Goal: Task Accomplishment & Management: Complete application form

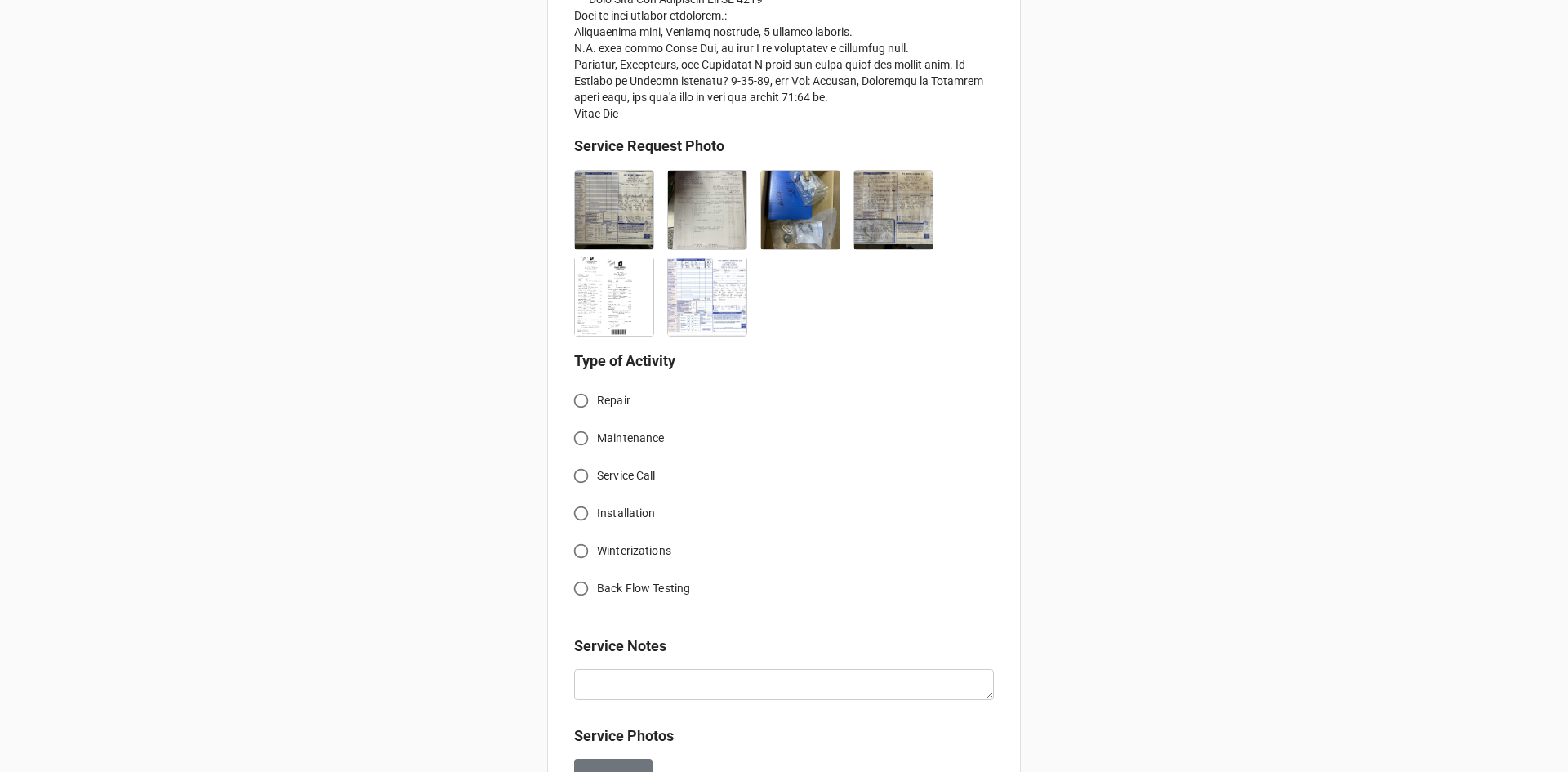
scroll to position [735, 0]
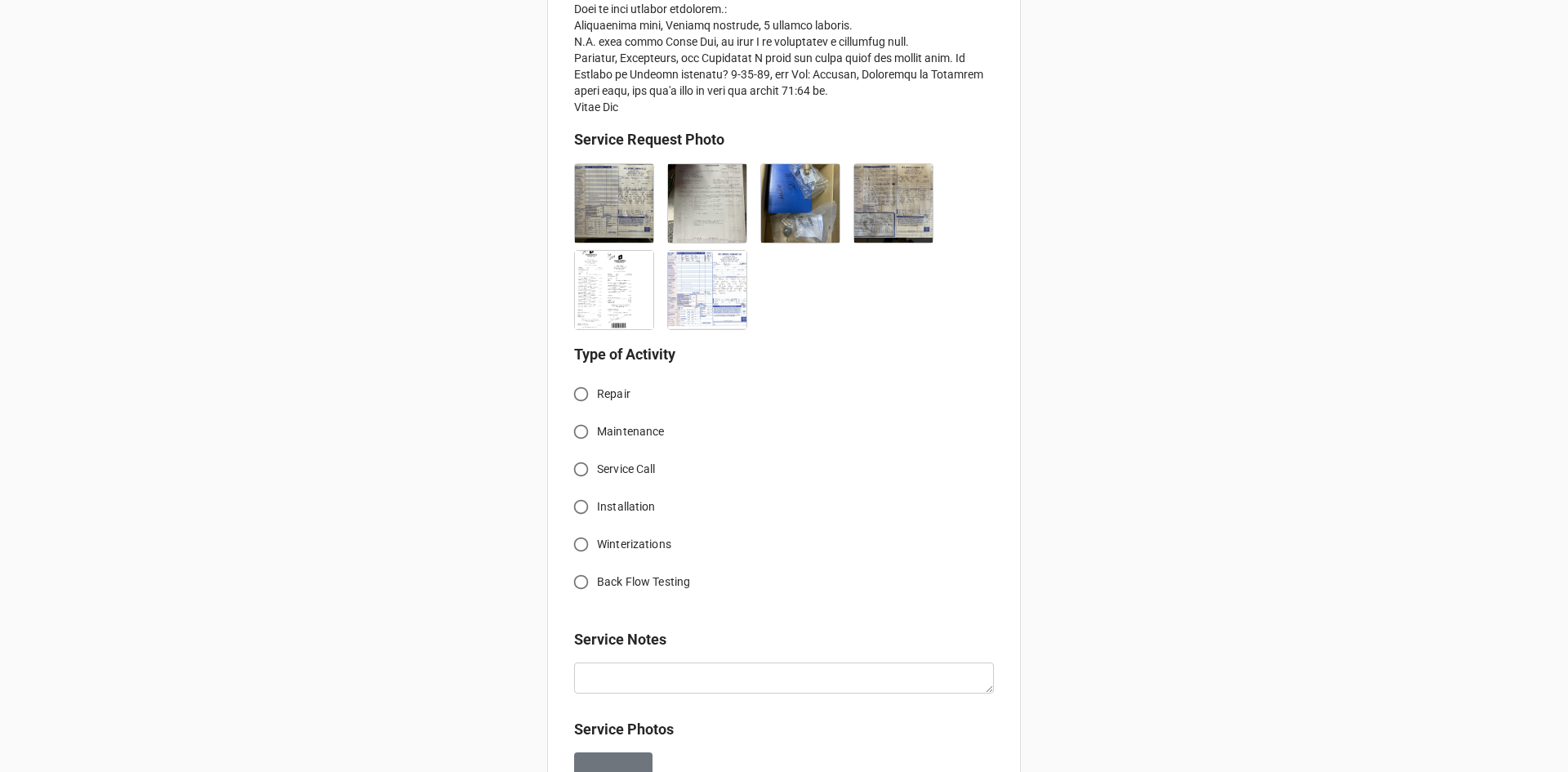
click at [578, 391] on input "Repair" at bounding box center [581, 394] width 32 height 32
radio input "true"
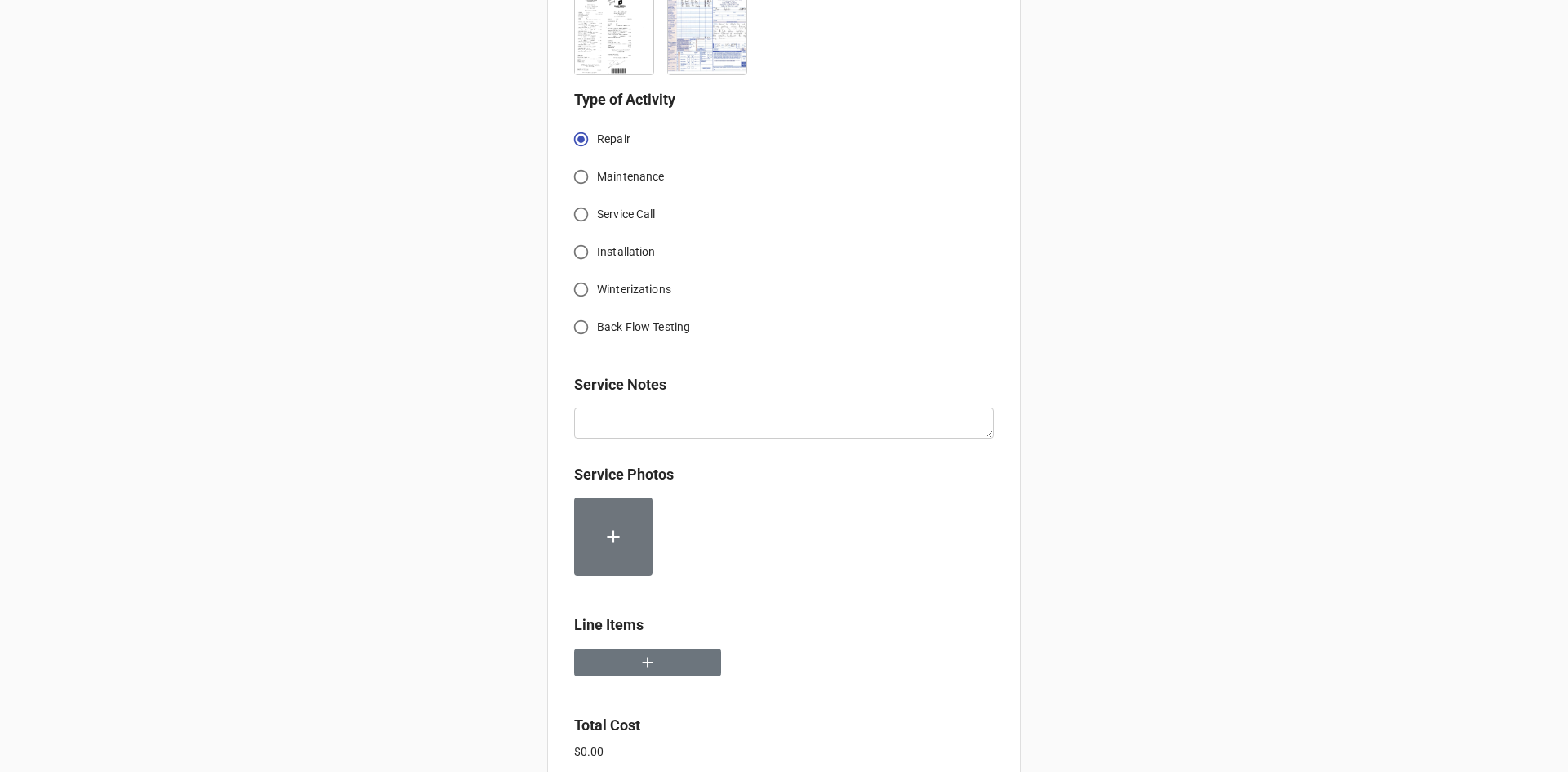
scroll to position [1002, 0]
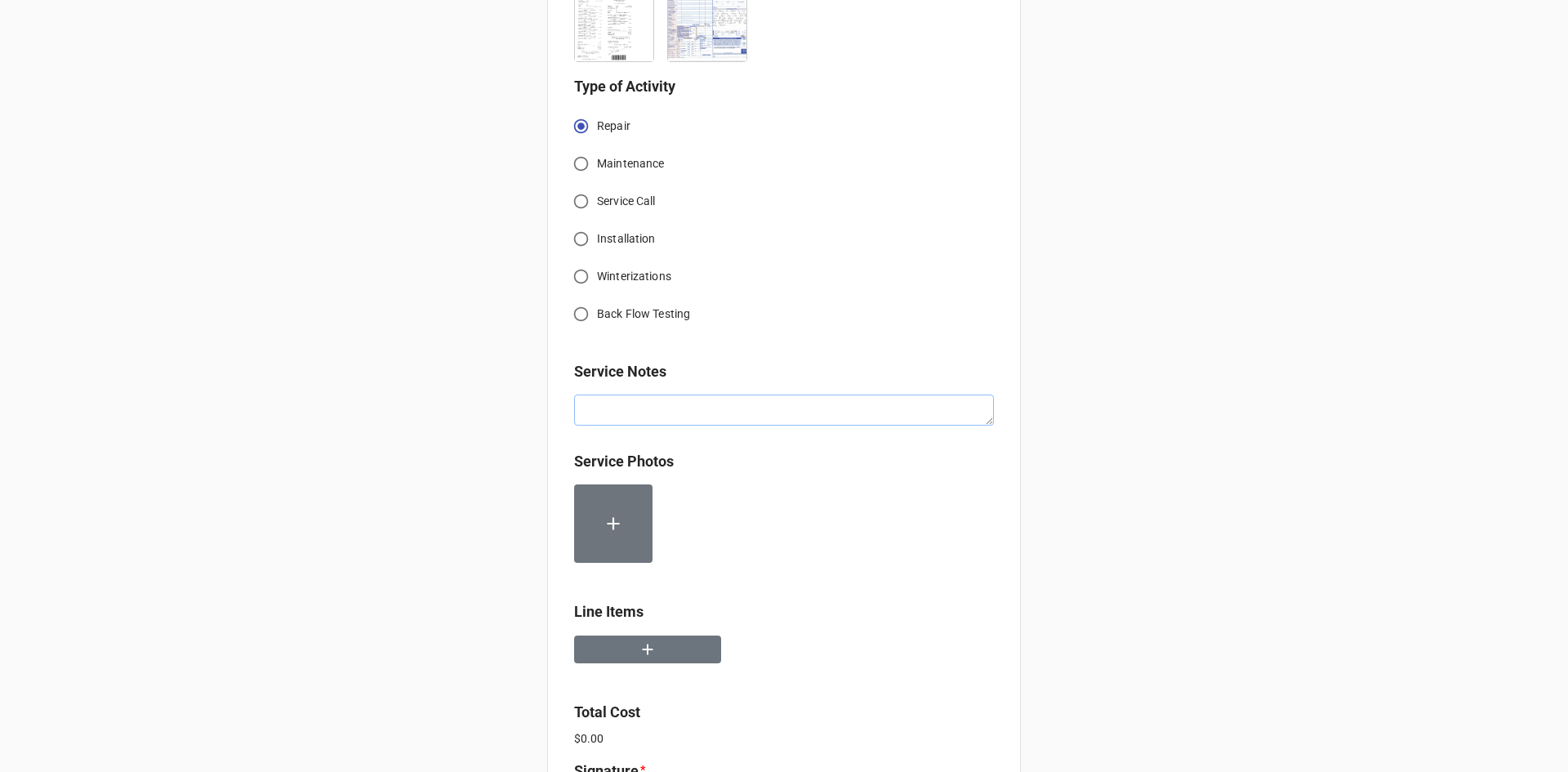
click at [679, 405] on textarea at bounding box center [784, 409] width 420 height 31
click at [666, 646] on button "button" at bounding box center [648, 650] width 147 height 28
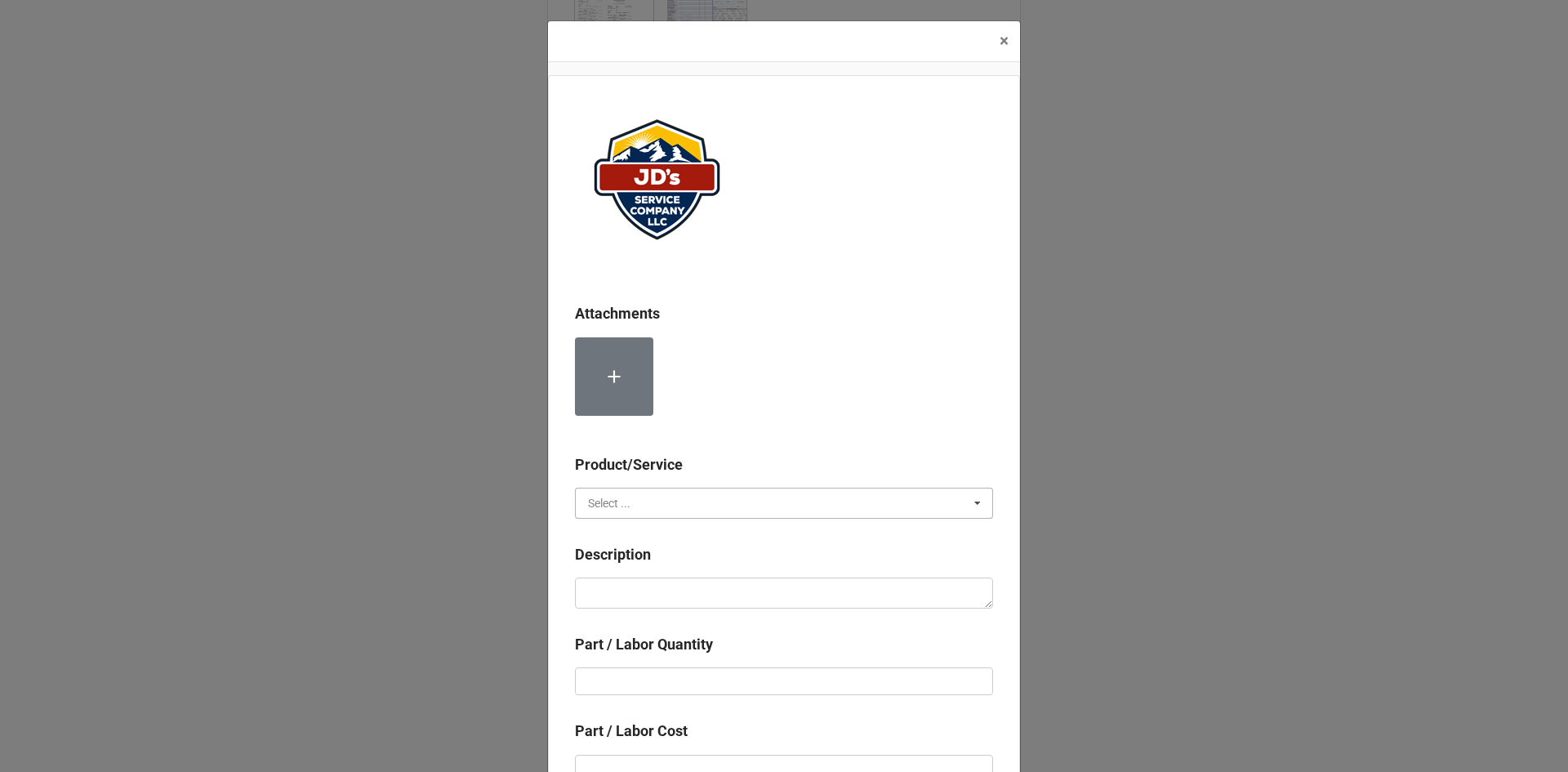
click at [683, 503] on input "text" at bounding box center [784, 503] width 417 height 29
click at [653, 536] on div "Services" at bounding box center [784, 533] width 417 height 30
click at [683, 585] on textarea at bounding box center [784, 592] width 418 height 31
paste textarea "8:30am-11:00am; Return to [PERSON_NAME]'s to cut and cap previous recirc tie-in…"
type textarea "x"
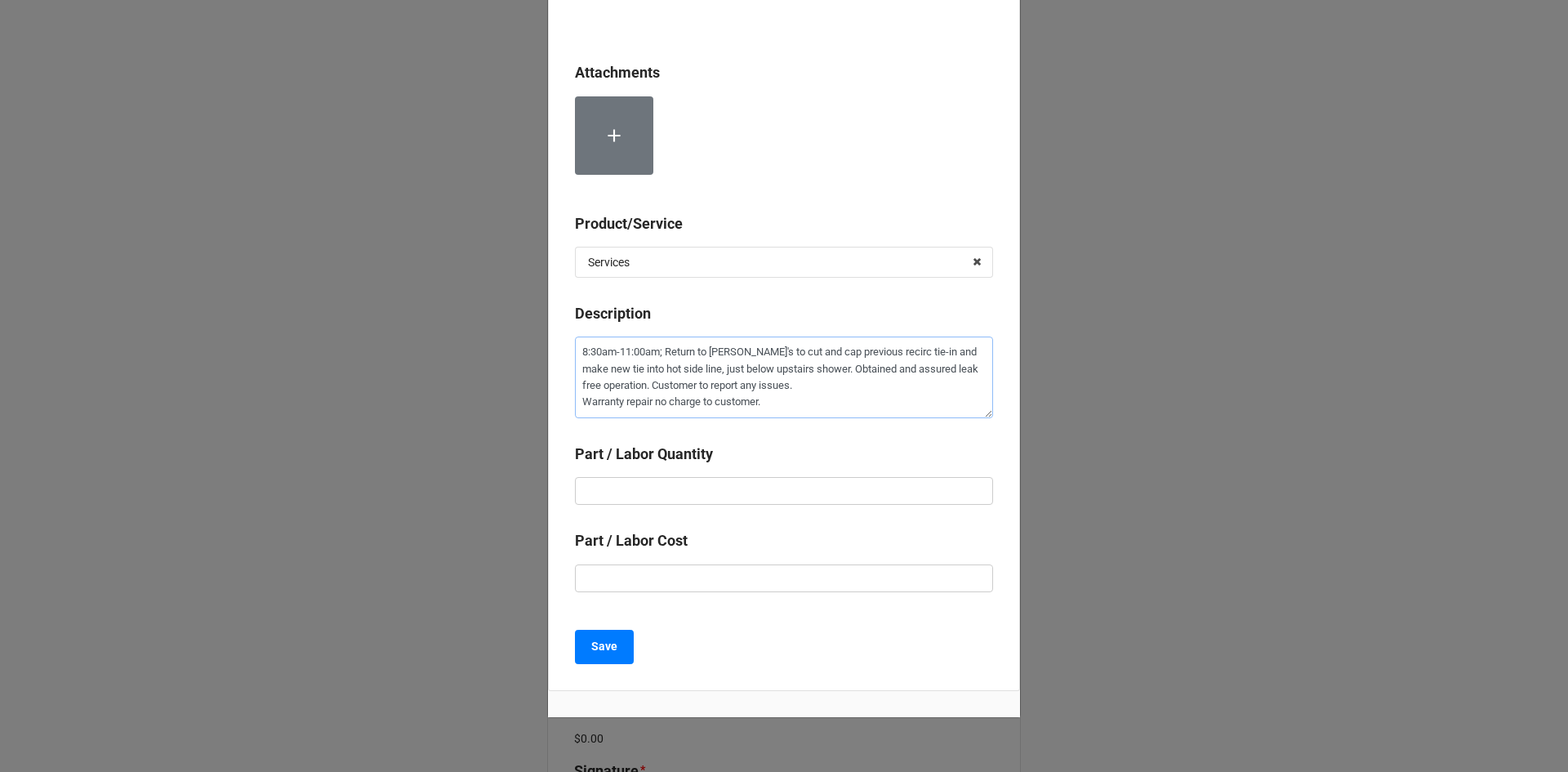
scroll to position [245, 0]
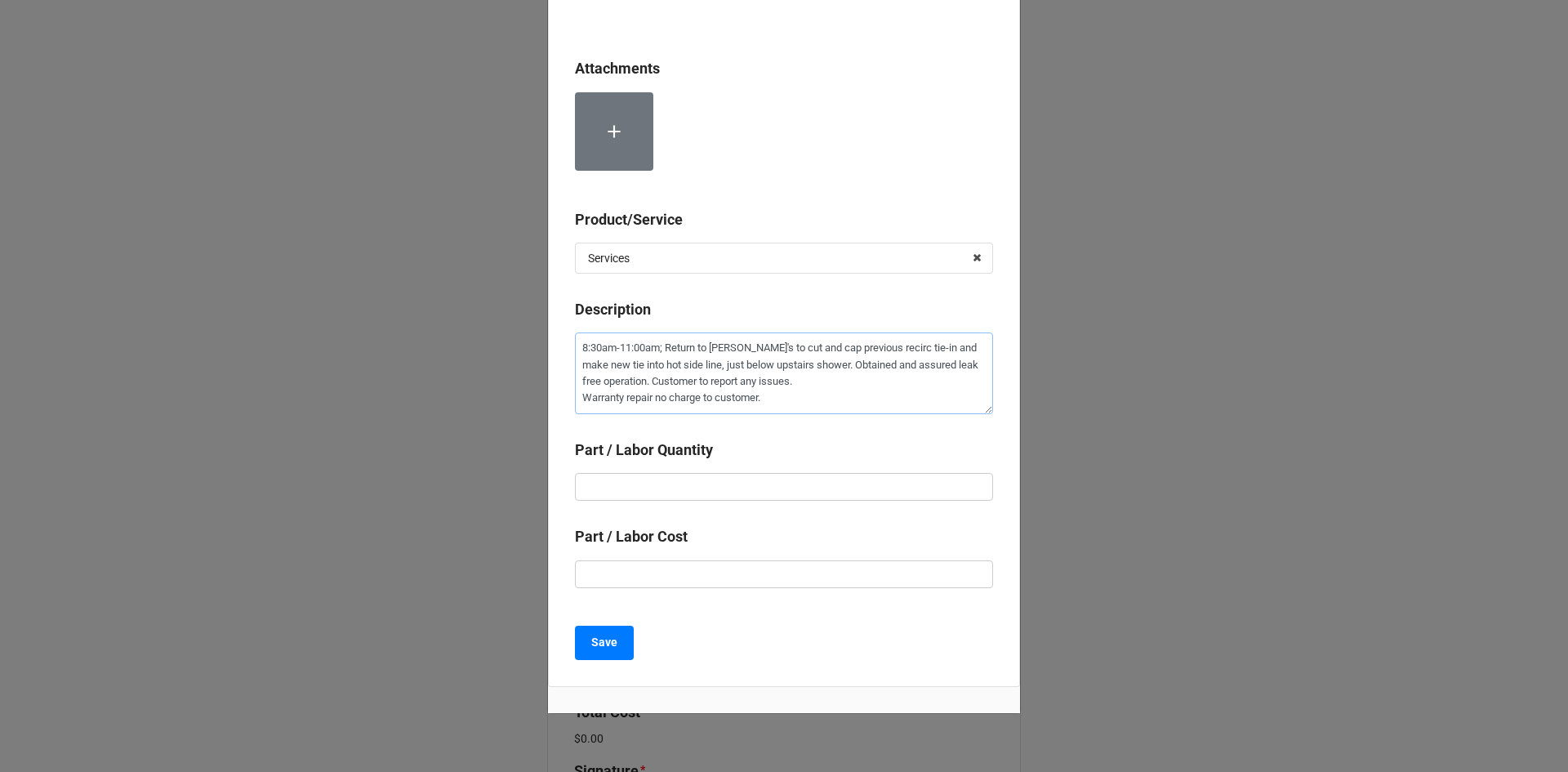
type textarea "8:30am-11:00am; Return to [PERSON_NAME]'s to cut and cap previous recirc tie-in…"
click at [824, 486] on input "text" at bounding box center [784, 486] width 418 height 27
drag, startPoint x: 767, startPoint y: 401, endPoint x: 570, endPoint y: 406, distance: 197.1
click at [570, 406] on div "Attachments Product/Service Services Services Material Cost Description 8:30am-…" at bounding box center [784, 258] width 472 height 856
type textarea "x"
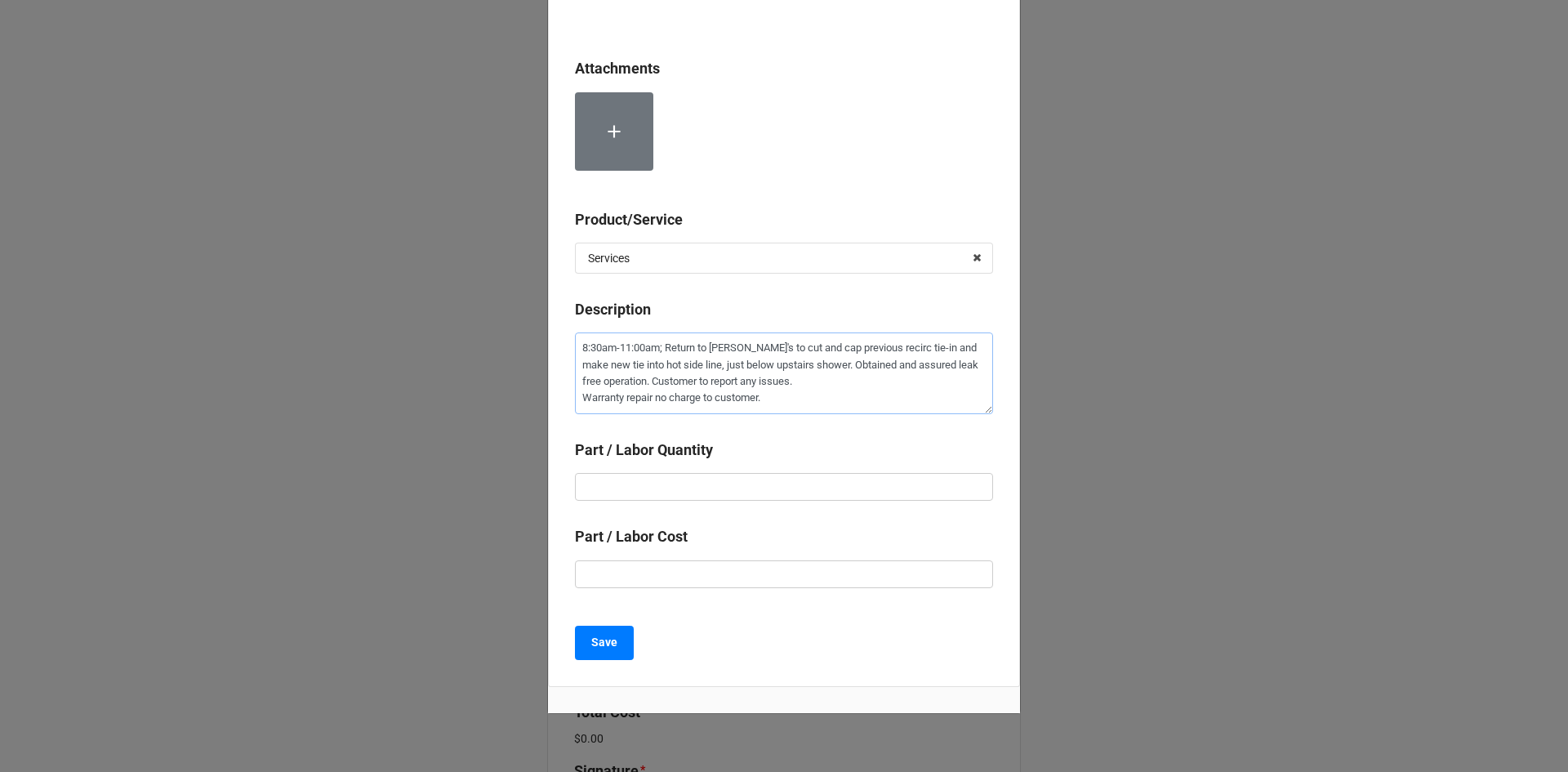
type textarea "8:30am-11:00am; Return to [PERSON_NAME]'s to cut and cap previous recirc tie-in…"
click at [577, 344] on textarea "8:30am-11:00am; Return to [PERSON_NAME]'s to cut and cap previous recirc tie-in…" at bounding box center [784, 373] width 418 height 82
type textarea "x"
type textarea "8:30am-11:00am; Return to [PERSON_NAME]'s to cut and cap previous recirc tie-in…"
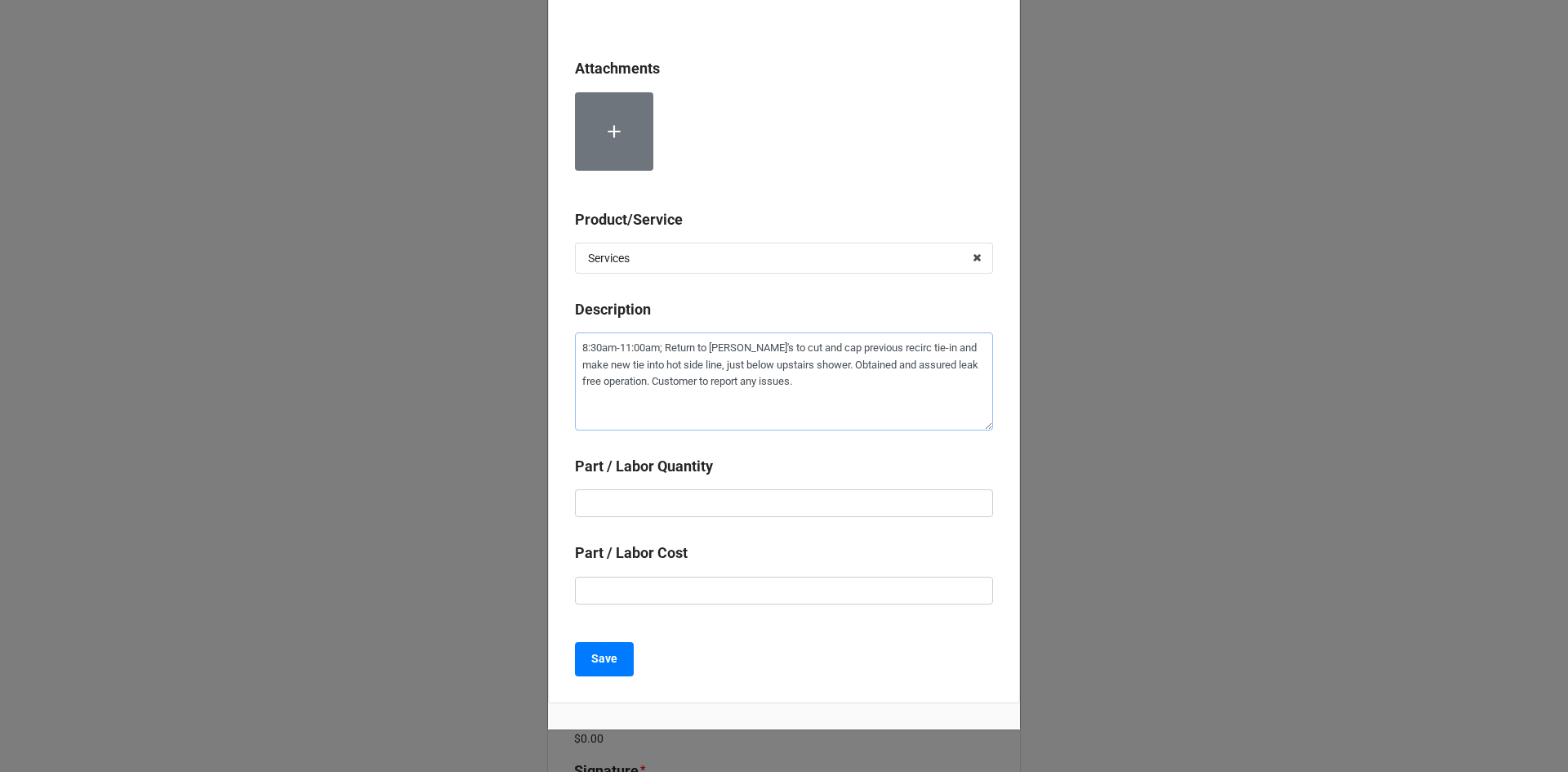
click at [599, 345] on textarea "8:30am-11:00am; Return to [PERSON_NAME]'s to cut and cap previous recirc tie-in…" at bounding box center [784, 381] width 418 height 98
paste textarea "Warranty repair no charge to customer."
type textarea "x"
type textarea "Warranty repair no charge to customer. 8:30am-11:00am; Return to [PERSON_NAME]'…"
click at [610, 420] on textarea "Warranty repair no charge to customer. 8:30am-11:00am; Return to [PERSON_NAME]'…" at bounding box center [784, 381] width 418 height 98
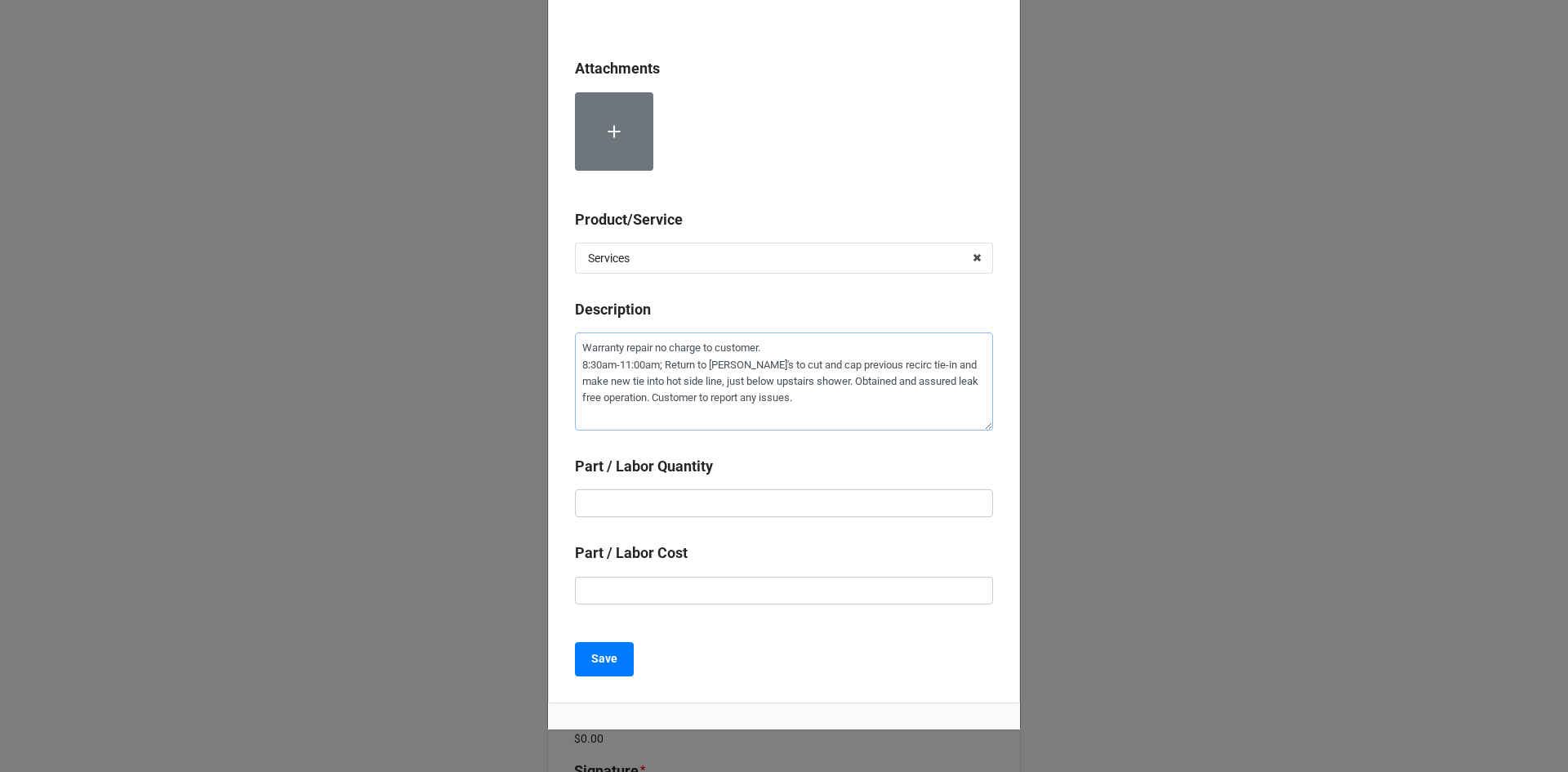
type textarea "x"
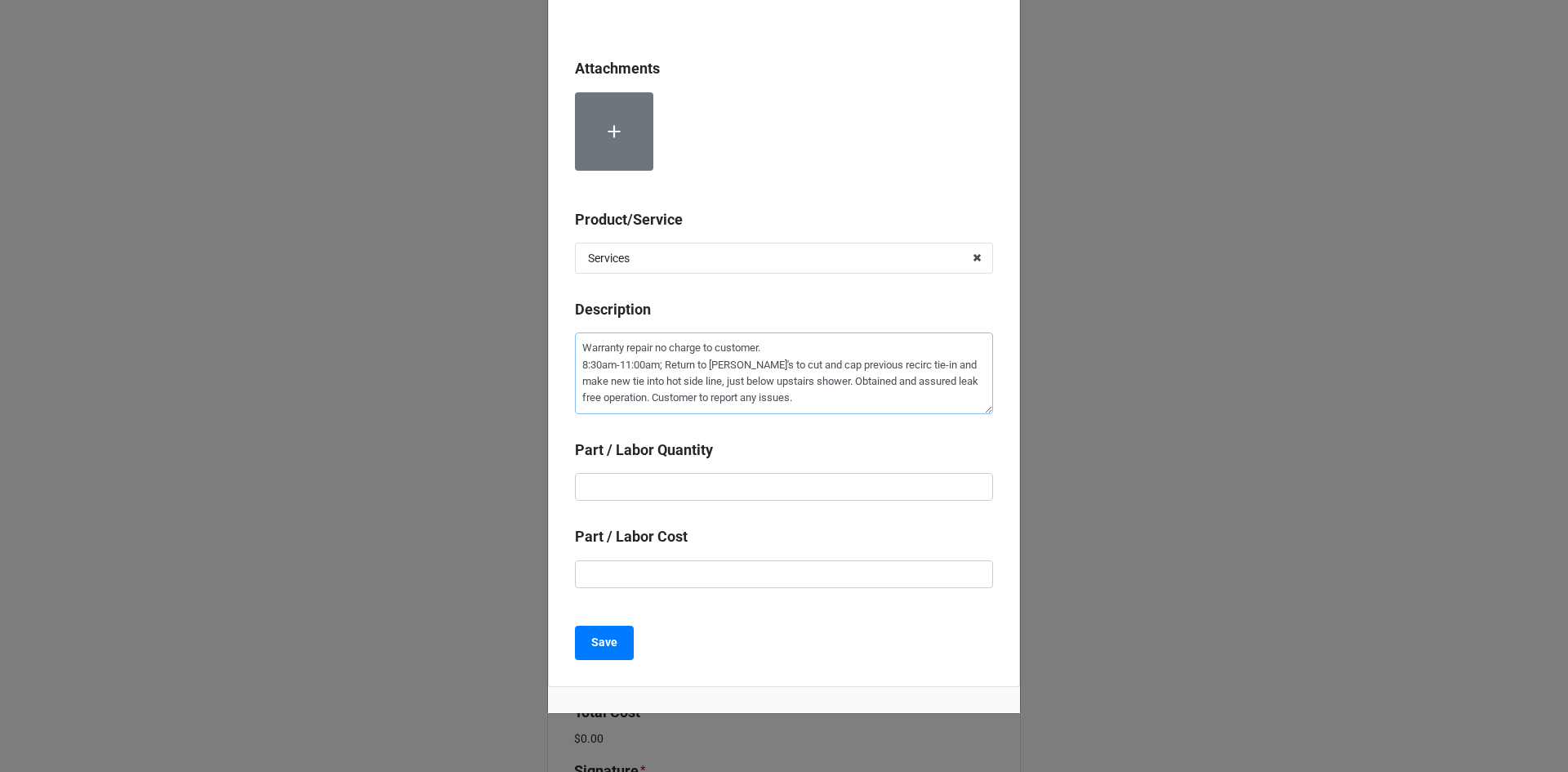
type textarea "Warranty repair no charge to customer. 8:30am-11:00am; Return to [PERSON_NAME]'…"
click at [619, 482] on input "text" at bounding box center [784, 486] width 418 height 27
click at [605, 648] on b "Save" at bounding box center [604, 642] width 26 height 17
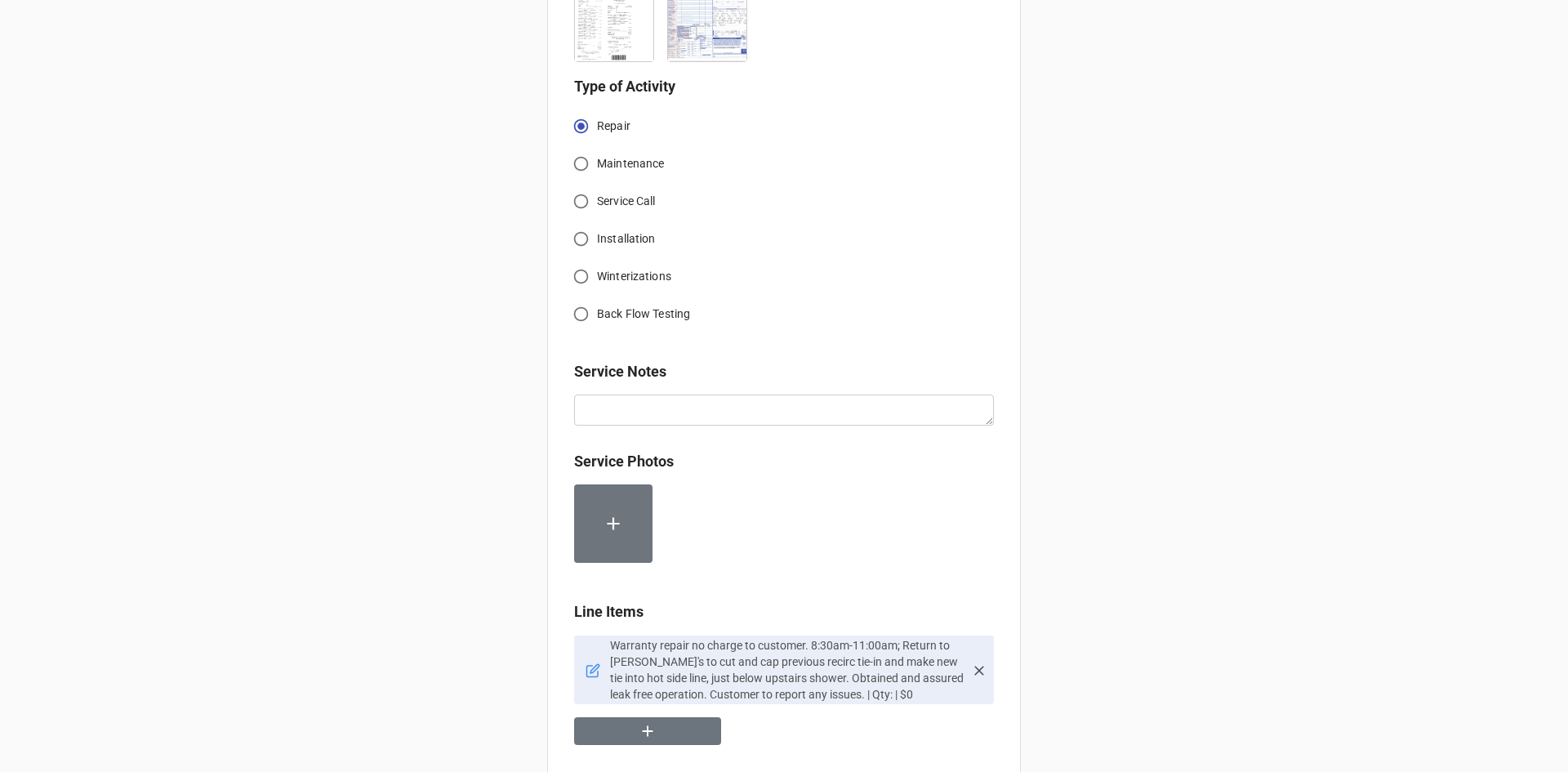
click at [589, 669] on icon at bounding box center [593, 670] width 15 height 15
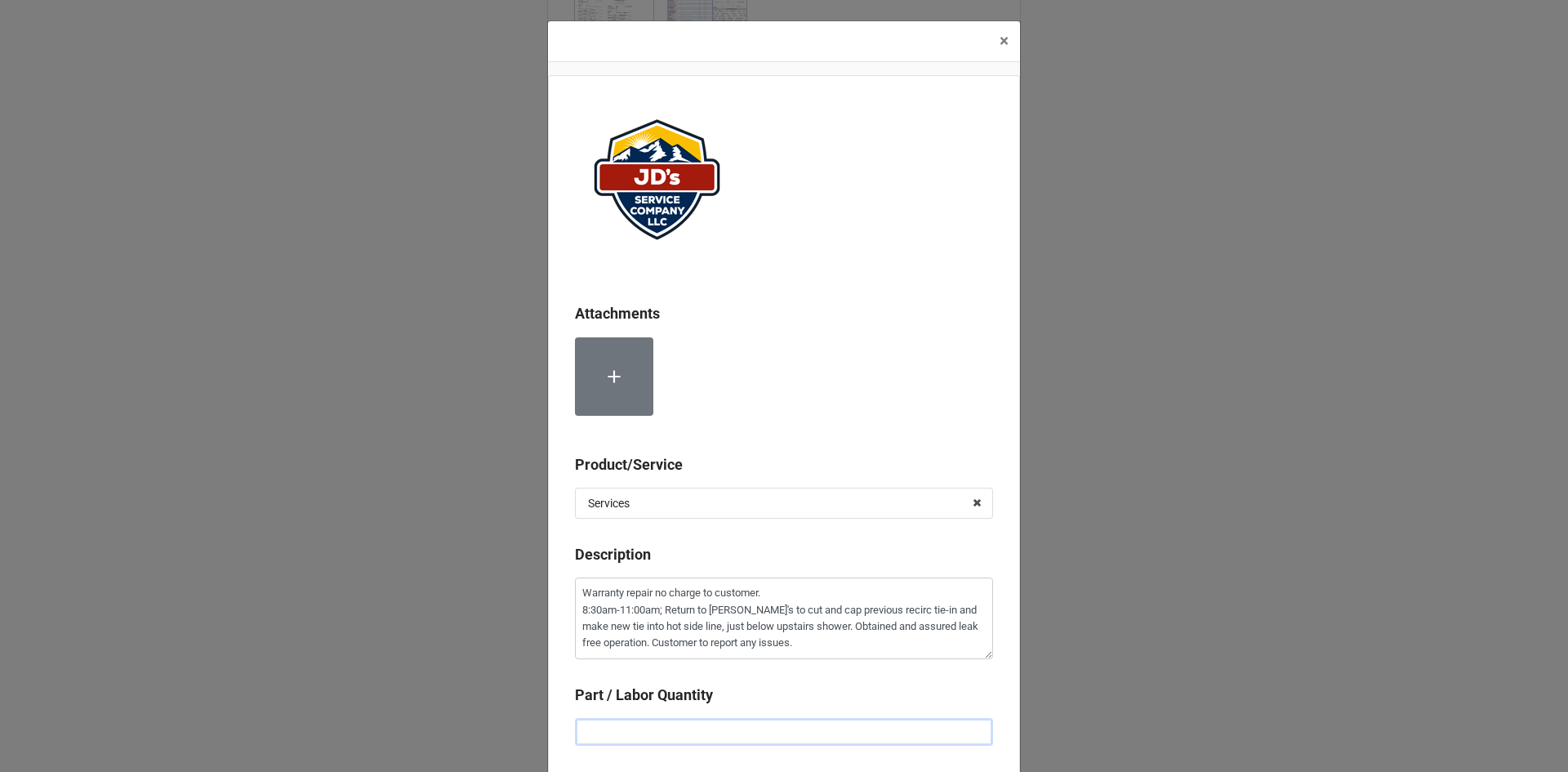
click at [647, 729] on input "text" at bounding box center [784, 731] width 418 height 27
type textarea "x"
type input "2"
type textarea "x"
type input "2."
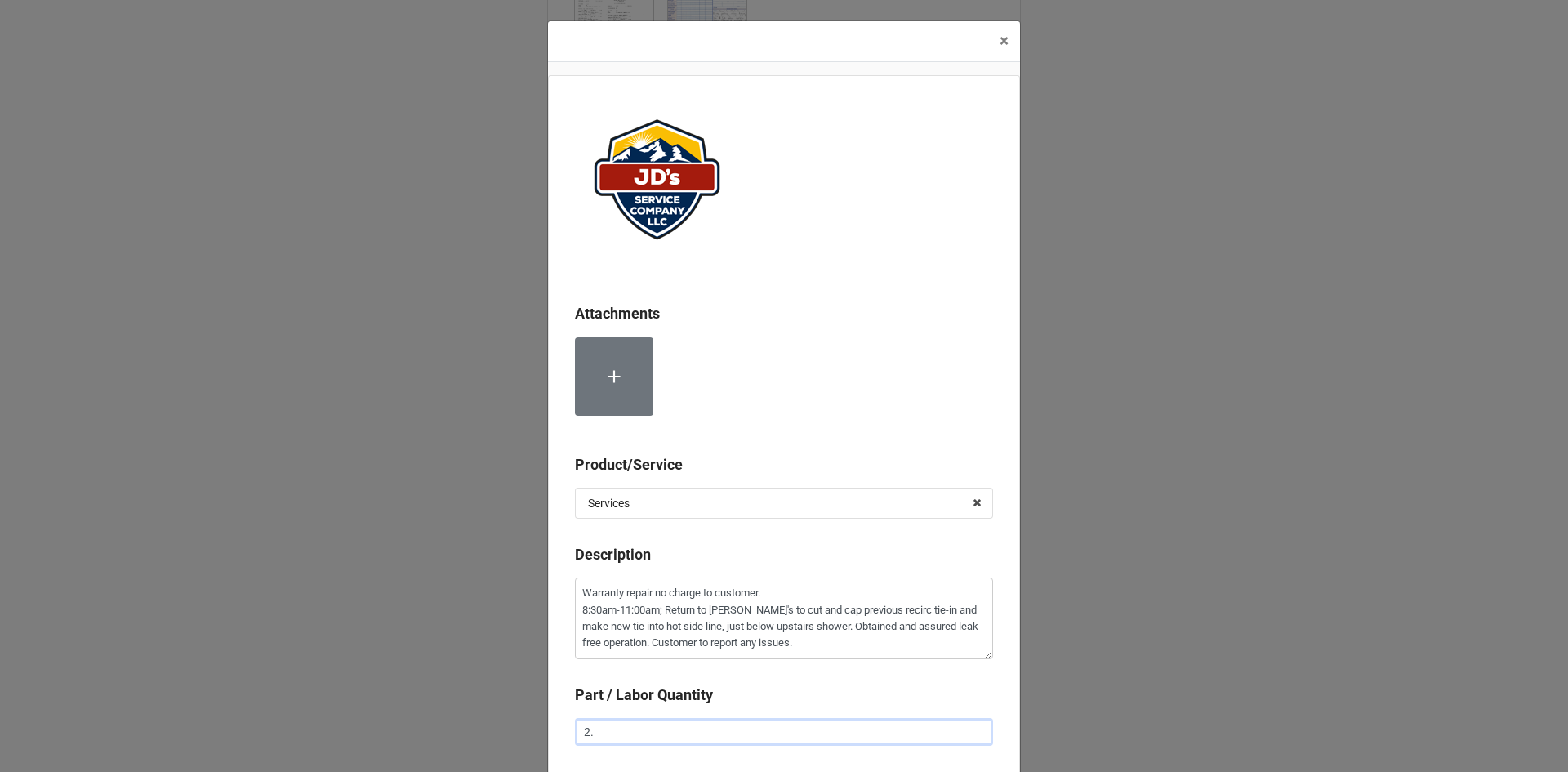
type textarea "x"
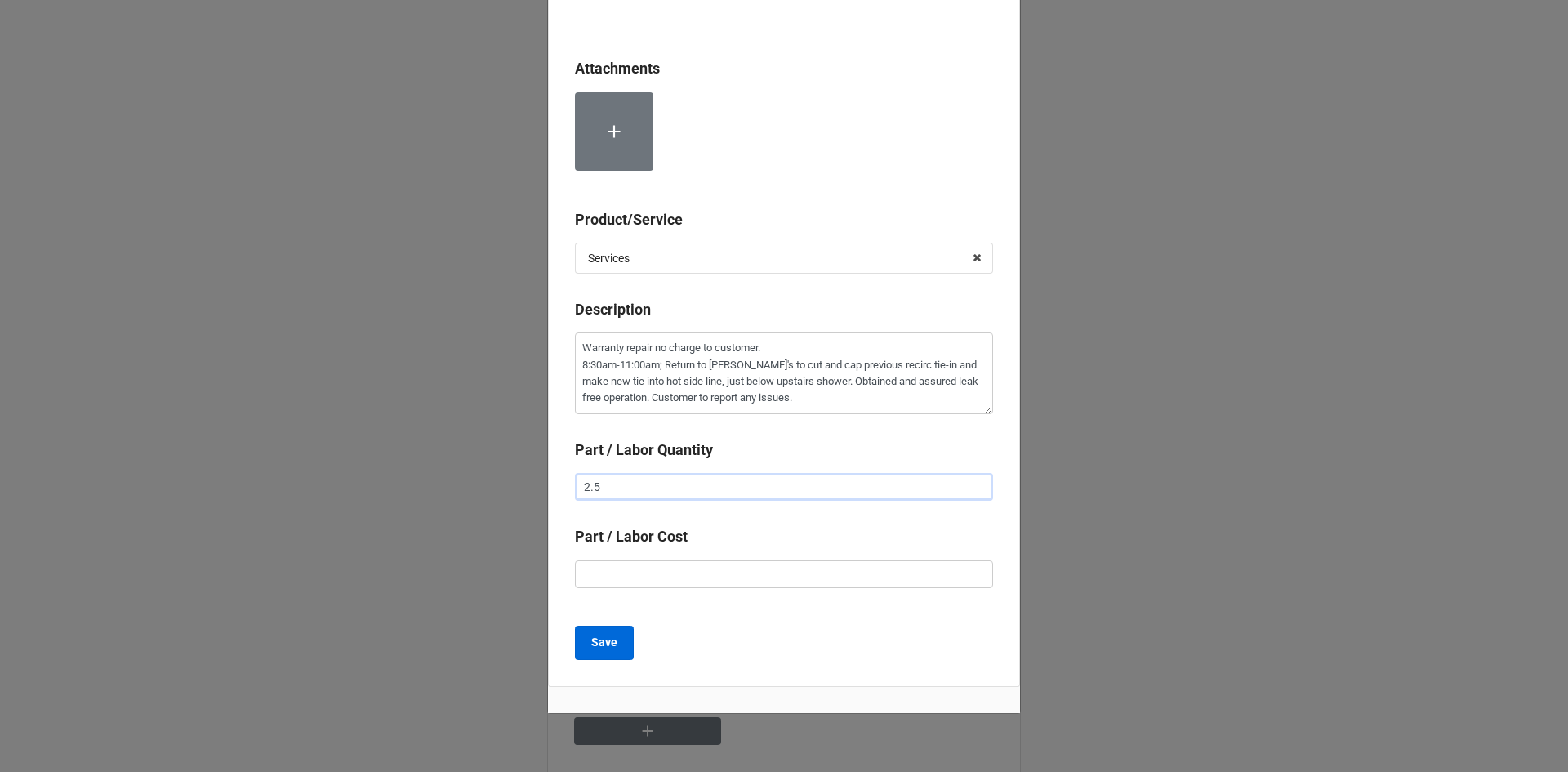
type input "2.5"
click at [600, 646] on b "Save" at bounding box center [604, 642] width 26 height 17
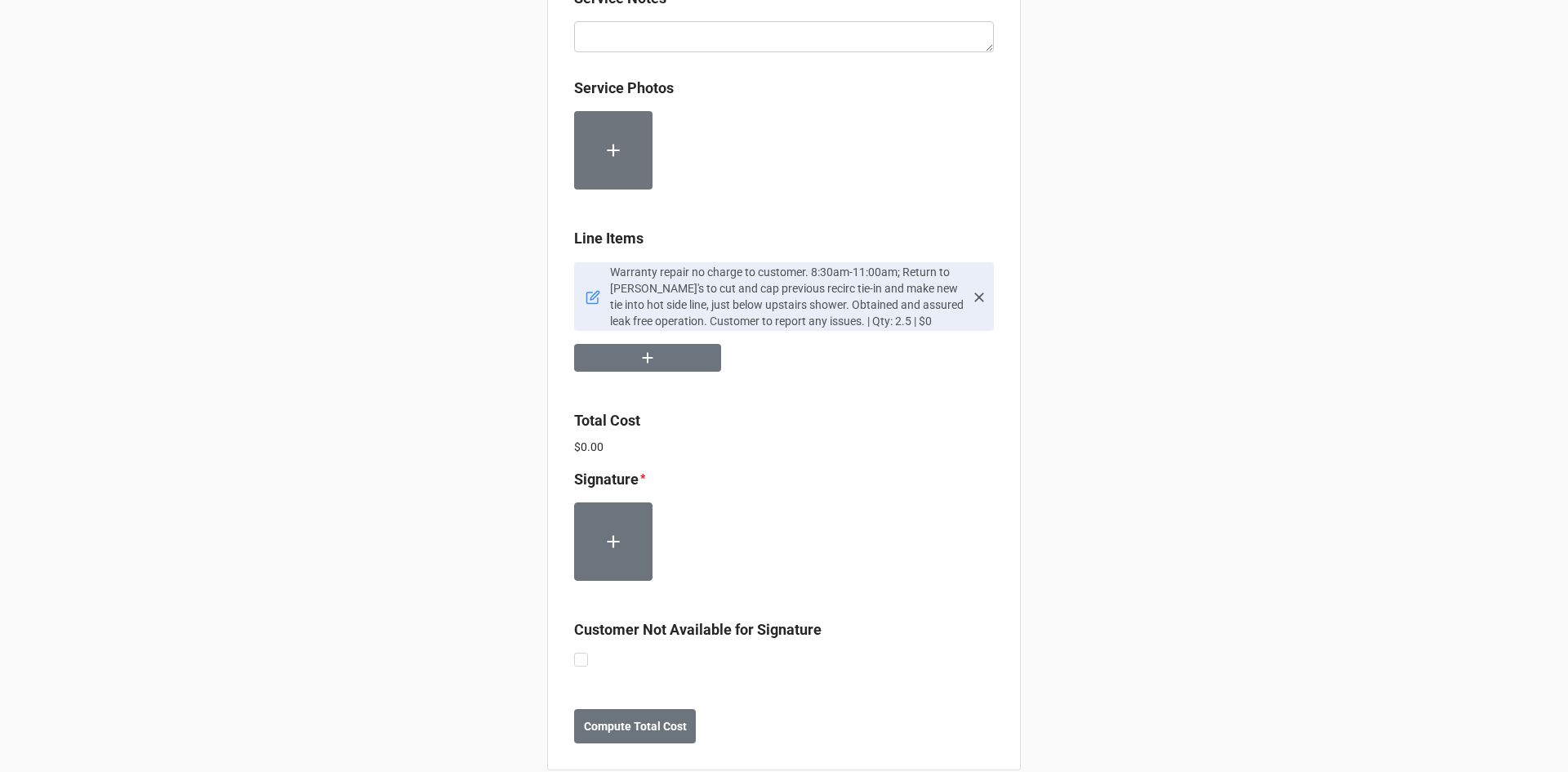
scroll to position [1401, 0]
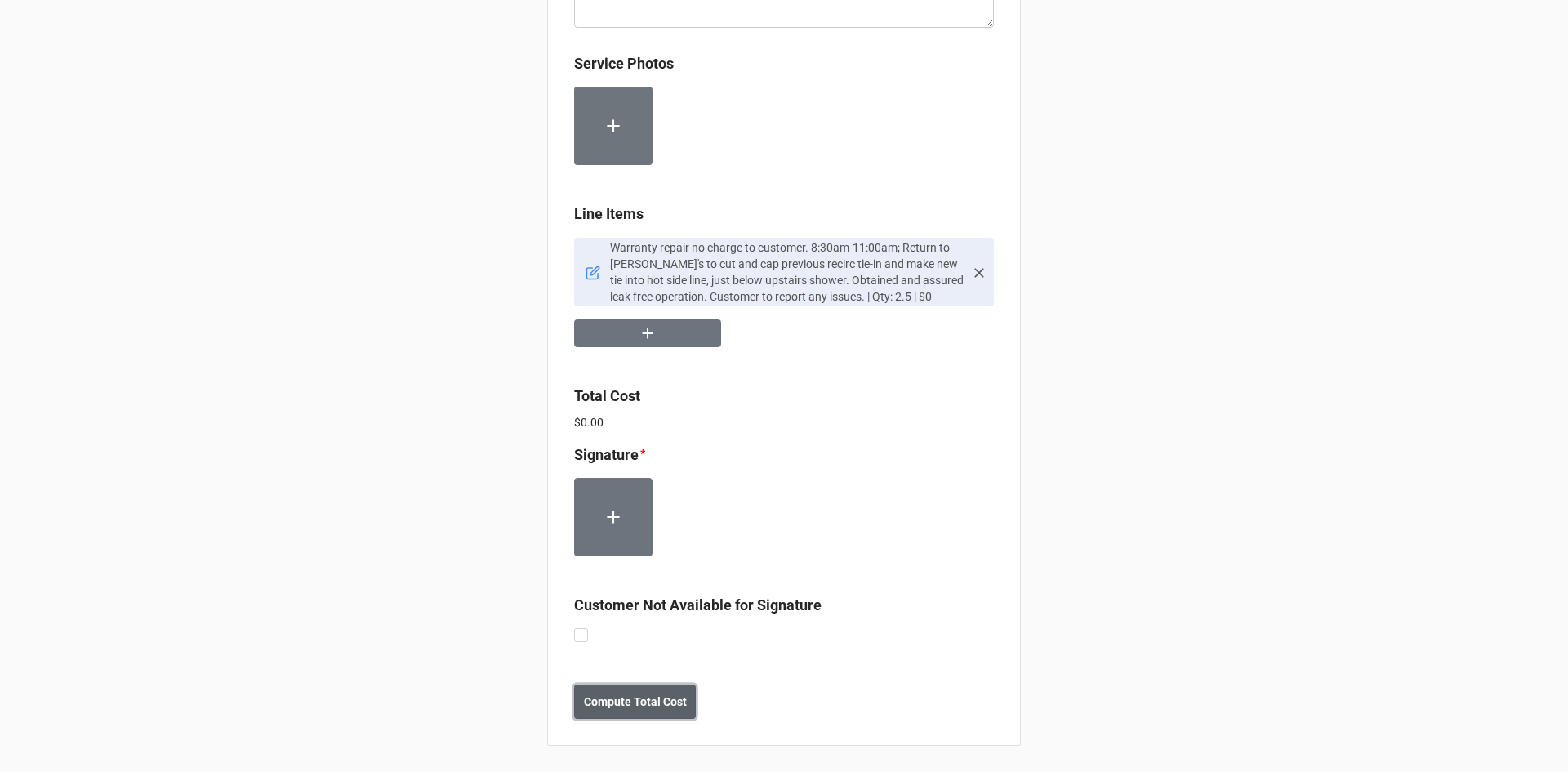
click at [632, 709] on b "Compute Total Cost" at bounding box center [636, 701] width 103 height 17
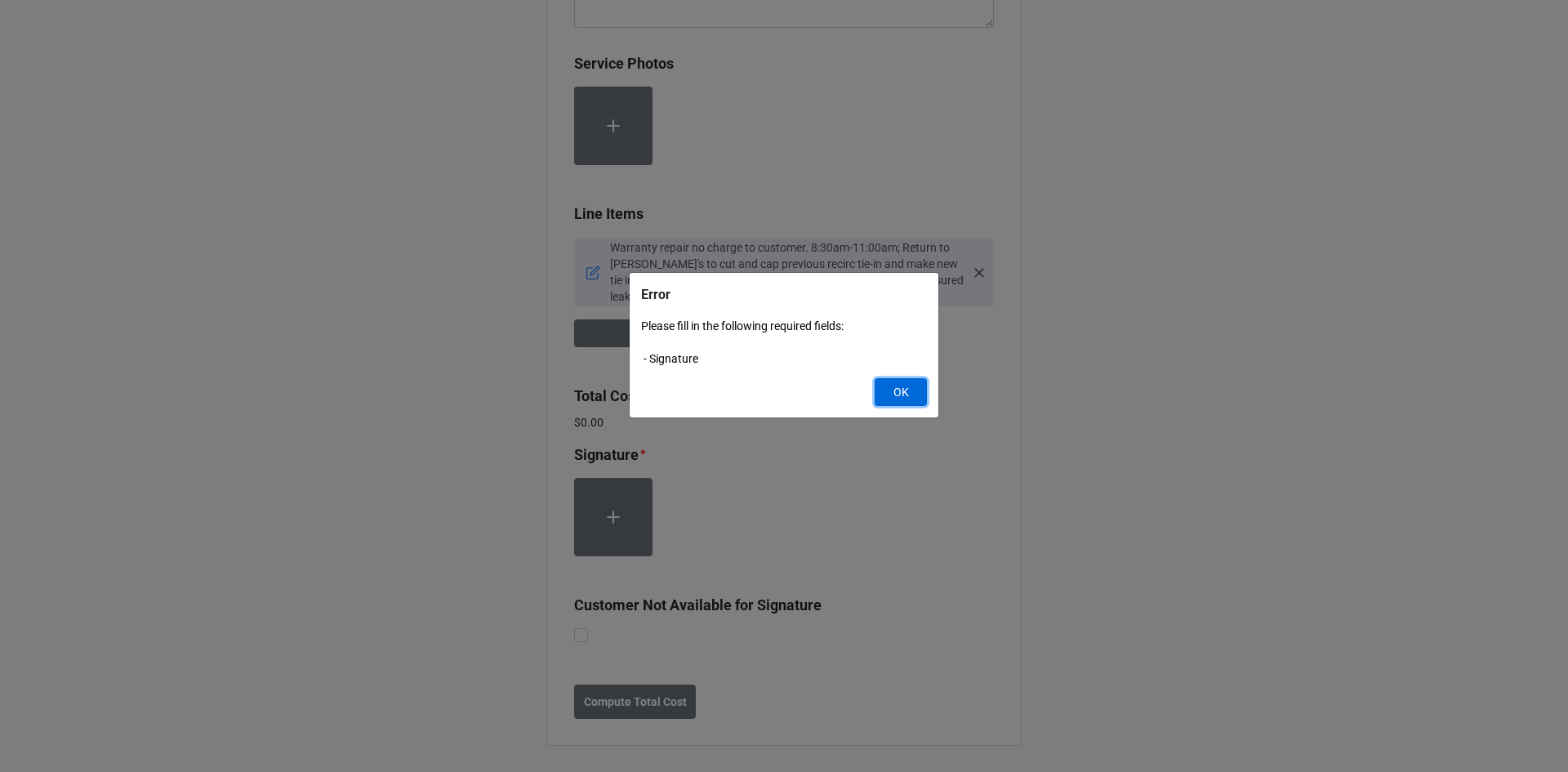
click at [901, 395] on button "OK" at bounding box center [901, 392] width 52 height 27
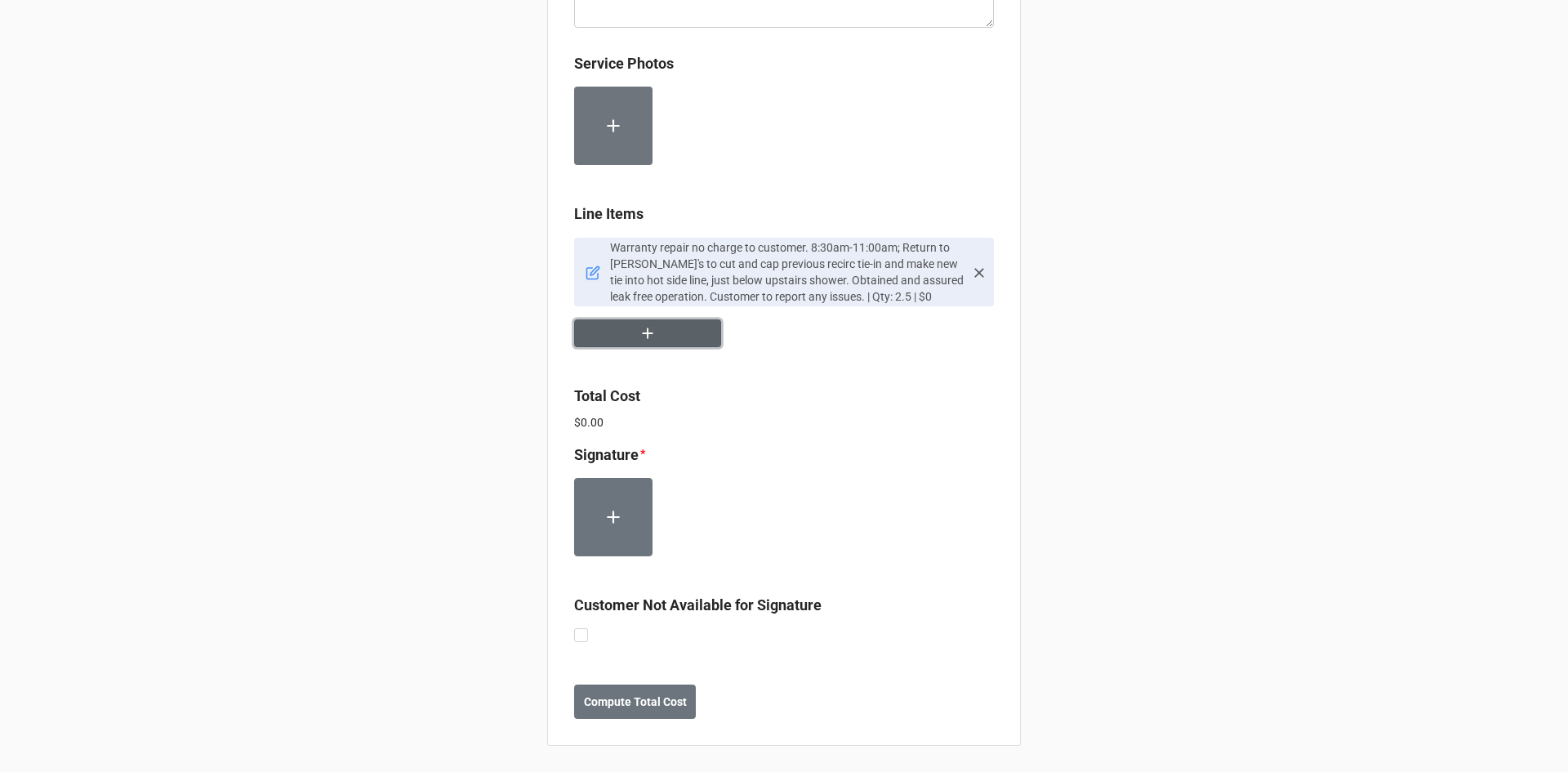
click at [660, 337] on button "button" at bounding box center [648, 333] width 147 height 28
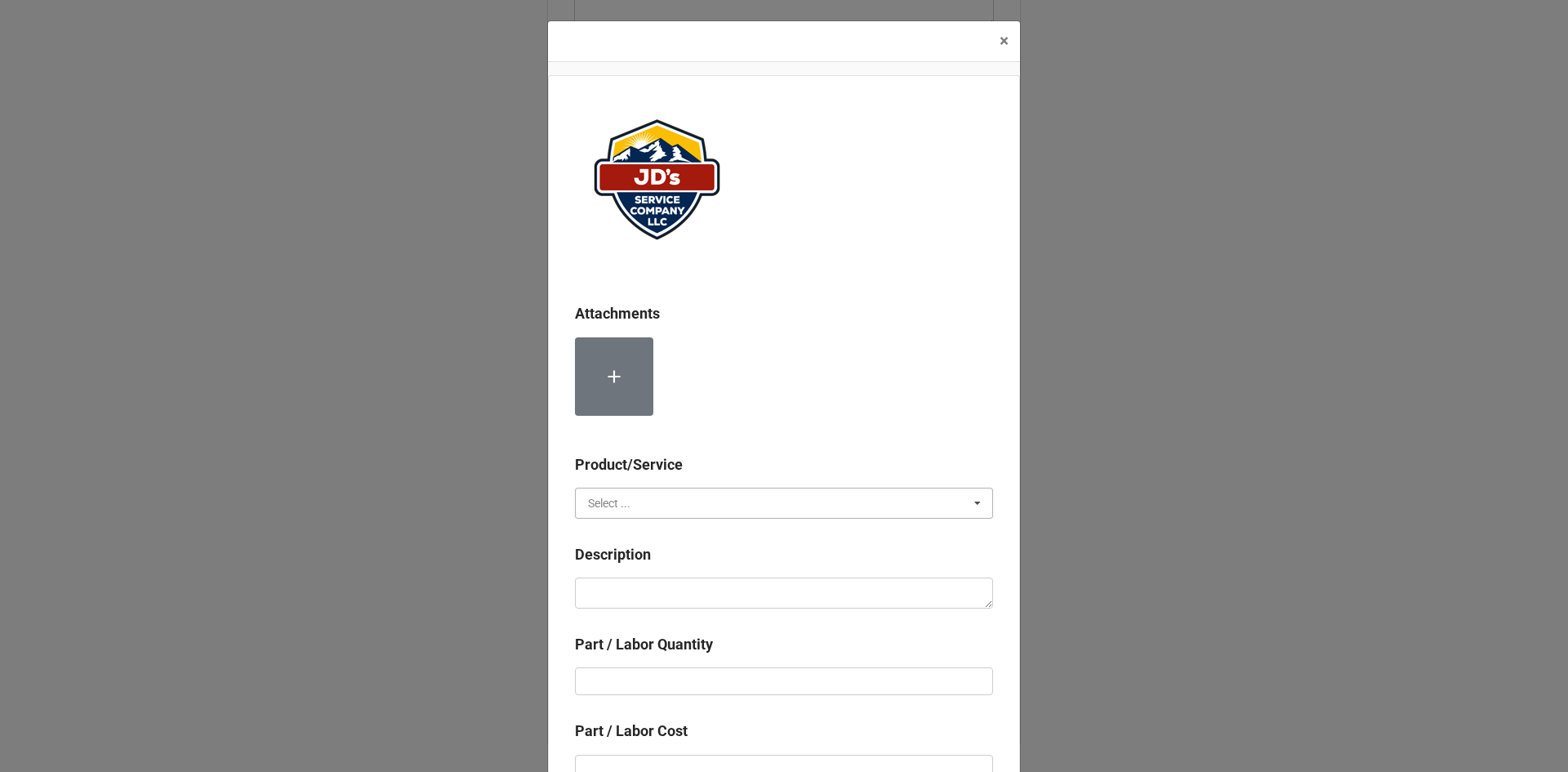
click at [653, 501] on input "text" at bounding box center [784, 503] width 417 height 29
click at [636, 565] on span "Material Cost" at bounding box center [622, 563] width 67 height 13
click at [653, 594] on textarea at bounding box center [784, 592] width 418 height 31
type textarea "x"
type textarea "1"
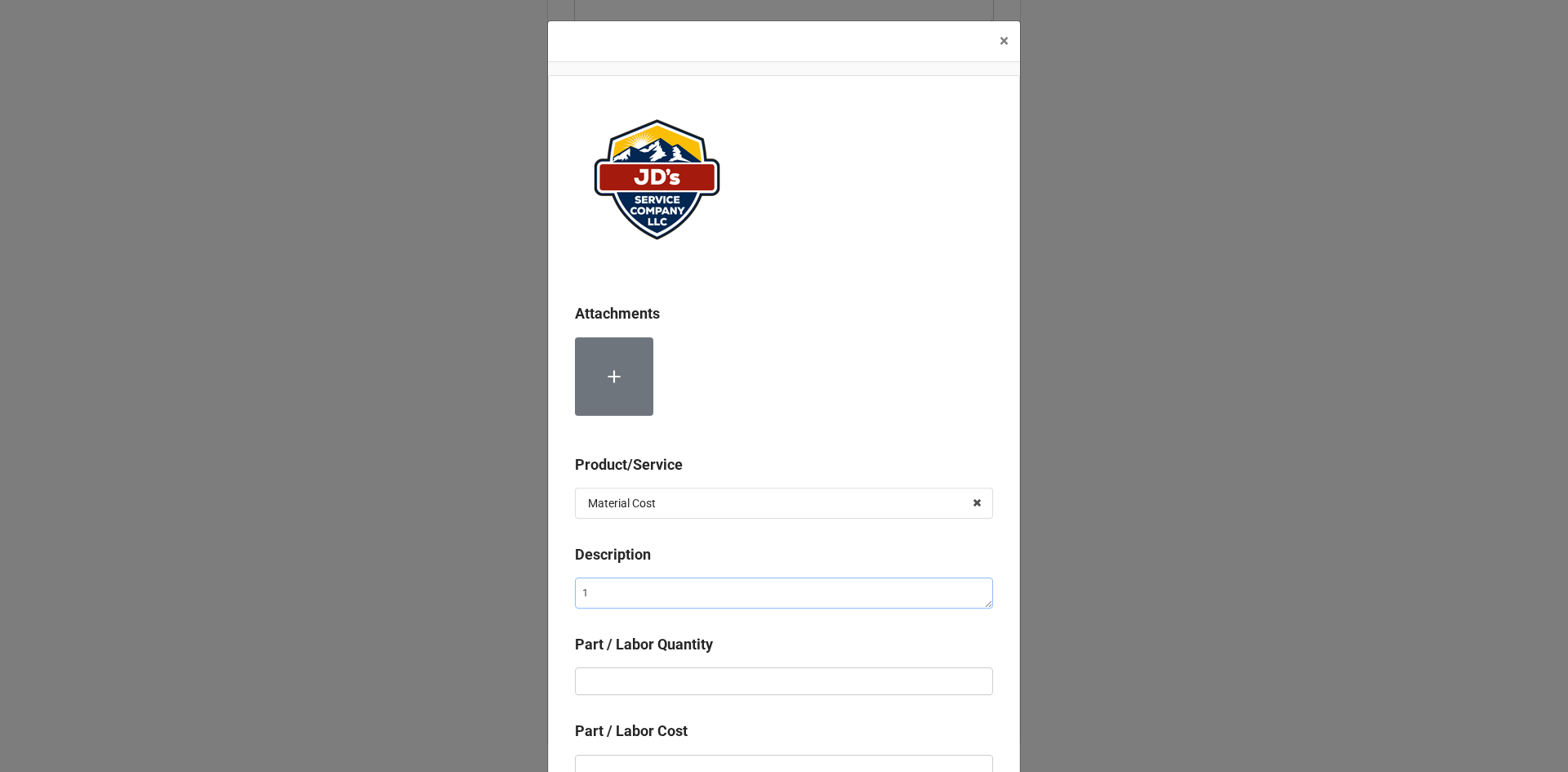
type textarea "x"
type textarea "1/"
type textarea "x"
type textarea "1/2"
type textarea "x"
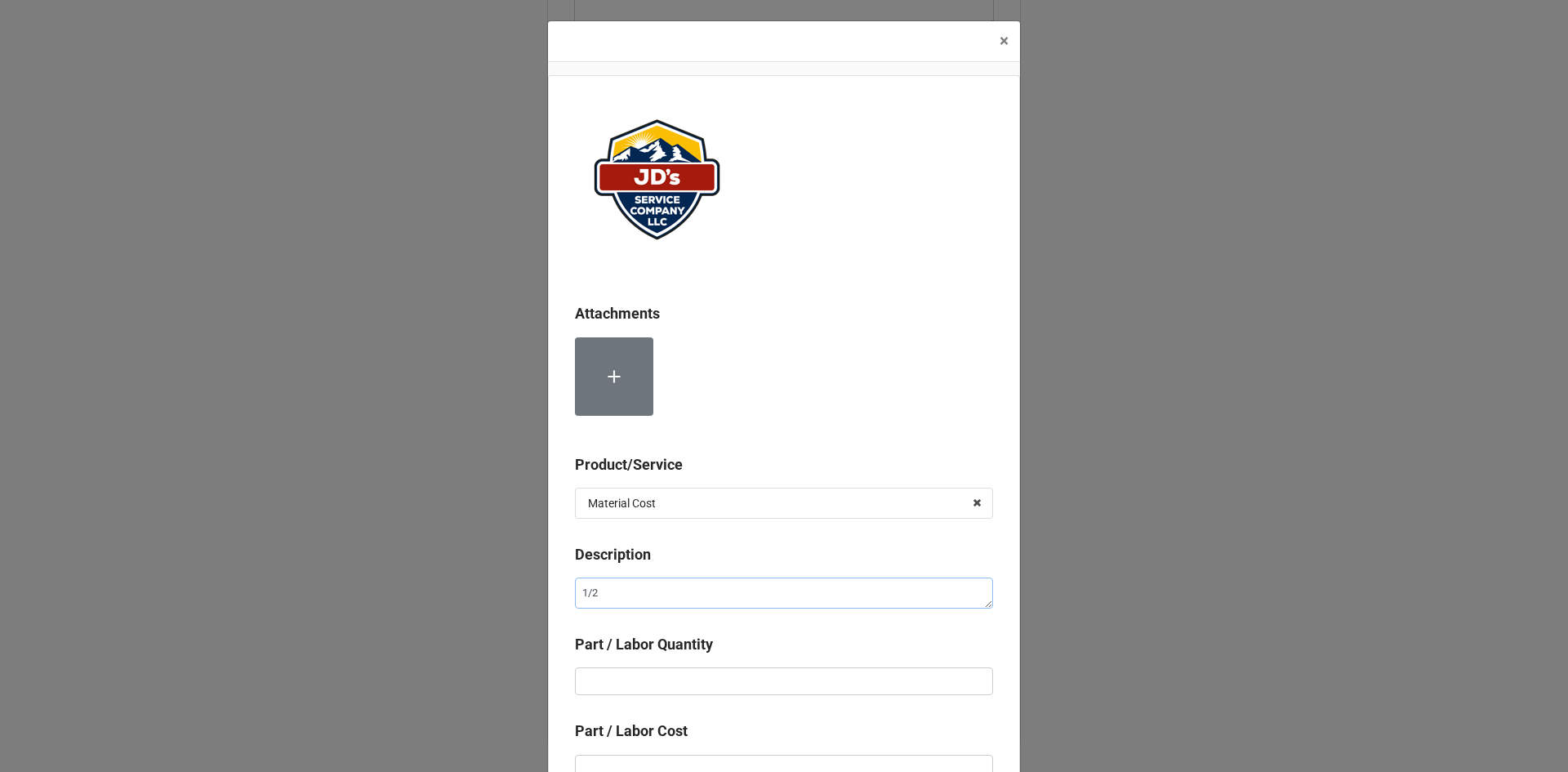
type textarea "1/2""
type textarea "x"
type textarea "1/2""
type textarea "x"
type textarea "1/2" B"
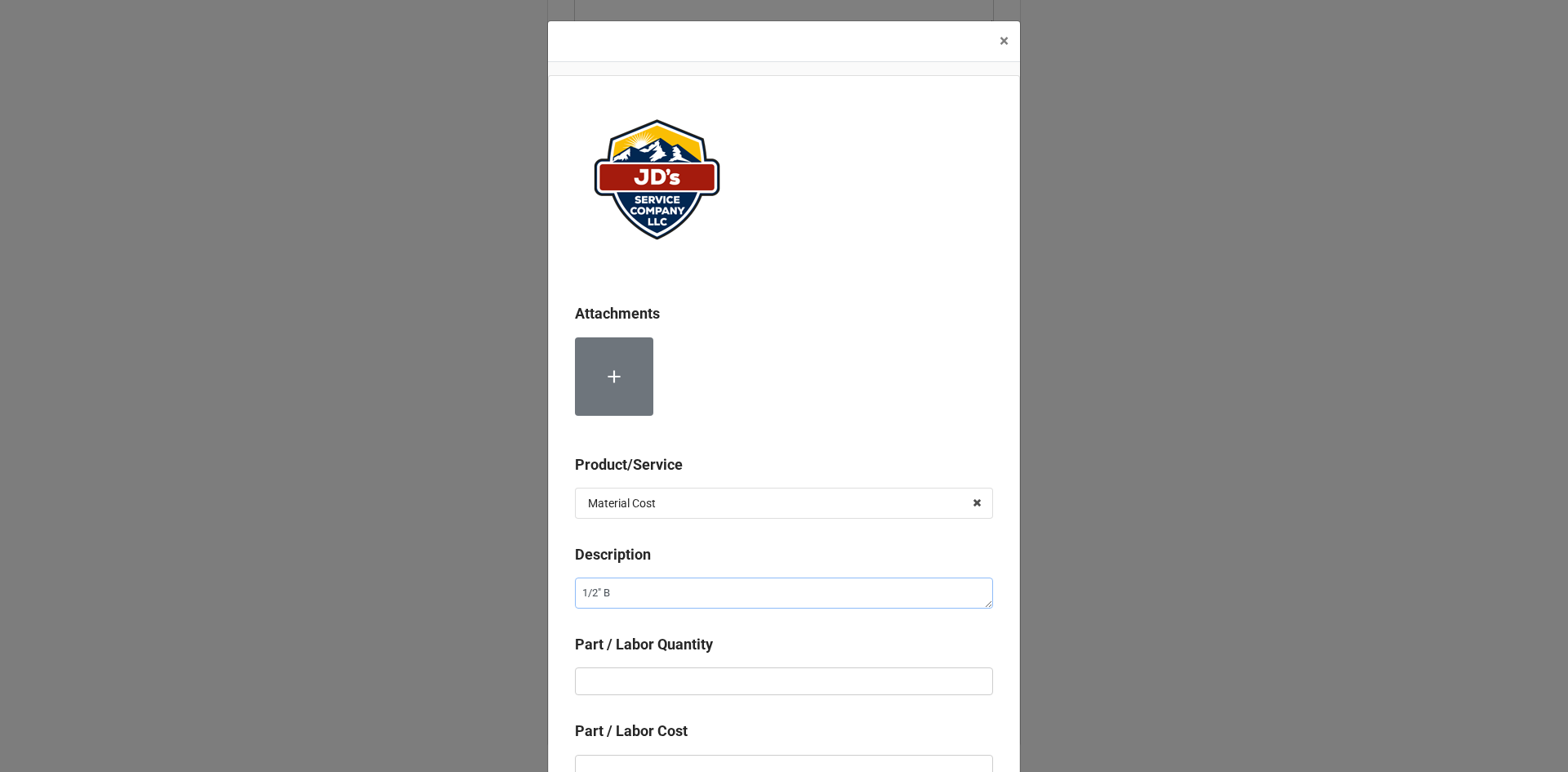
type textarea "x"
type textarea "1/2" Br"
type textarea "x"
type textarea "1/2" Bra"
type textarea "x"
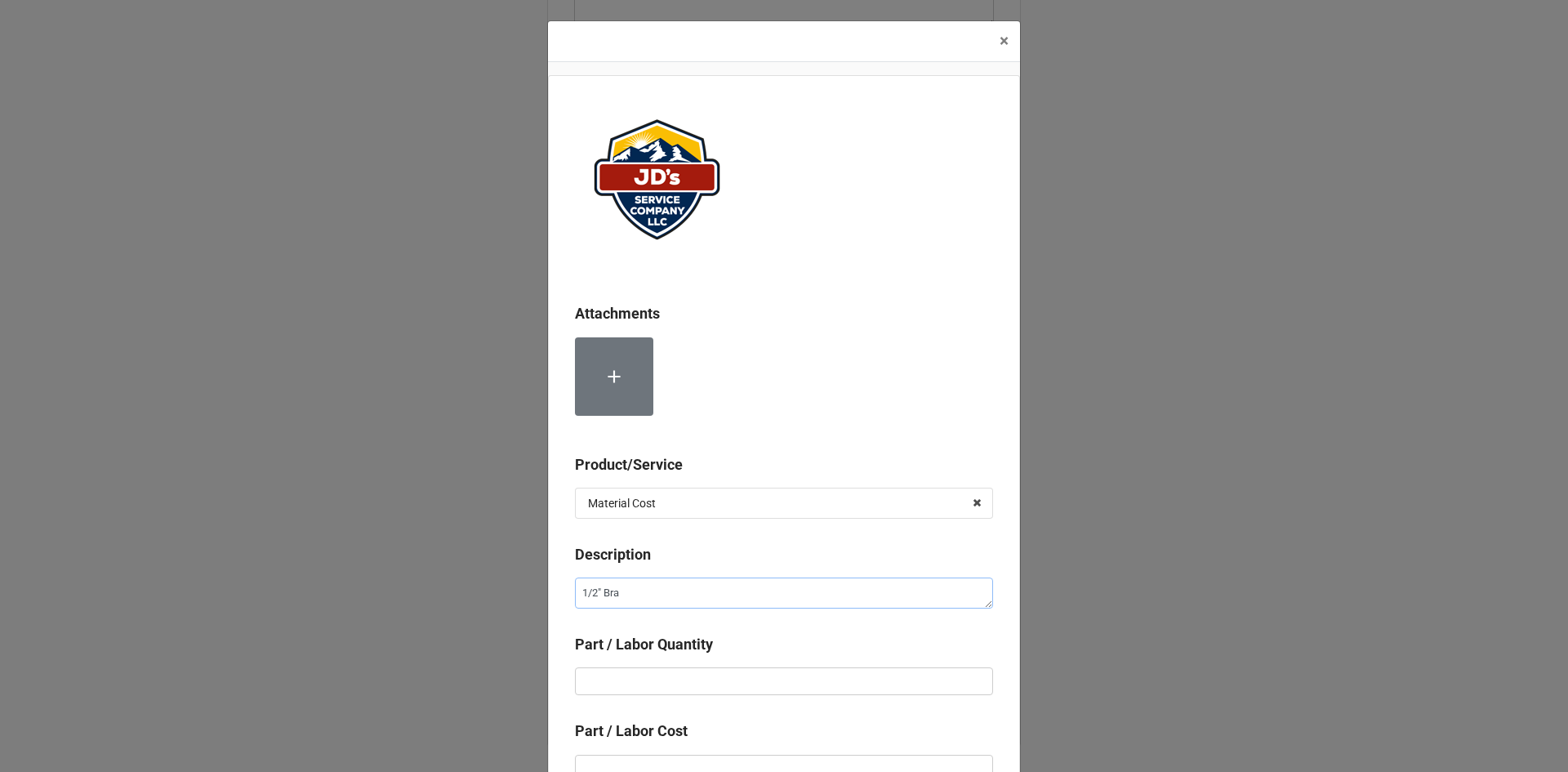
type textarea "1/2" Bras"
type textarea "x"
type textarea "1/2" Brass"
type textarea "x"
type textarea "1/2" Brass"
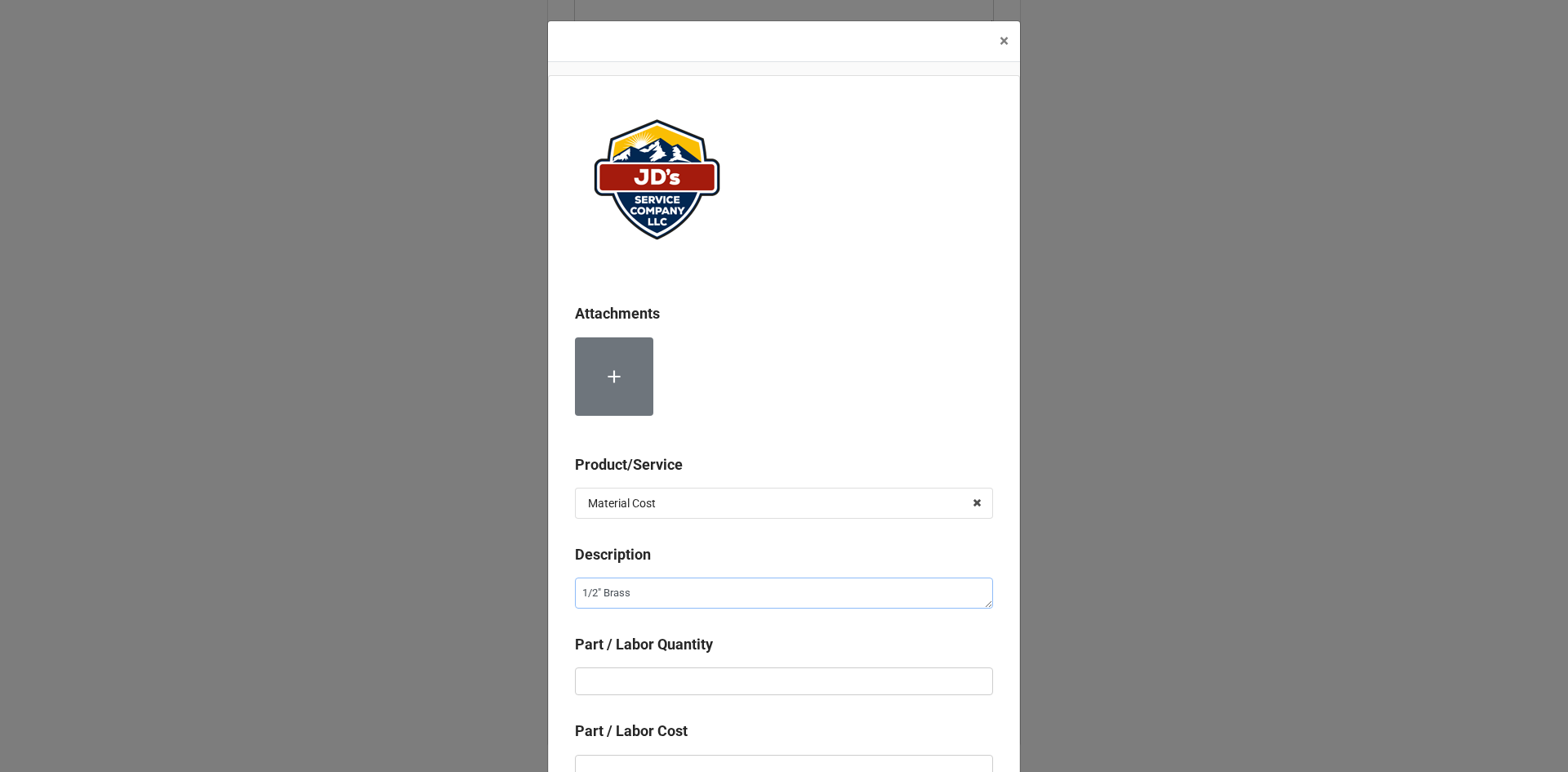
type textarea "x"
type textarea "1/2" Brass C"
type textarea "x"
type textarea "1/2" Brass Ca"
type textarea "x"
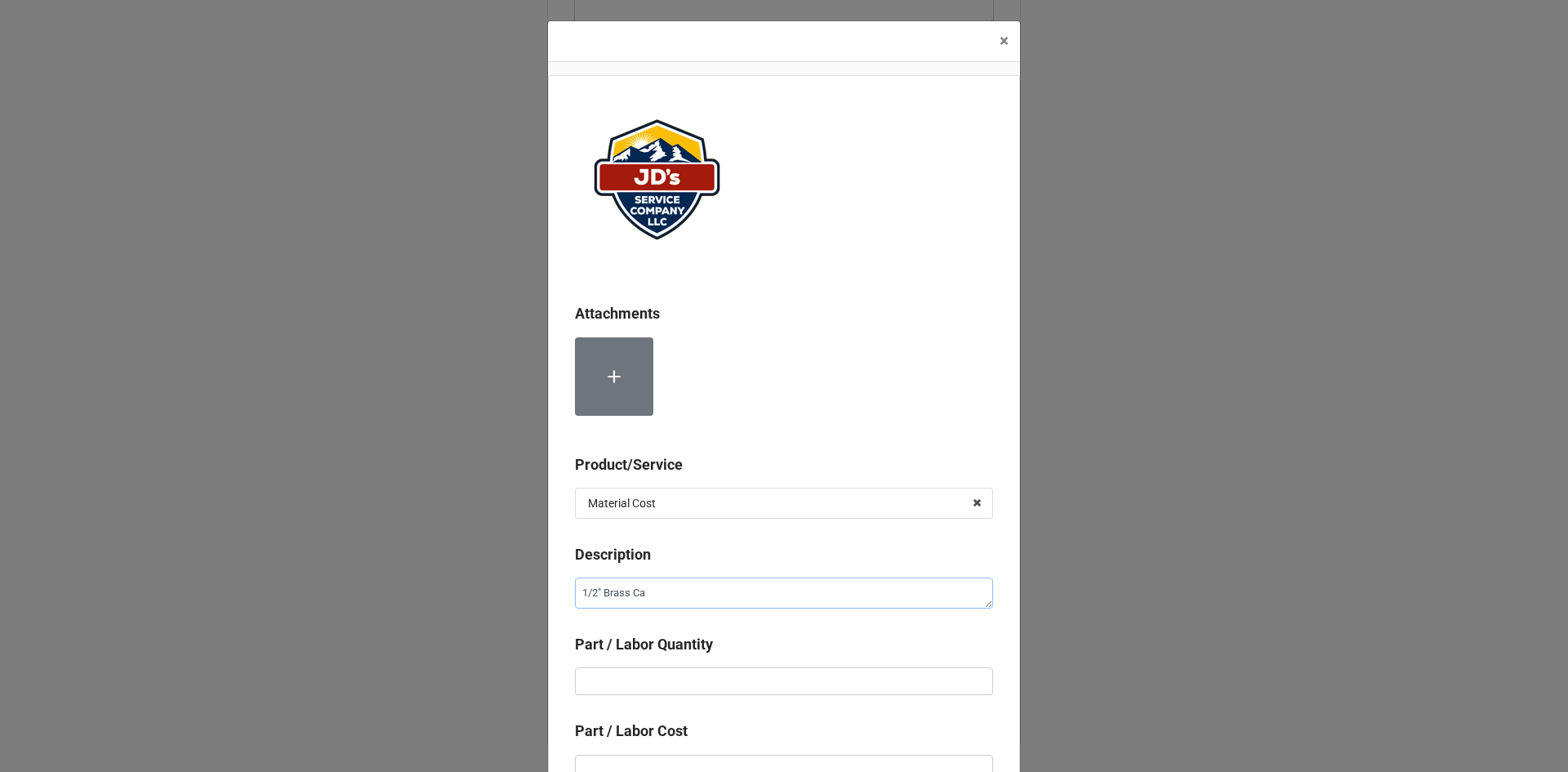
type textarea "1/2" Brass Cap"
type textarea "x"
type textarea "1/2" Brass Cap"
type textarea "x"
type textarea "1/2" Brass PCap"
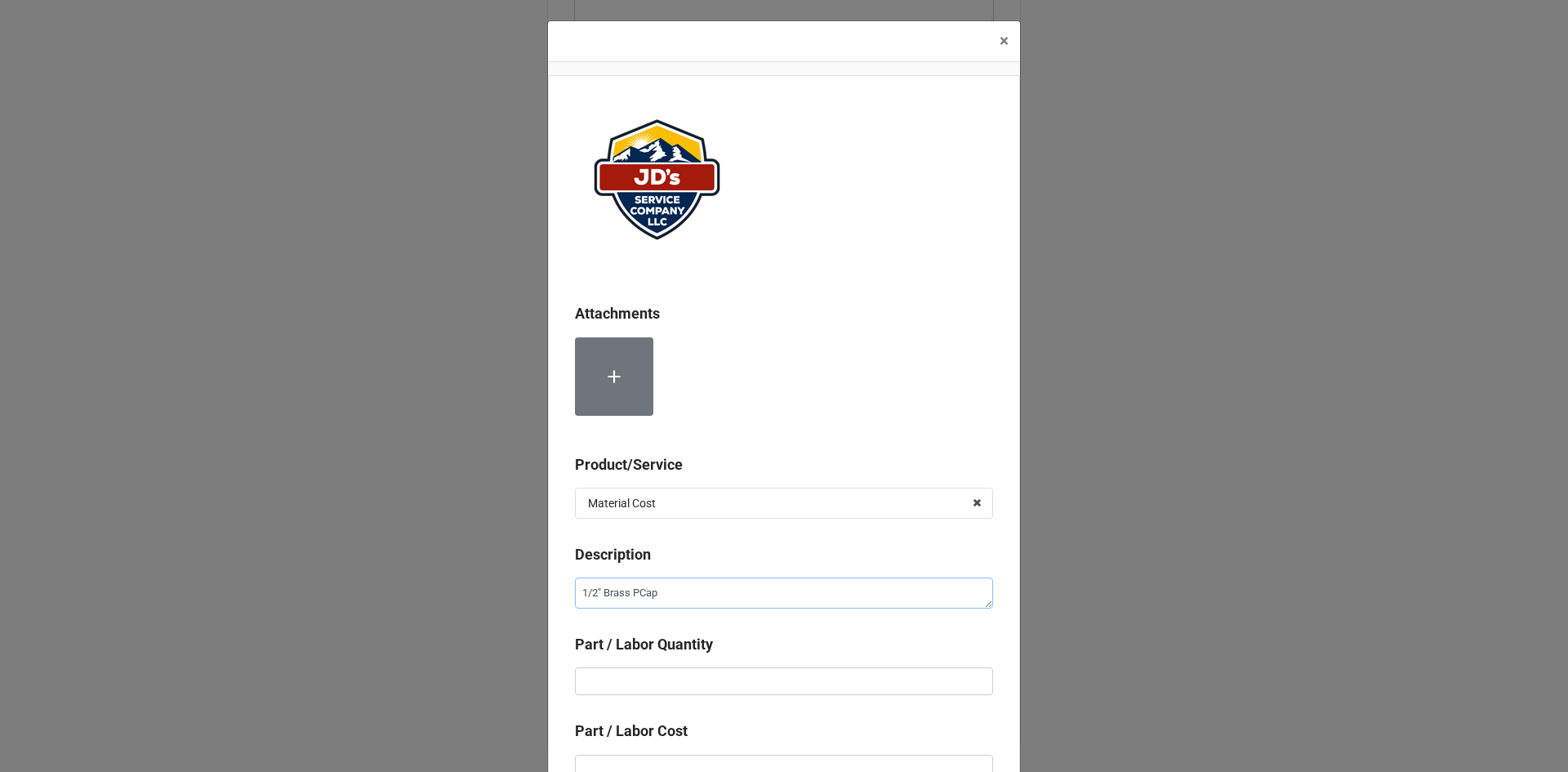
type textarea "x"
type textarea "1/2" Brass PeCap"
type textarea "x"
type textarea "1/2" Brass PexCap"
type textarea "x"
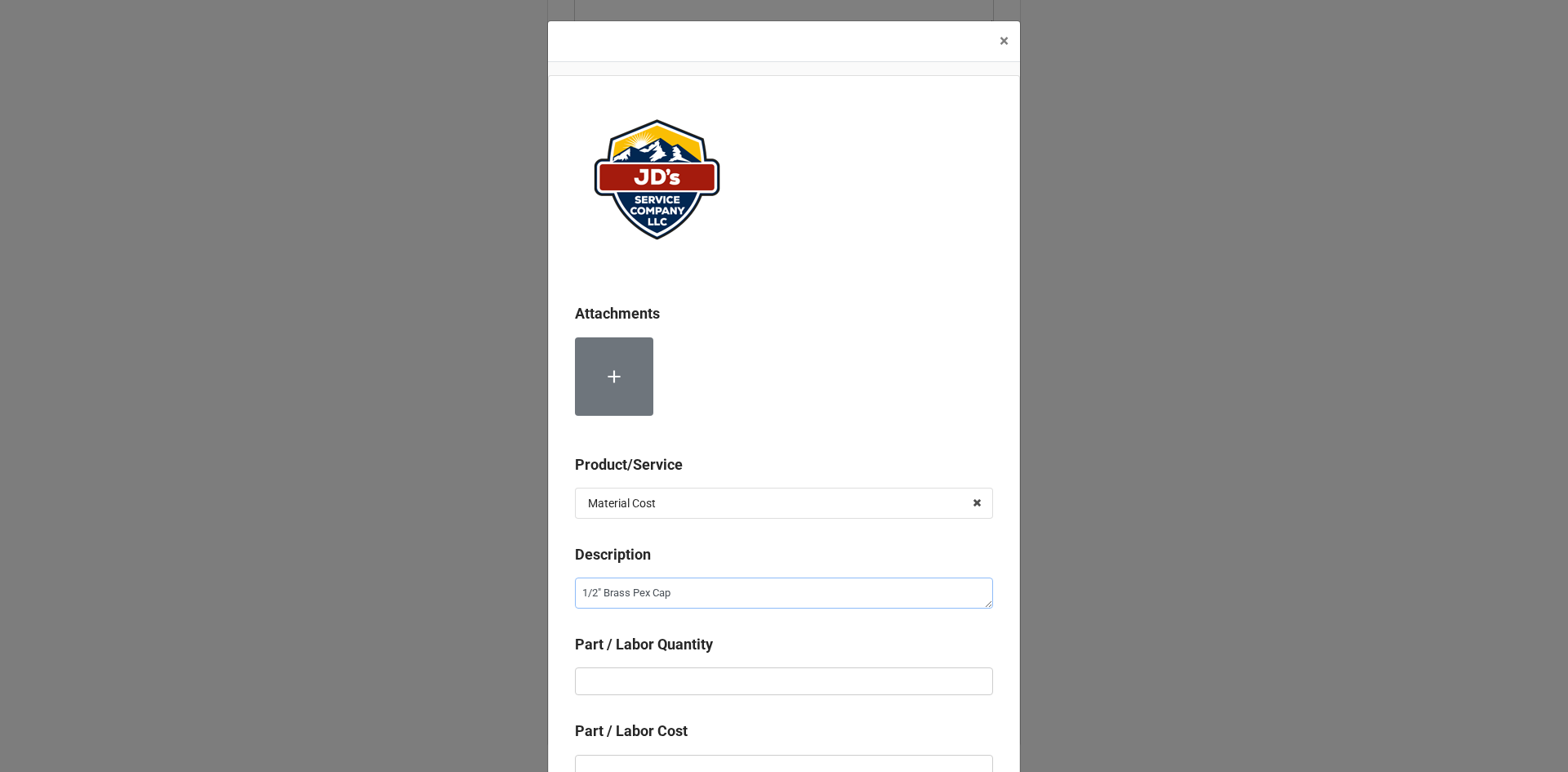
type textarea "1/2" Brass Pex Cap"
click at [730, 682] on input "text" at bounding box center [784, 681] width 418 height 27
type textarea "x"
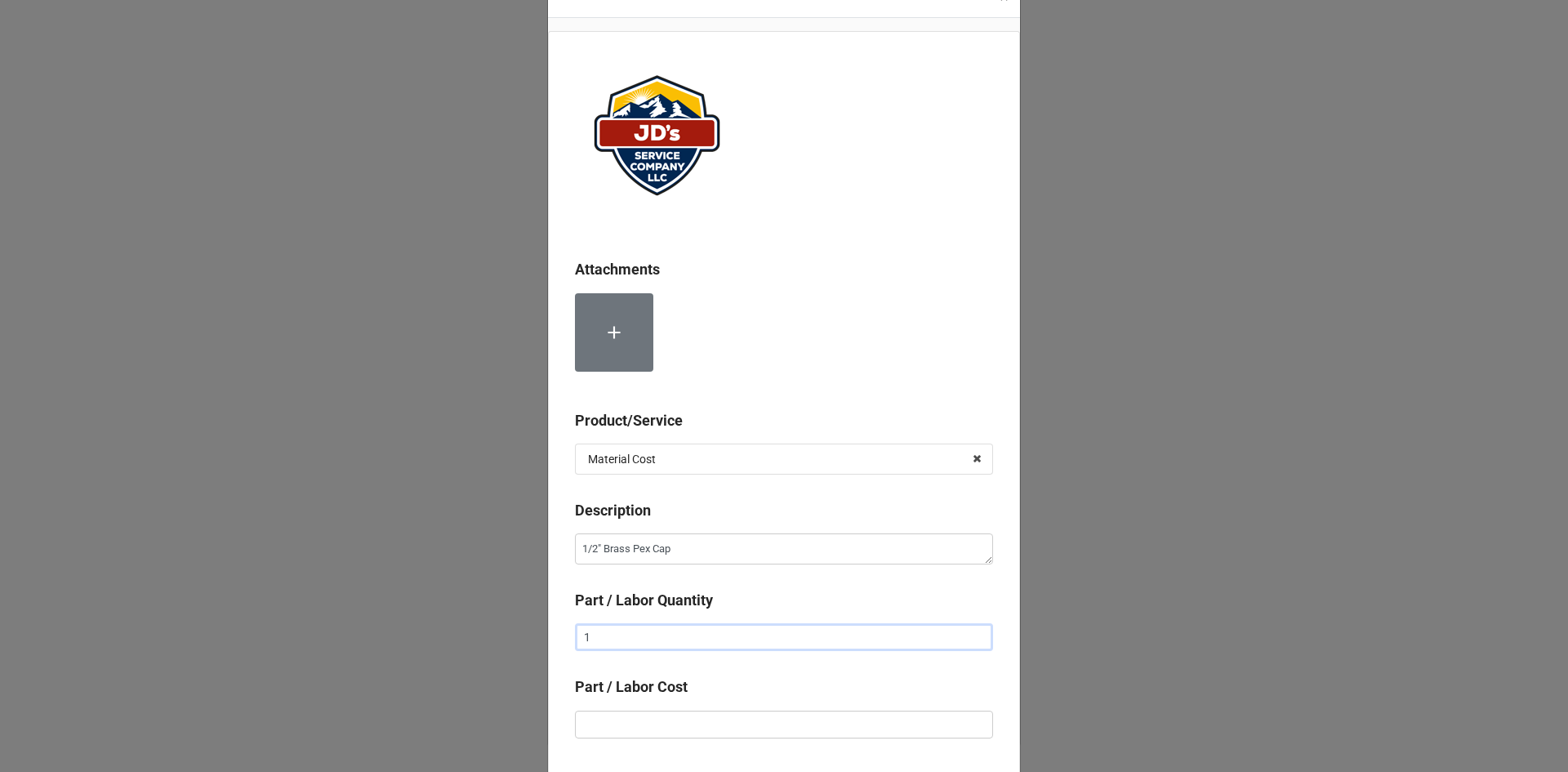
scroll to position [82, 0]
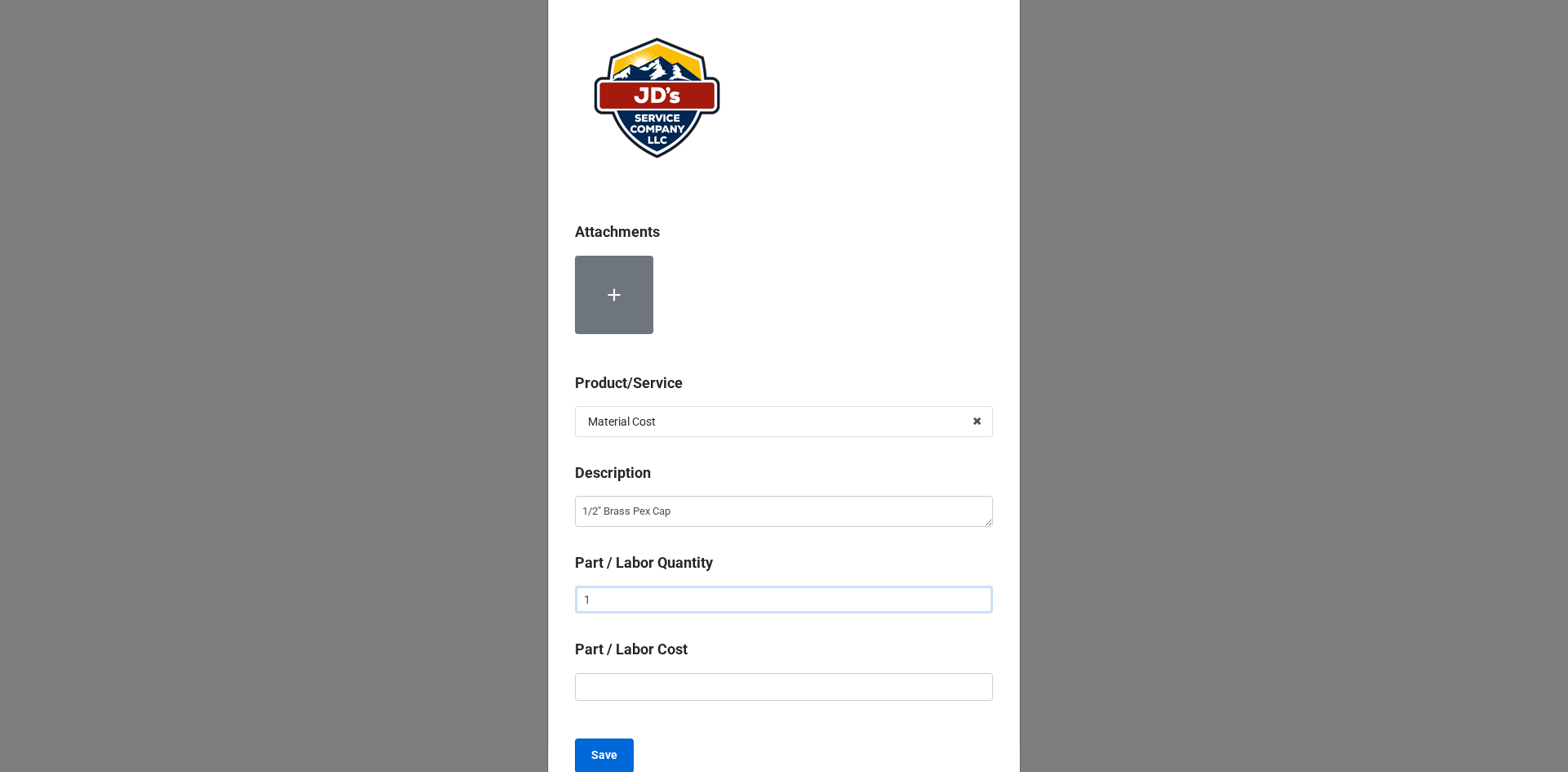
type input "1"
click at [606, 749] on b "Save" at bounding box center [604, 754] width 26 height 17
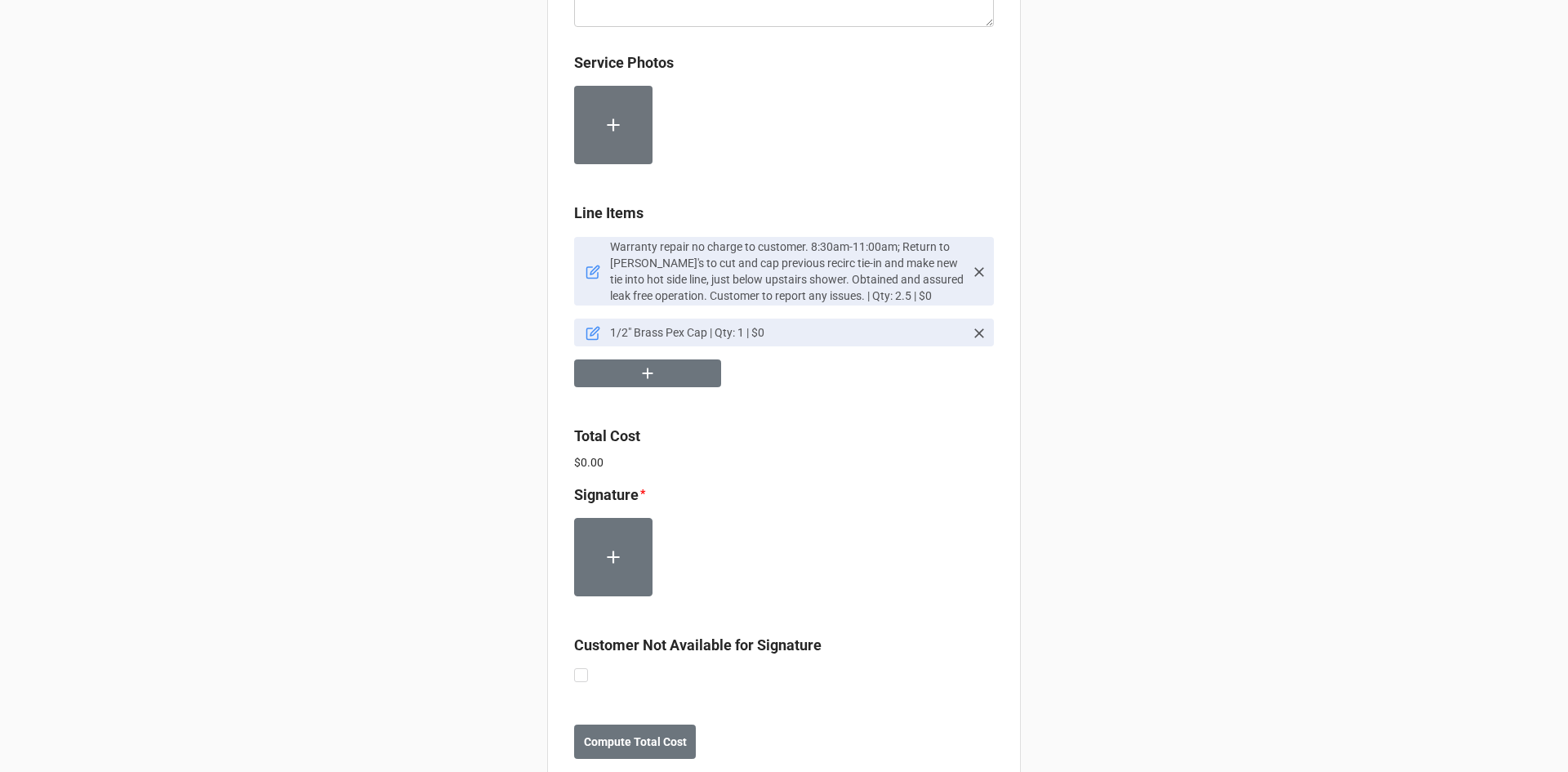
click at [587, 275] on icon at bounding box center [593, 271] width 15 height 15
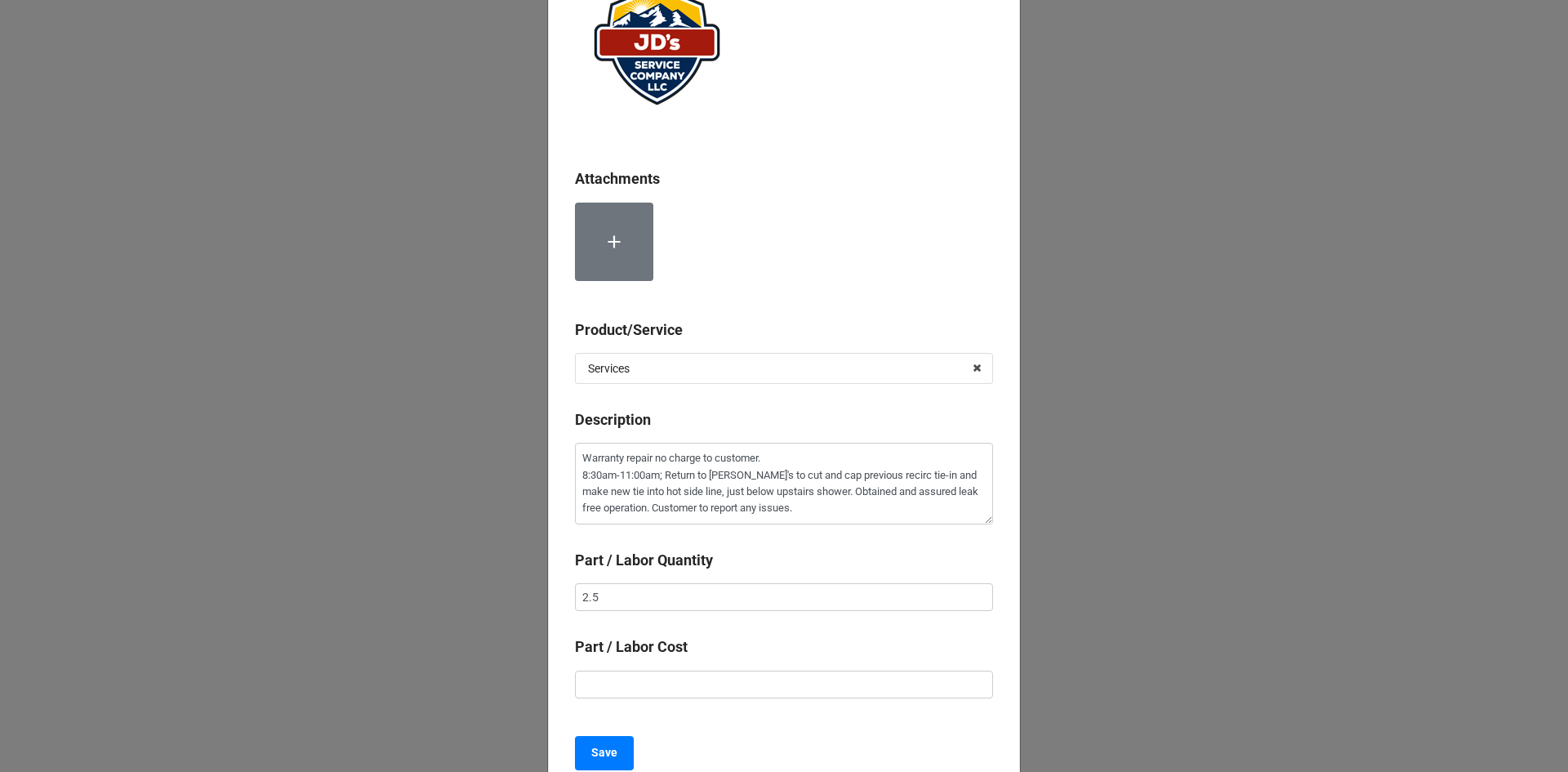
scroll to position [163, 0]
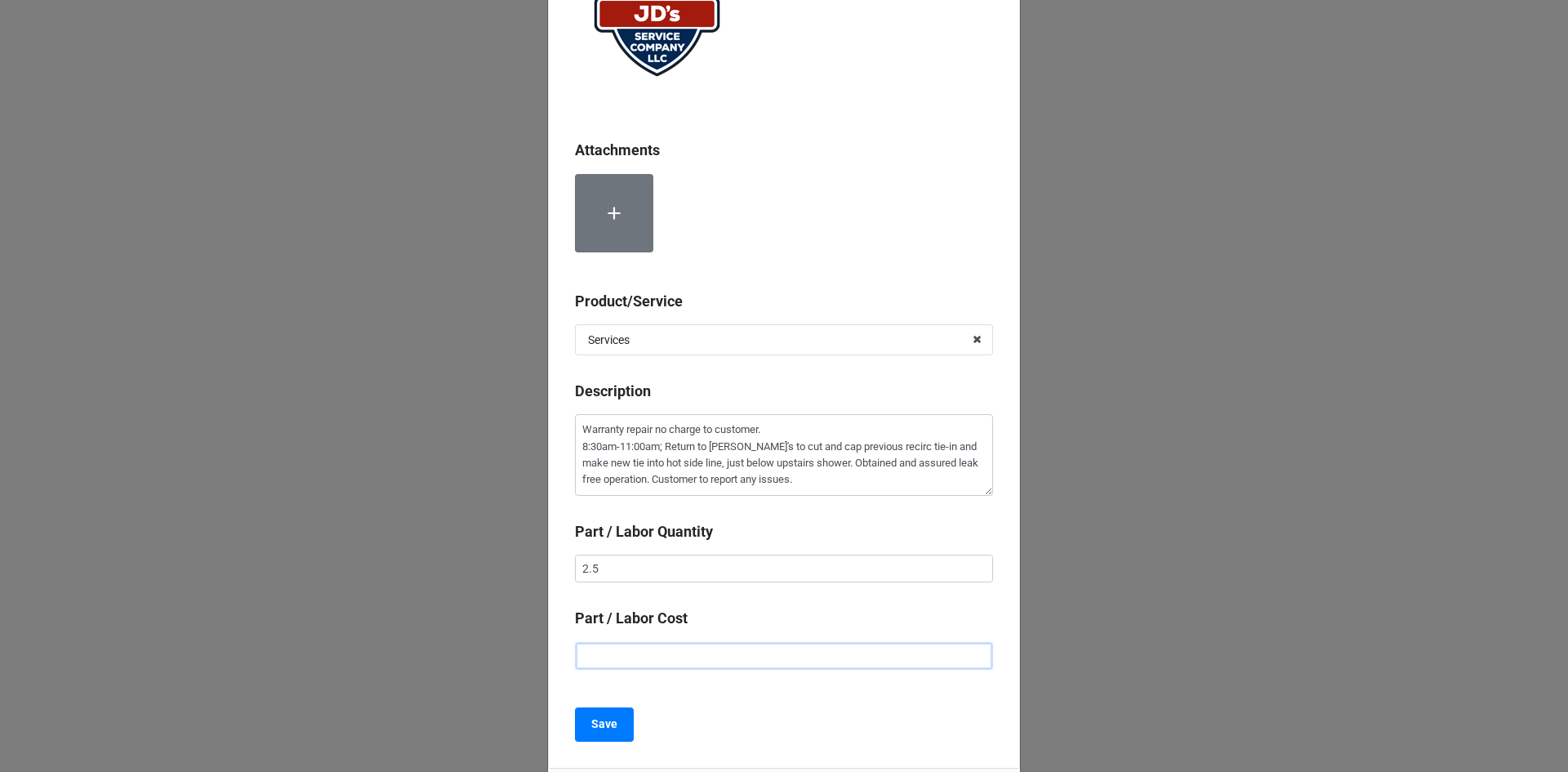
click at [755, 658] on input "text" at bounding box center [784, 655] width 418 height 27
type textarea "x"
type input "$2.00"
type textarea "x"
type input "$22.00"
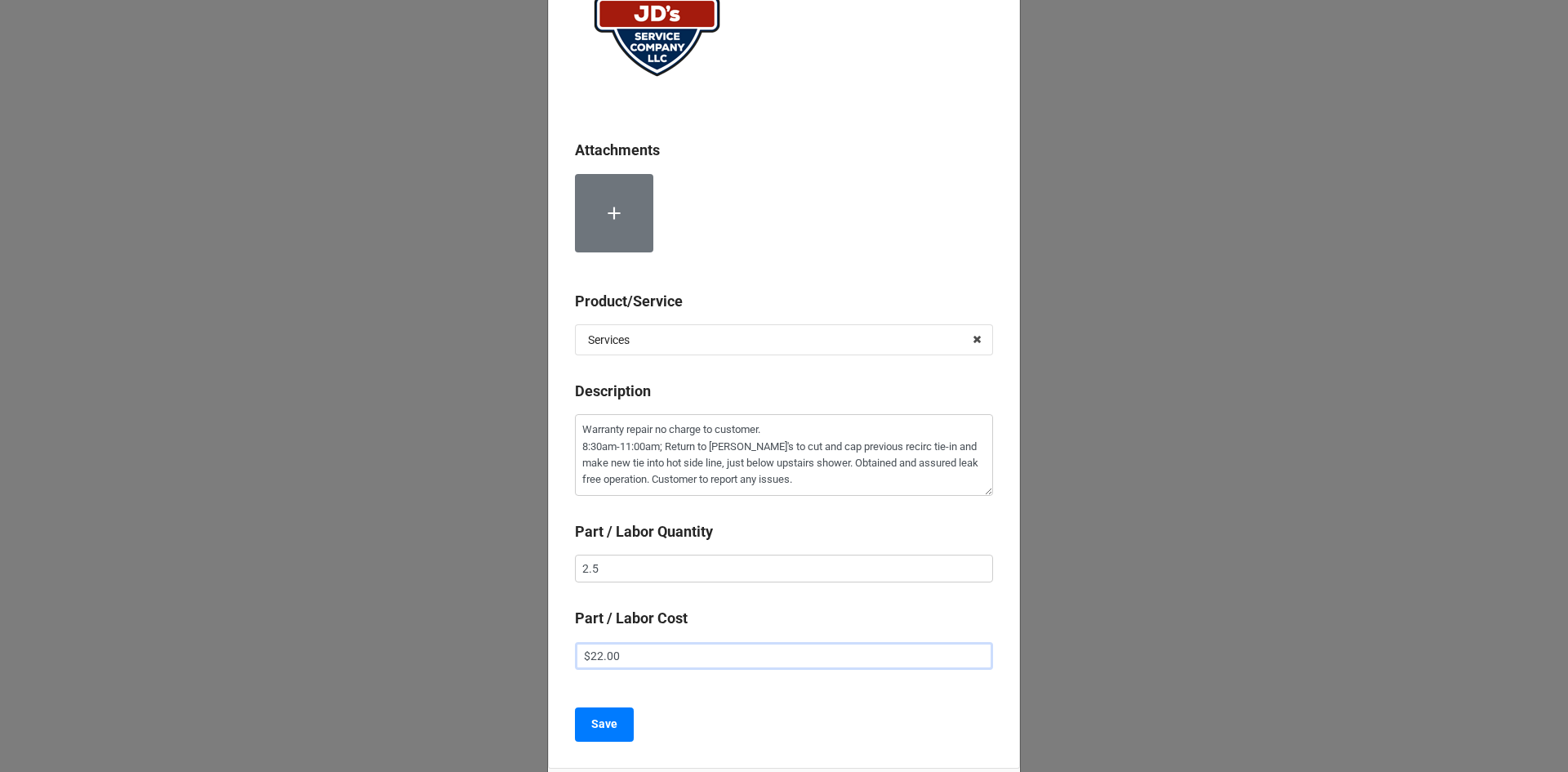
type textarea "x"
type input "$225.00"
click at [598, 720] on b "Save" at bounding box center [604, 723] width 26 height 17
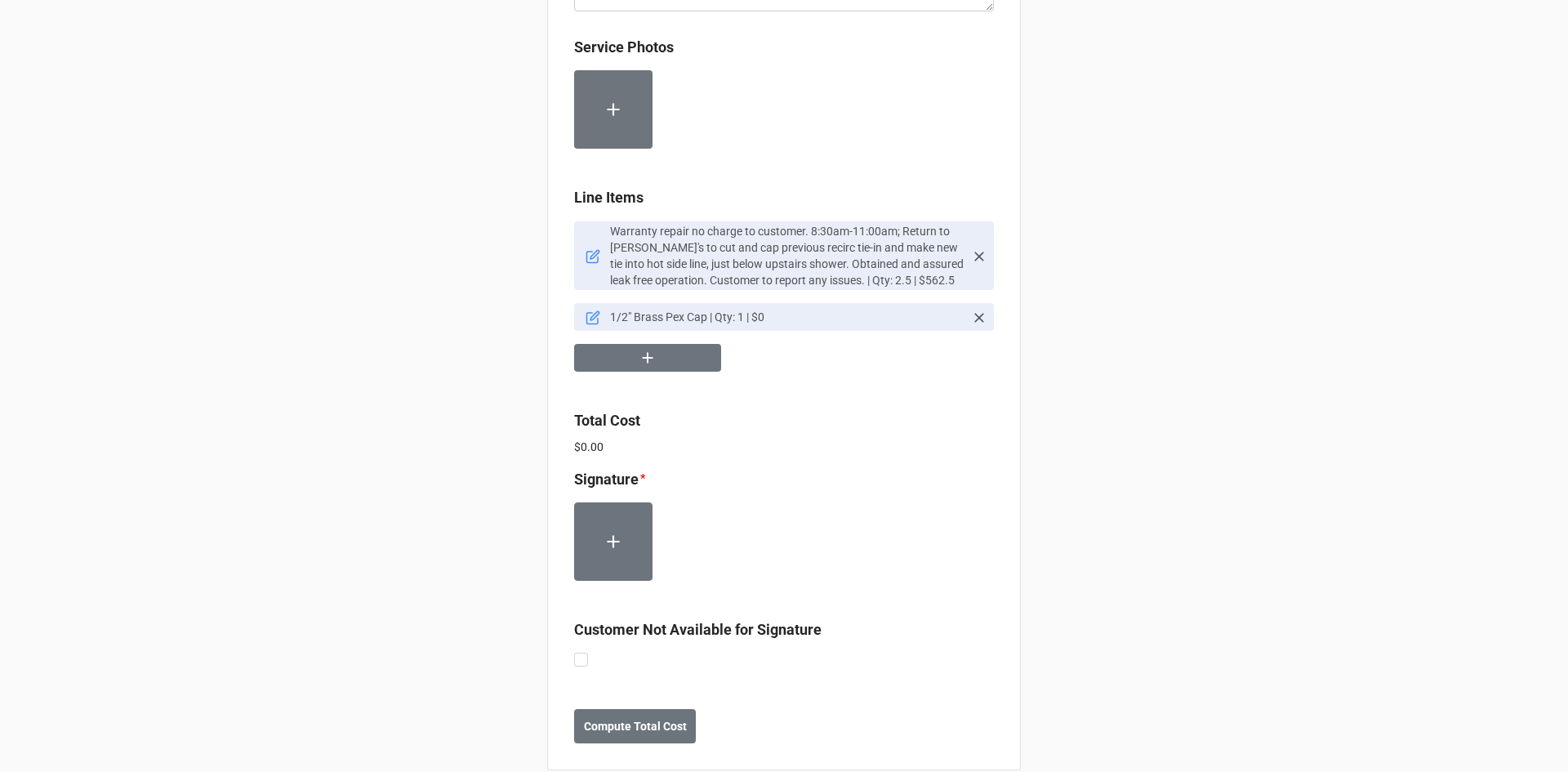
scroll to position [1442, 0]
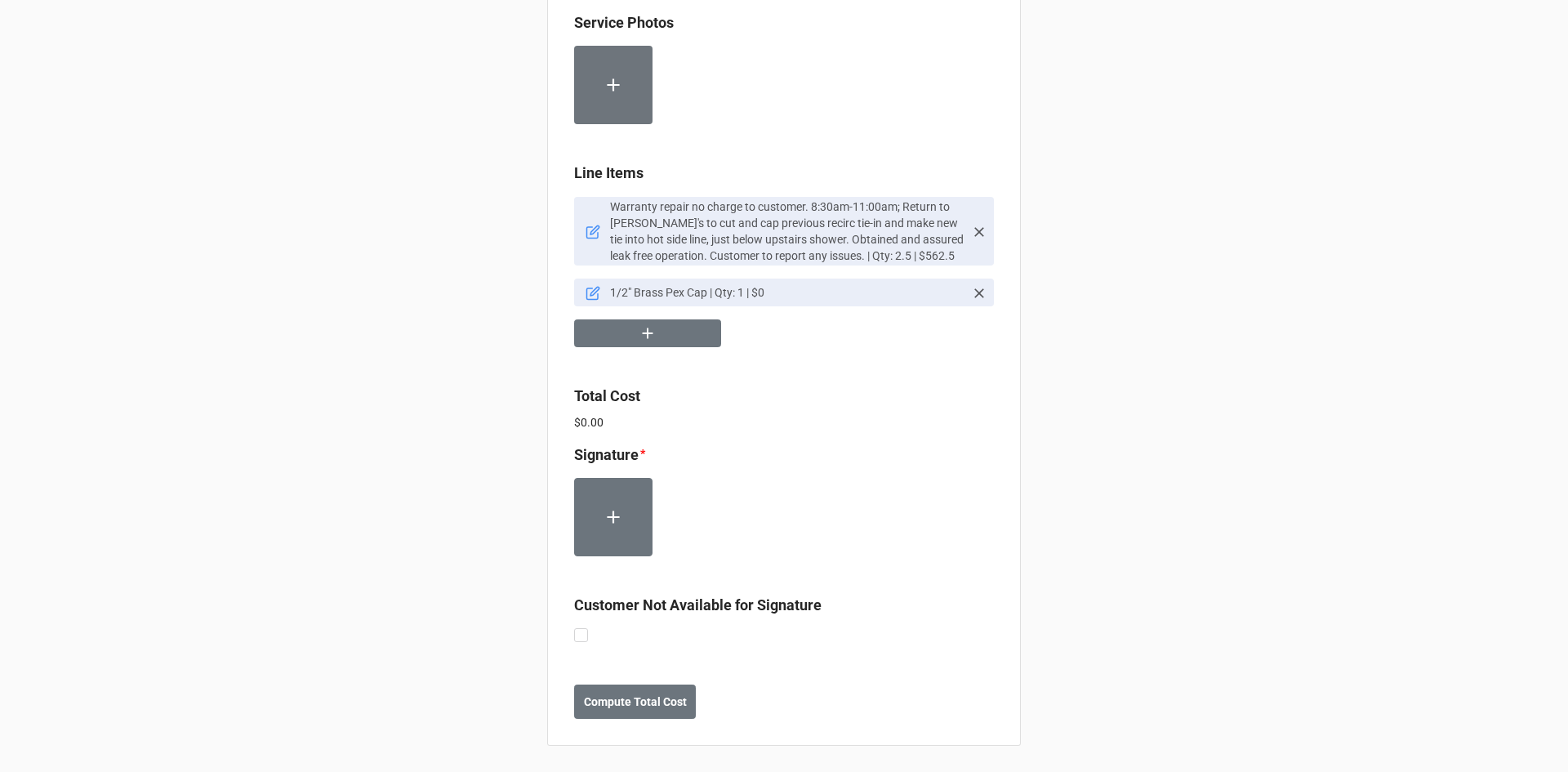
click at [590, 233] on icon at bounding box center [593, 231] width 15 height 15
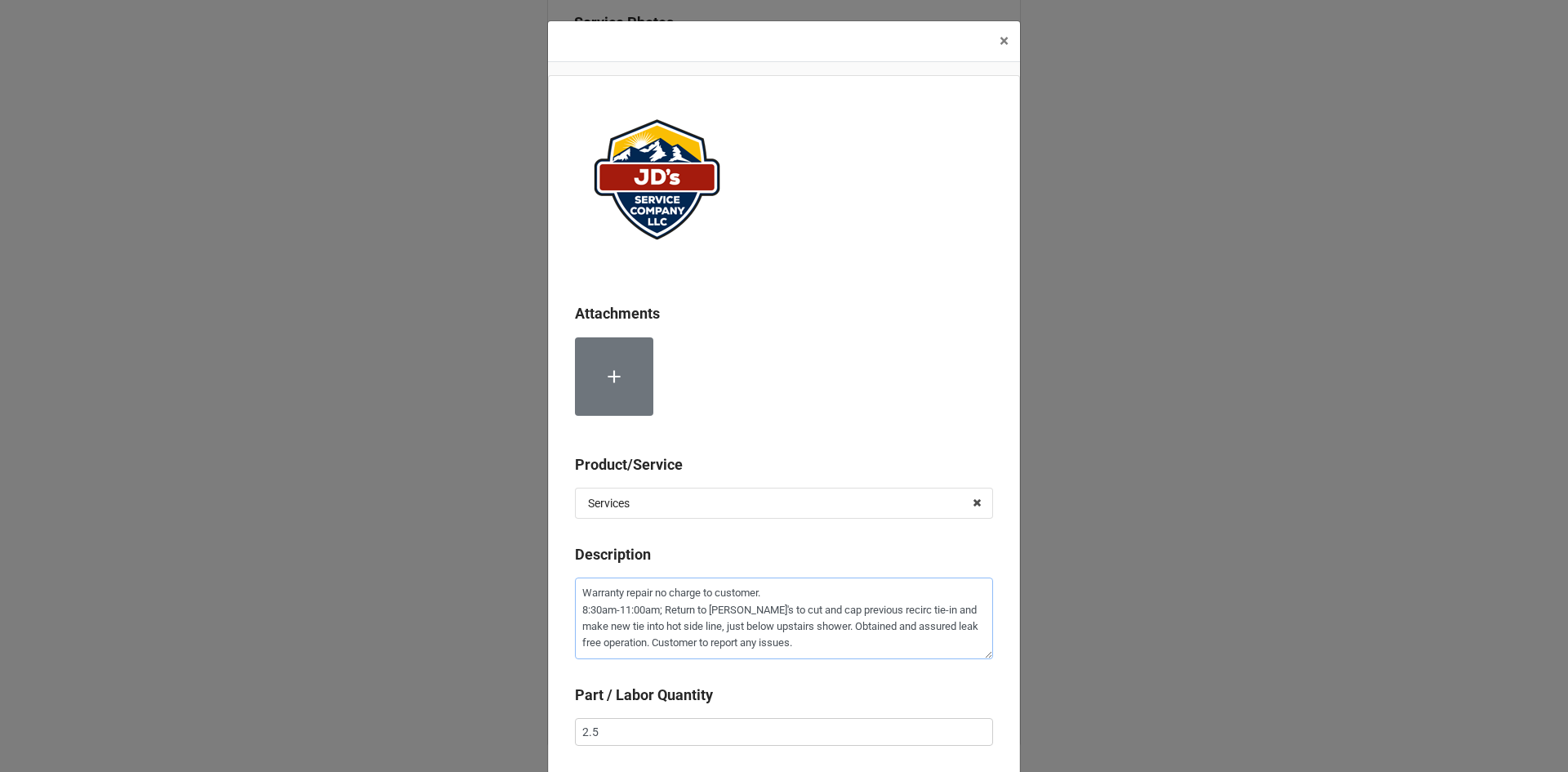
drag, startPoint x: 764, startPoint y: 596, endPoint x: 544, endPoint y: 595, distance: 220.0
click at [548, 595] on div "Attachments Product/Service Services Services Material Cost Description Warrant…" at bounding box center [784, 503] width 472 height 856
type textarea "x"
type textarea "8:30am-11:00am; Return to [PERSON_NAME]'s to cut and cap previous recirc tie-in…"
type textarea "x"
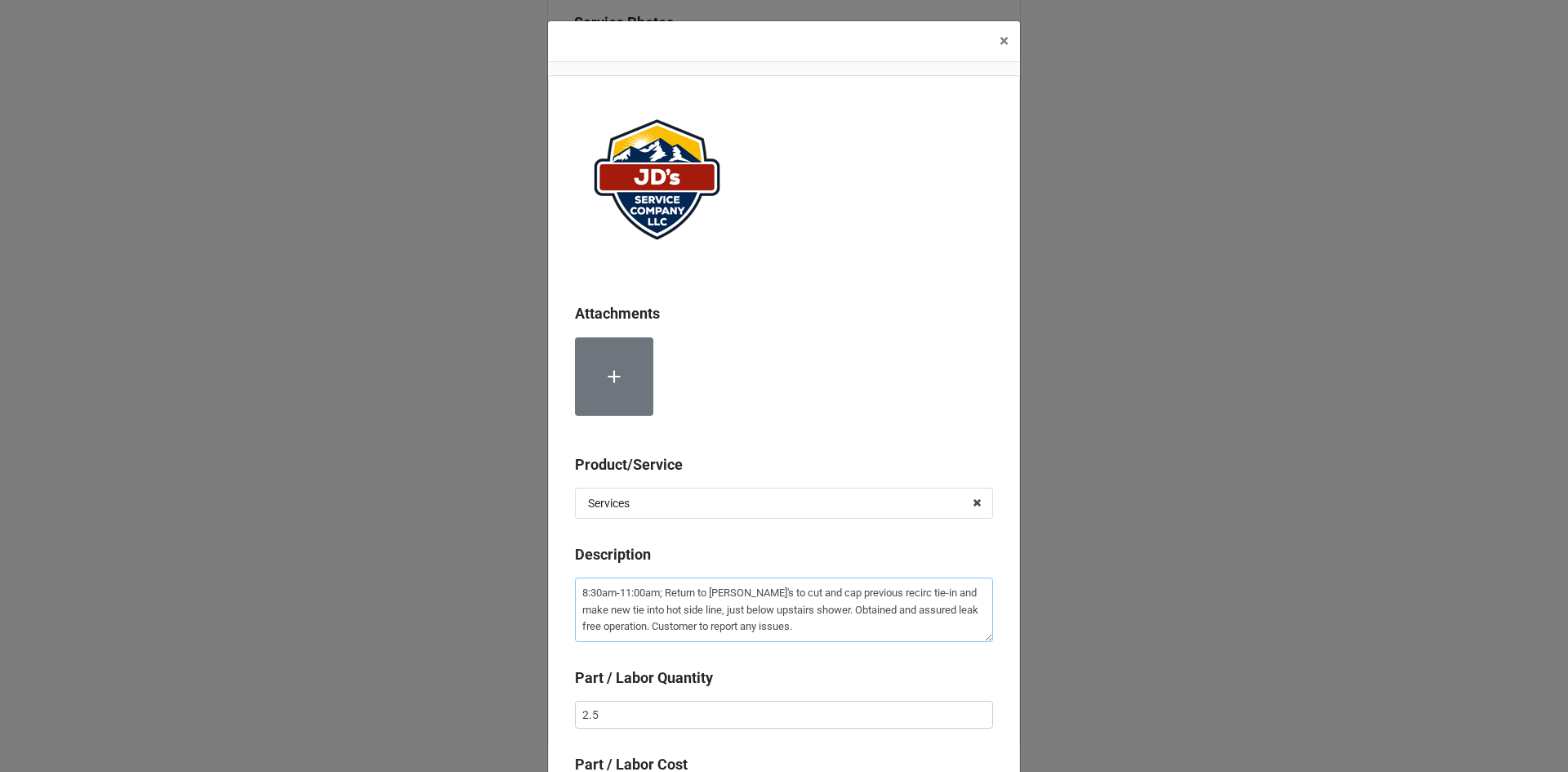
type textarea "8:30am-11:00am; Return to [PERSON_NAME]'s to cut and cap previous recirc tie-in…"
drag, startPoint x: 767, startPoint y: 647, endPoint x: 784, endPoint y: 638, distance: 19.2
click at [768, 647] on div "Description 8:30am-11:00am; Return to [PERSON_NAME]'s to cut and cap previous r…" at bounding box center [784, 598] width 418 height 110
click at [807, 627] on textarea "8:30am-11:00am; Return to [PERSON_NAME]'s to cut and cap previous recirc tie-in…" at bounding box center [784, 609] width 418 height 65
type textarea "x"
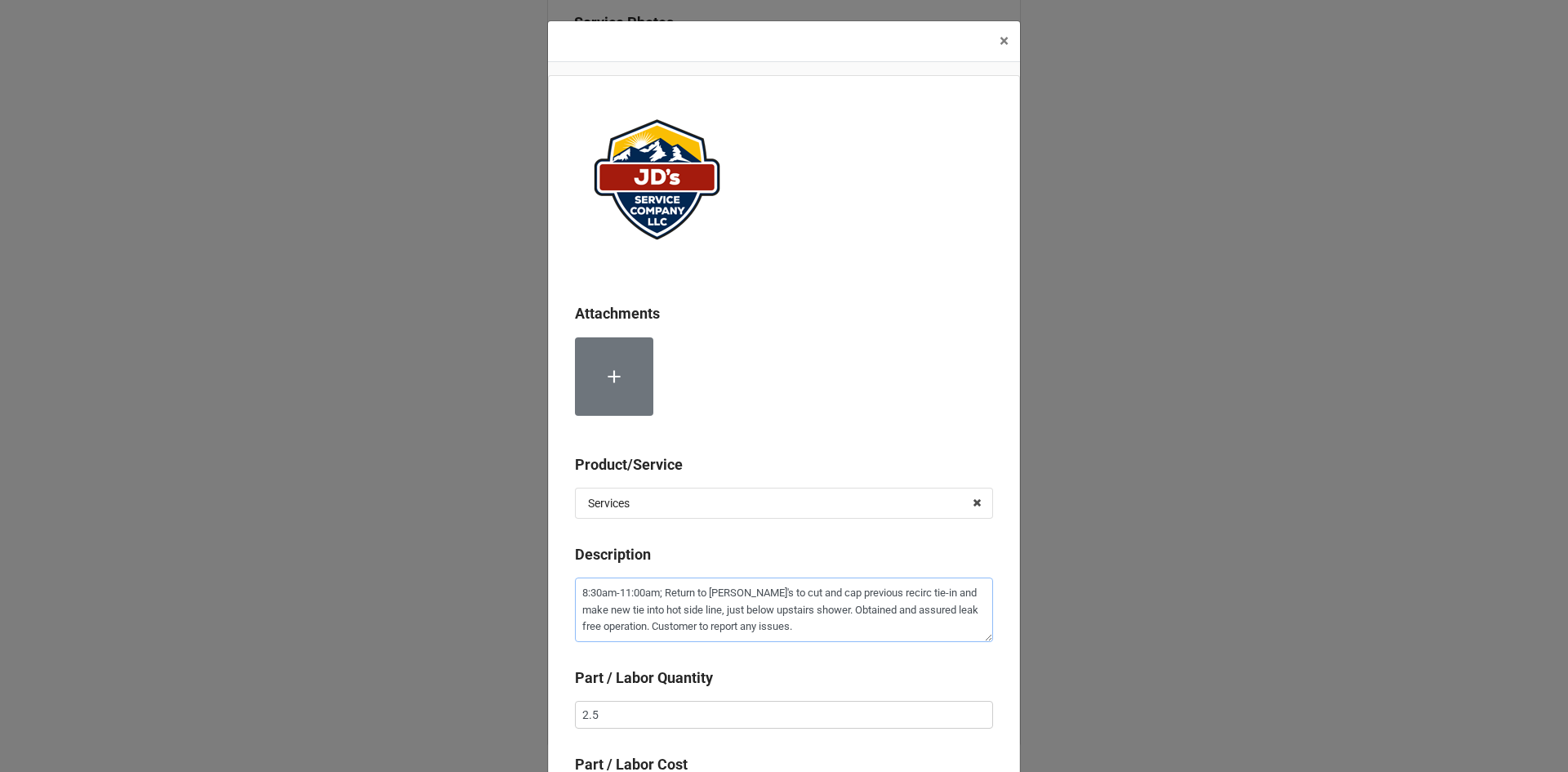
type textarea "8:30am-11:00am; Return to [PERSON_NAME]'s to cut and cap previous recirc tie-in…"
paste textarea "Warranty repair no charge to customer."
type textarea "x"
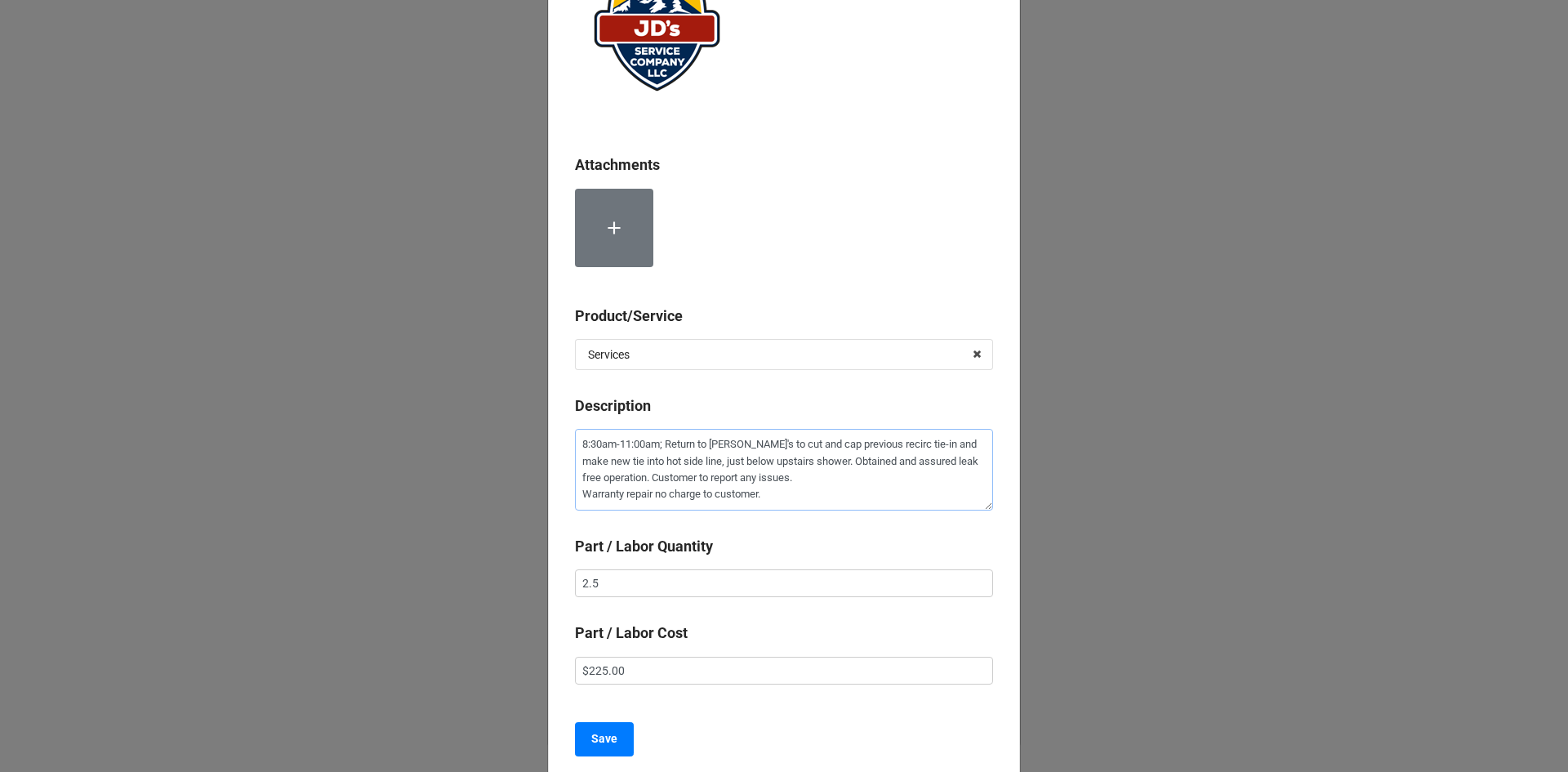
scroll to position [163, 0]
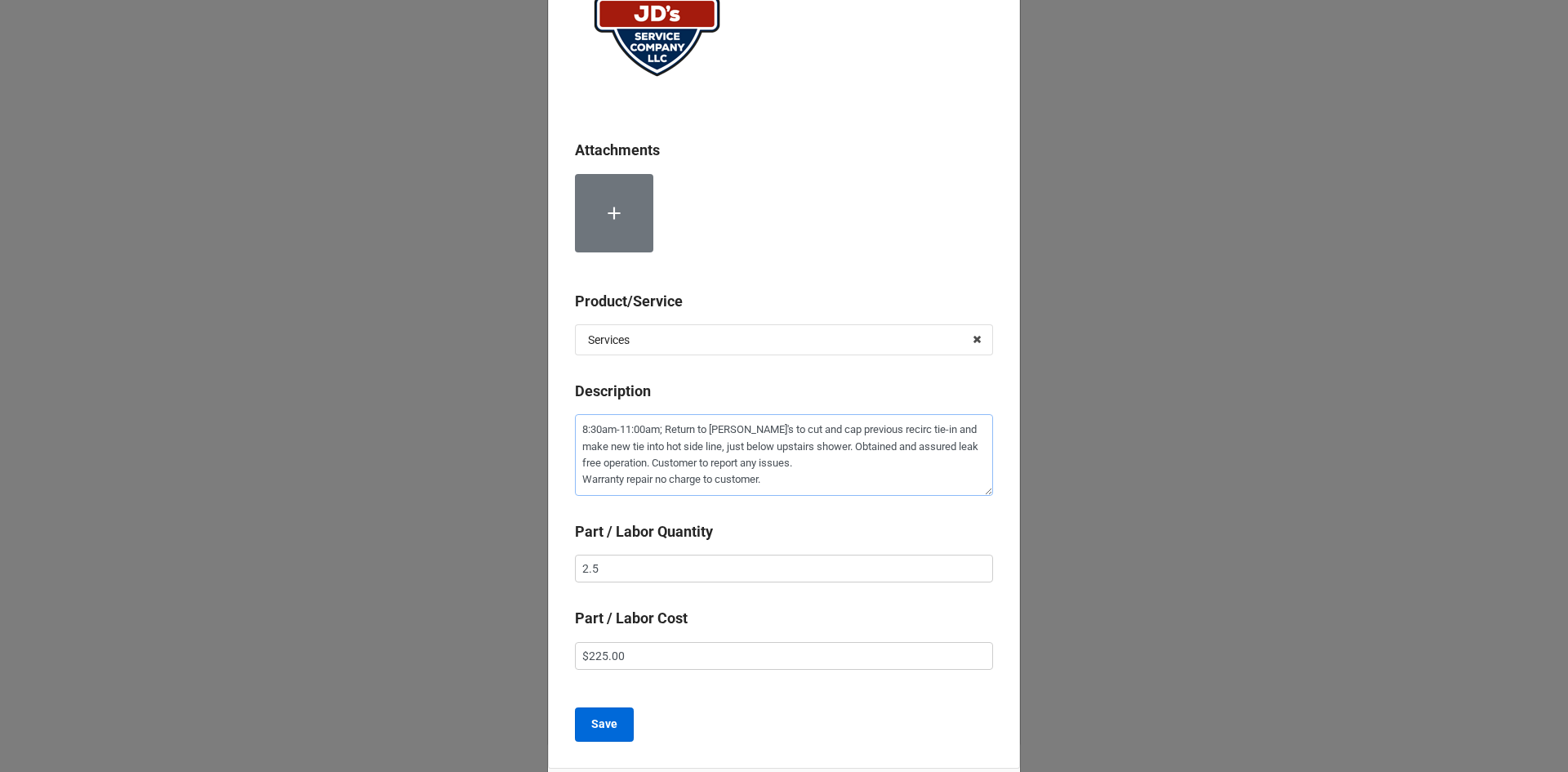
type textarea "8:30am-11:00am; Return to [PERSON_NAME]'s to cut and cap previous recirc tie-in…"
click at [599, 723] on b "Save" at bounding box center [604, 723] width 26 height 17
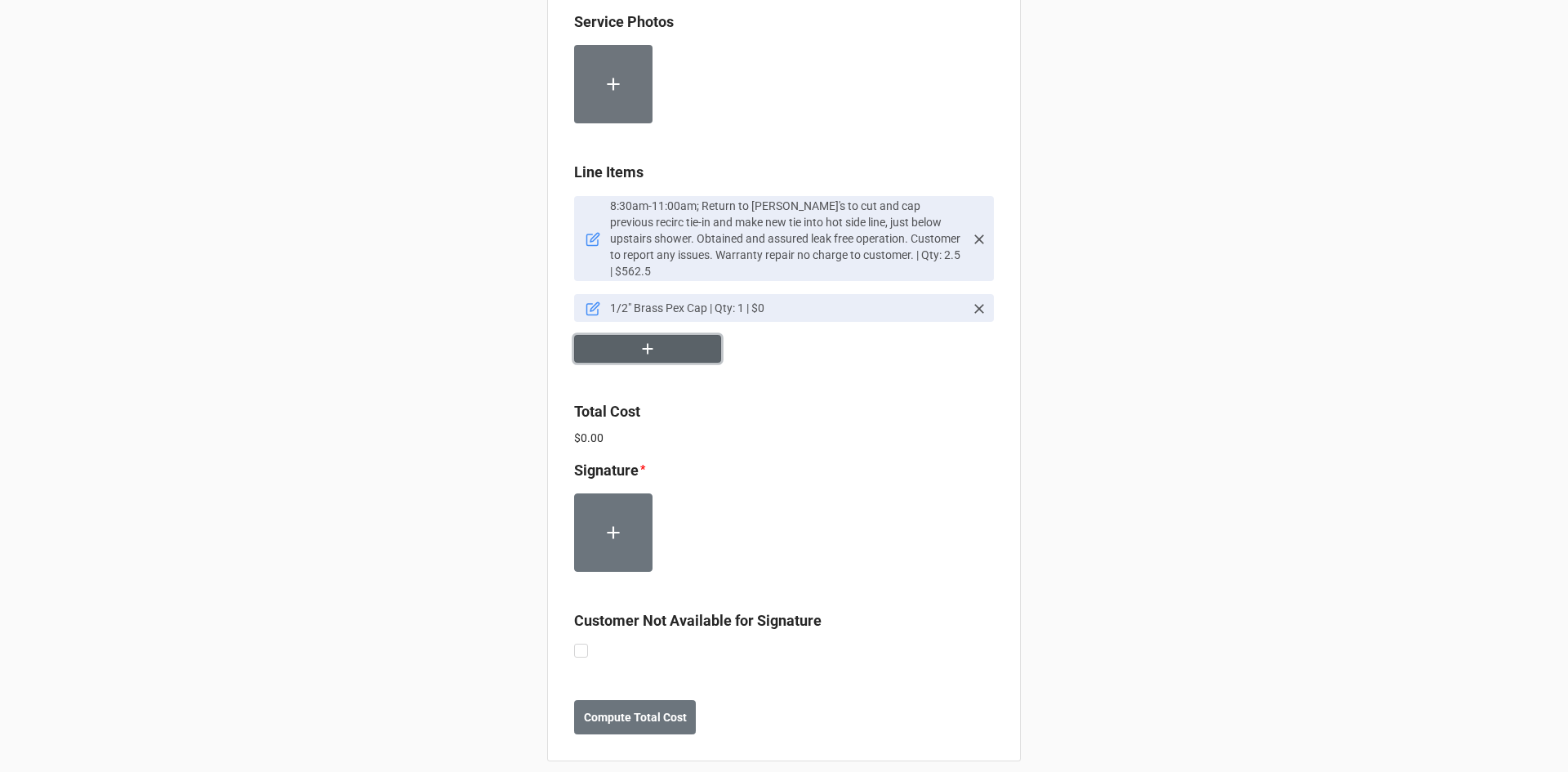
click at [667, 338] on button "button" at bounding box center [648, 349] width 147 height 28
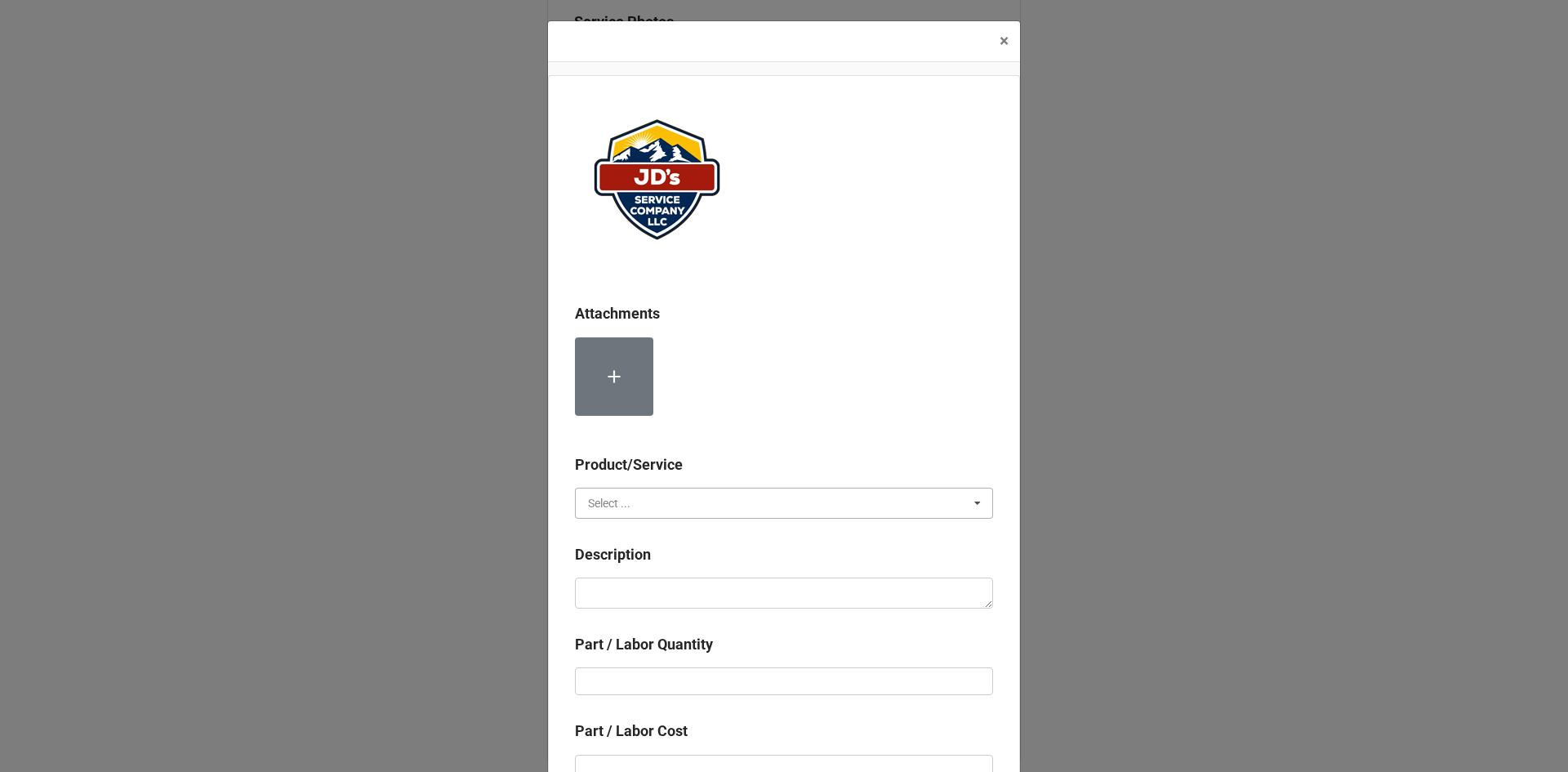
click at [668, 499] on input "text" at bounding box center [784, 503] width 417 height 29
click at [648, 564] on span "Material Cost" at bounding box center [622, 563] width 67 height 13
click at [648, 594] on textarea at bounding box center [784, 592] width 418 height 31
paste textarea "1/2" Brass Pex Tee Warranty Material Cost"
type textarea "x"
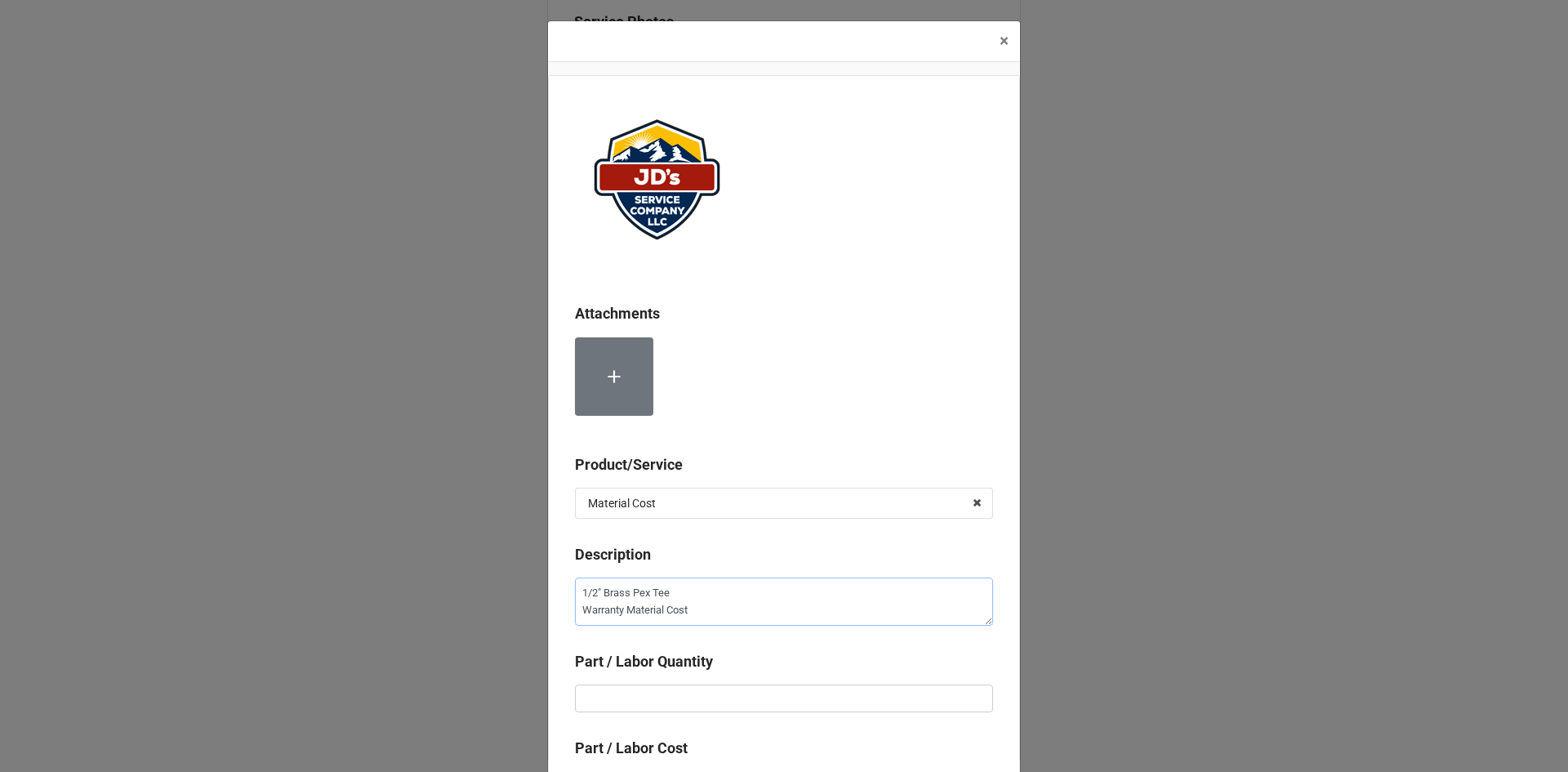
type textarea "1/2" Brass Pex Tee Warranty Material Cost"
click at [719, 706] on input "text" at bounding box center [784, 698] width 418 height 27
type textarea "x"
type input "1"
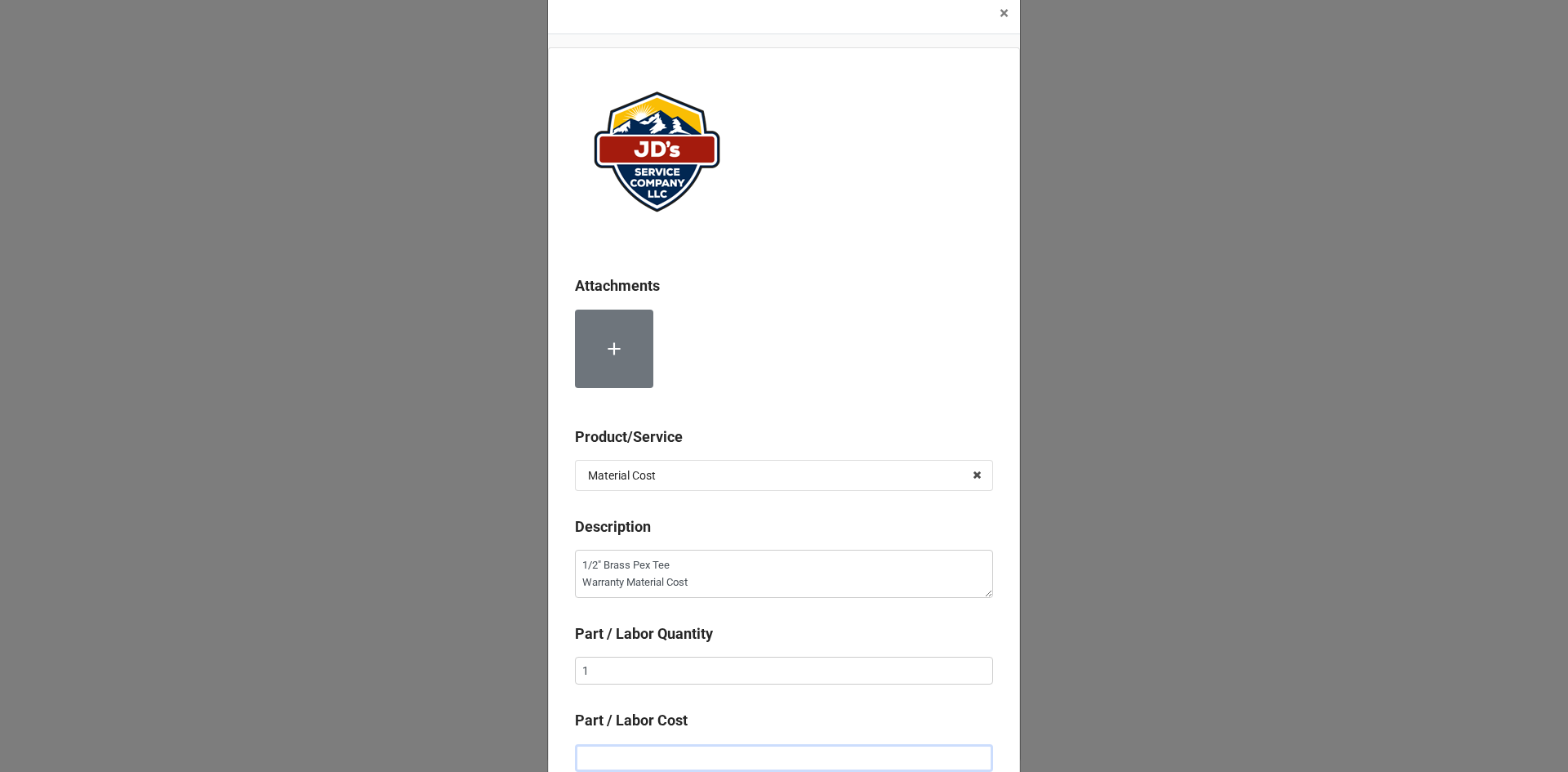
type textarea "x"
type input "$2.00"
type textarea "x"
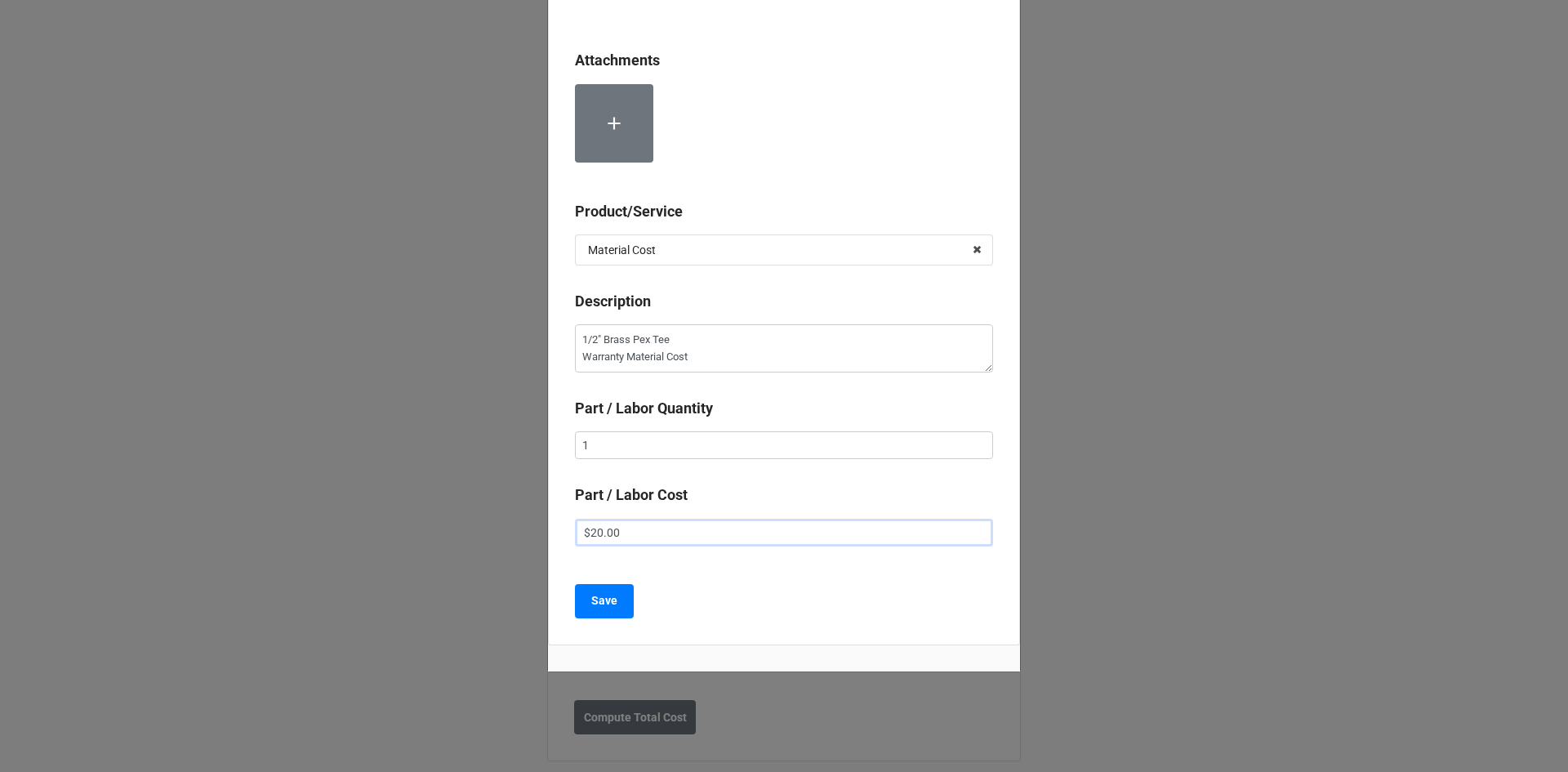
scroll to position [254, 0]
type input "$20.00"
click at [612, 599] on b "Save" at bounding box center [604, 598] width 26 height 17
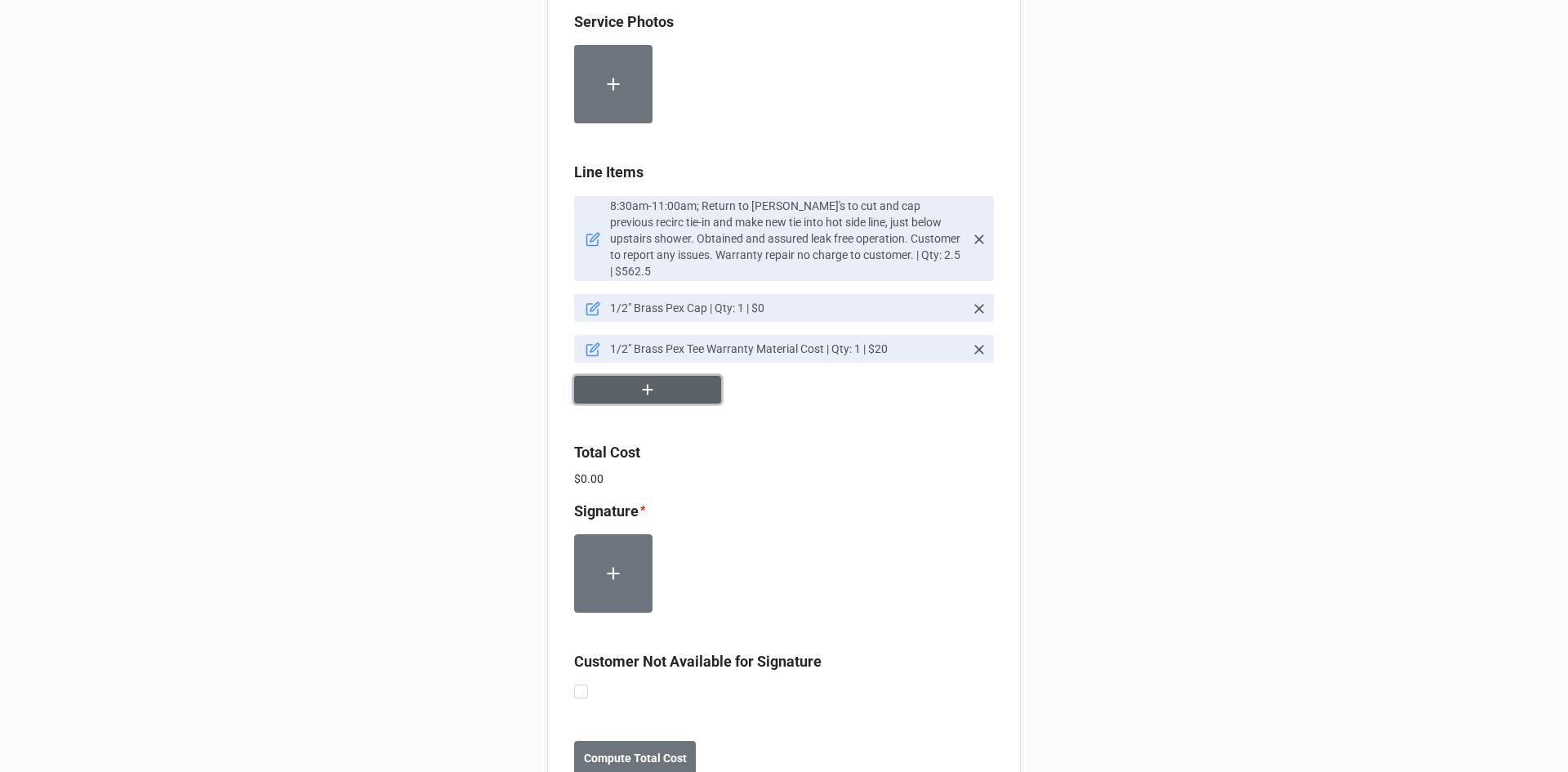
click at [659, 376] on button "button" at bounding box center [648, 390] width 147 height 28
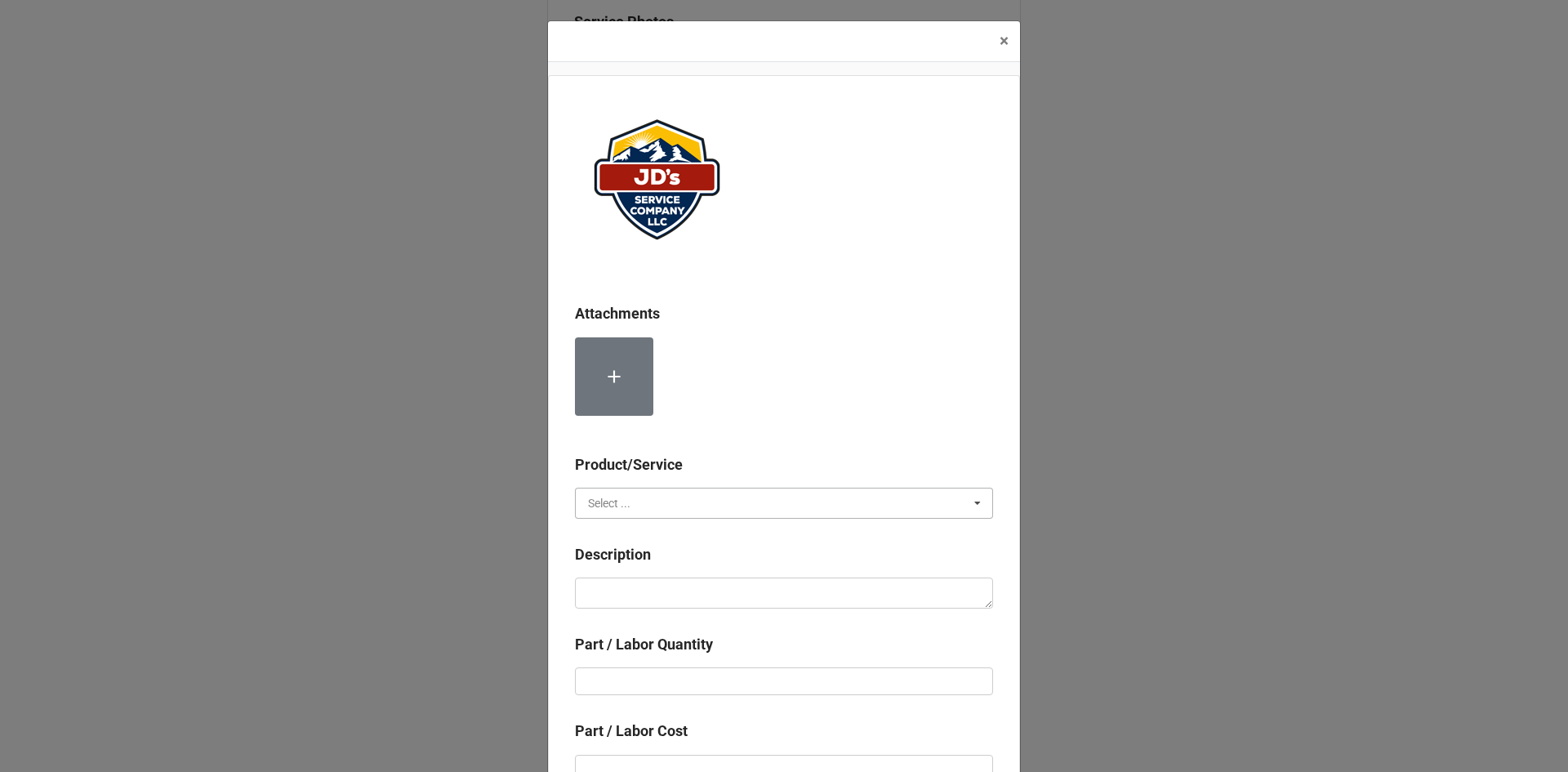
click at [667, 497] on input "text" at bounding box center [784, 503] width 417 height 29
click at [661, 563] on div "Material Cost" at bounding box center [784, 563] width 417 height 30
click at [661, 596] on textarea at bounding box center [784, 592] width 418 height 31
paste textarea "1/2"Brass Pex Coupling Warranty Material Cost"
type textarea "x"
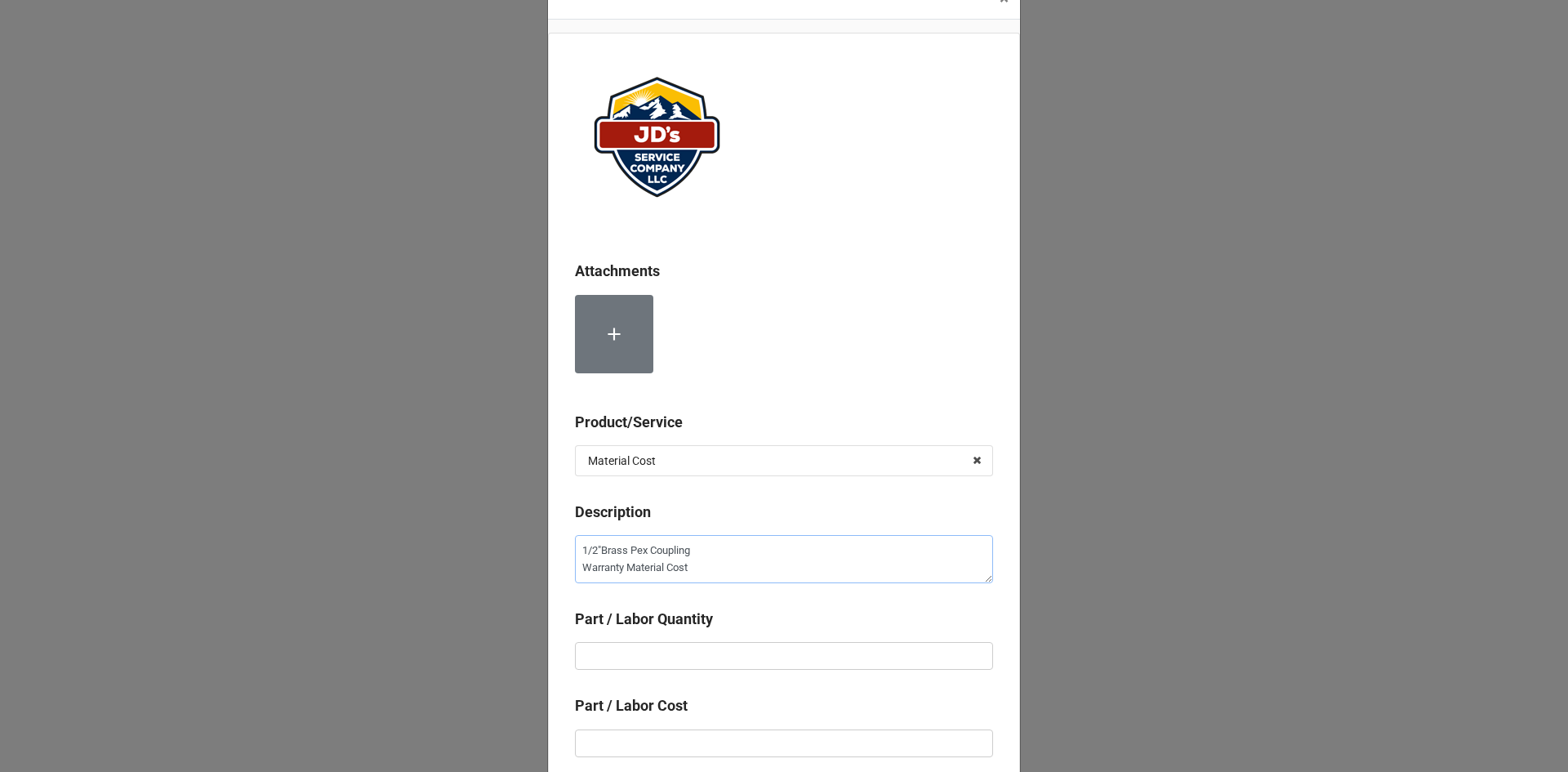
scroll to position [82, 0]
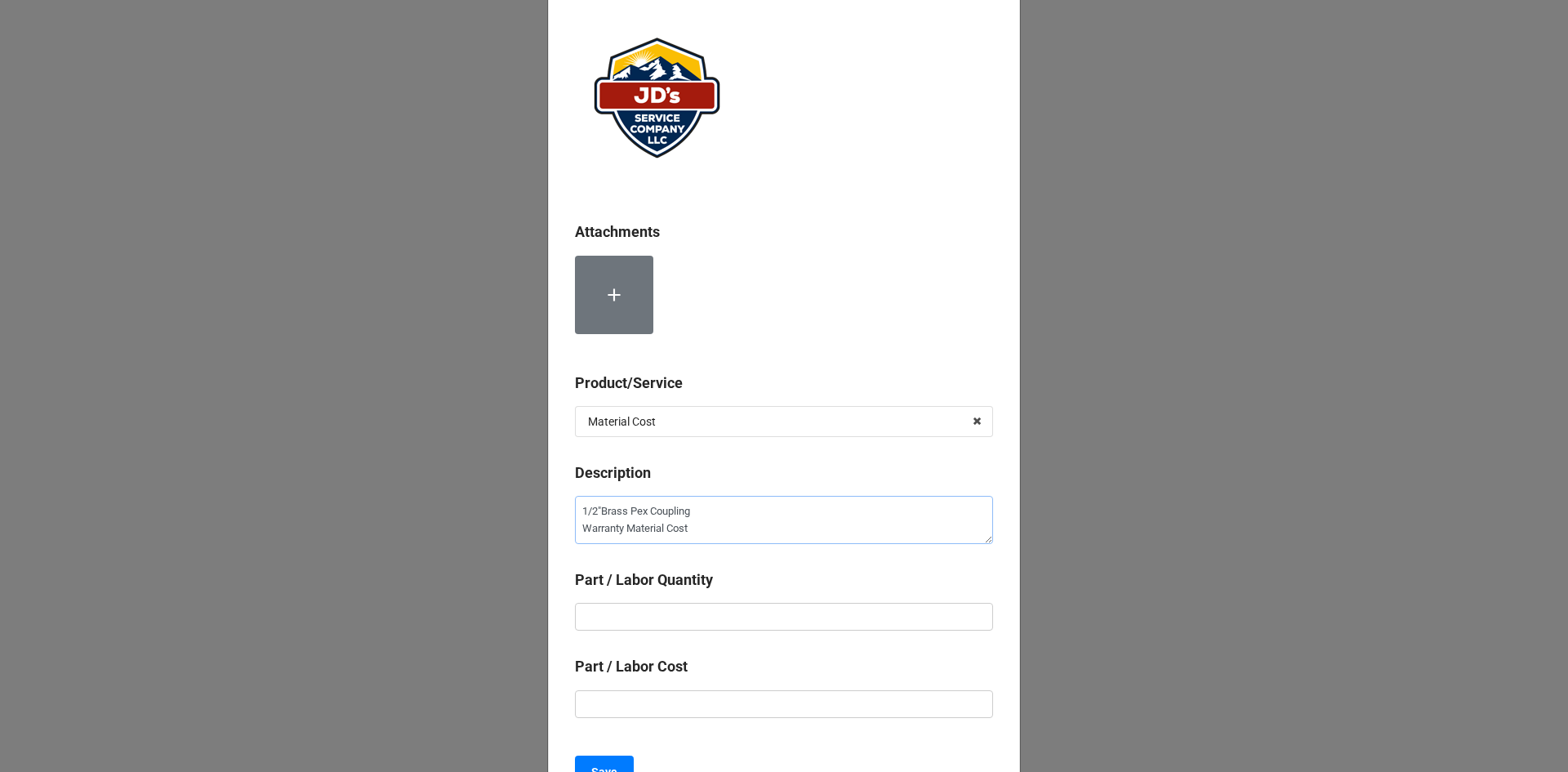
type textarea "1/2"Brass Pex Coupling Warranty Material Cost"
click at [677, 612] on input "text" at bounding box center [784, 616] width 418 height 27
type textarea "x"
type input "1"
type textarea "x"
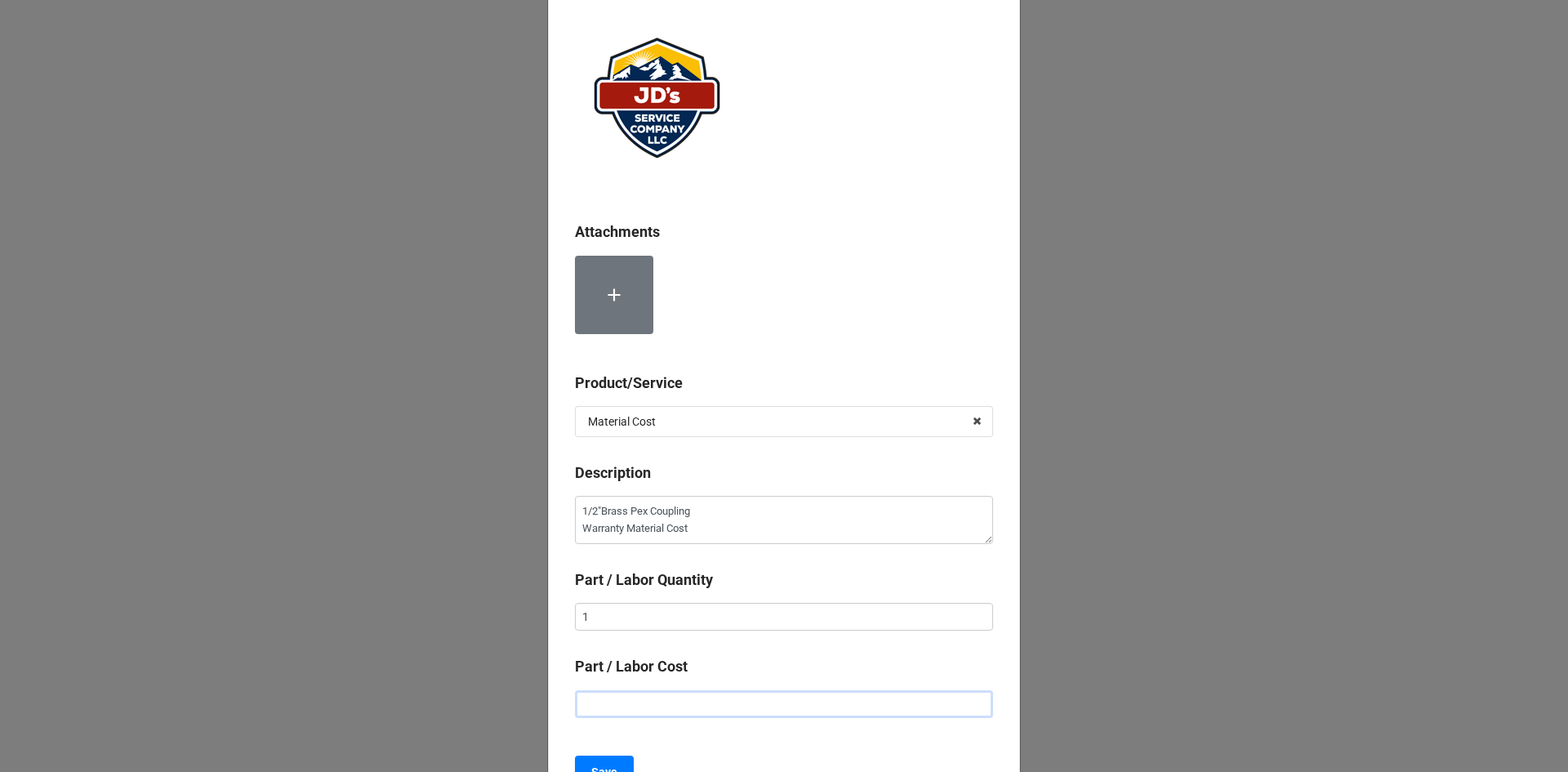
type input "$1.00"
type textarea "x"
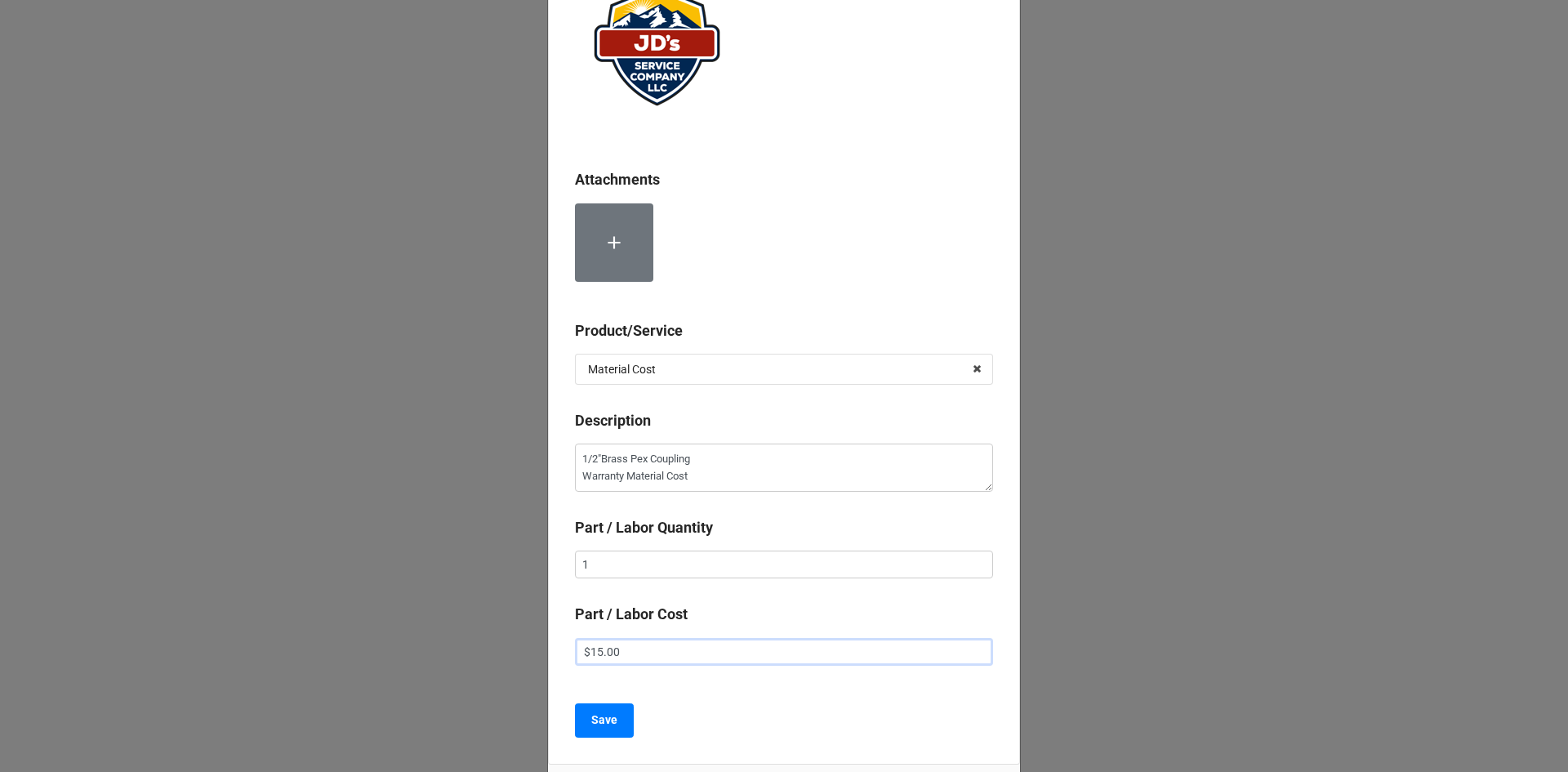
scroll to position [163, 0]
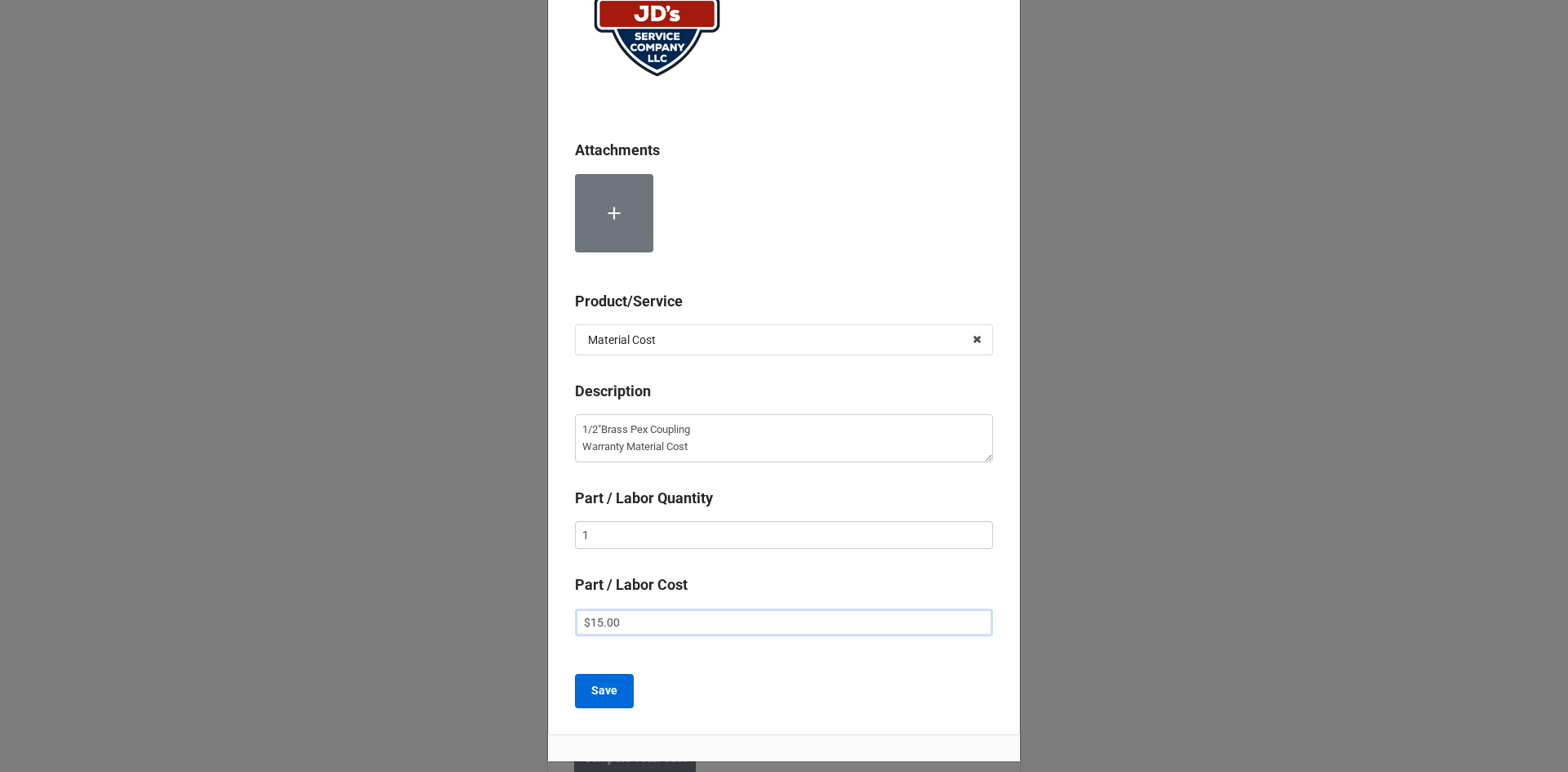
type input "$15.00"
click at [617, 699] on button "Save" at bounding box center [605, 690] width 59 height 35
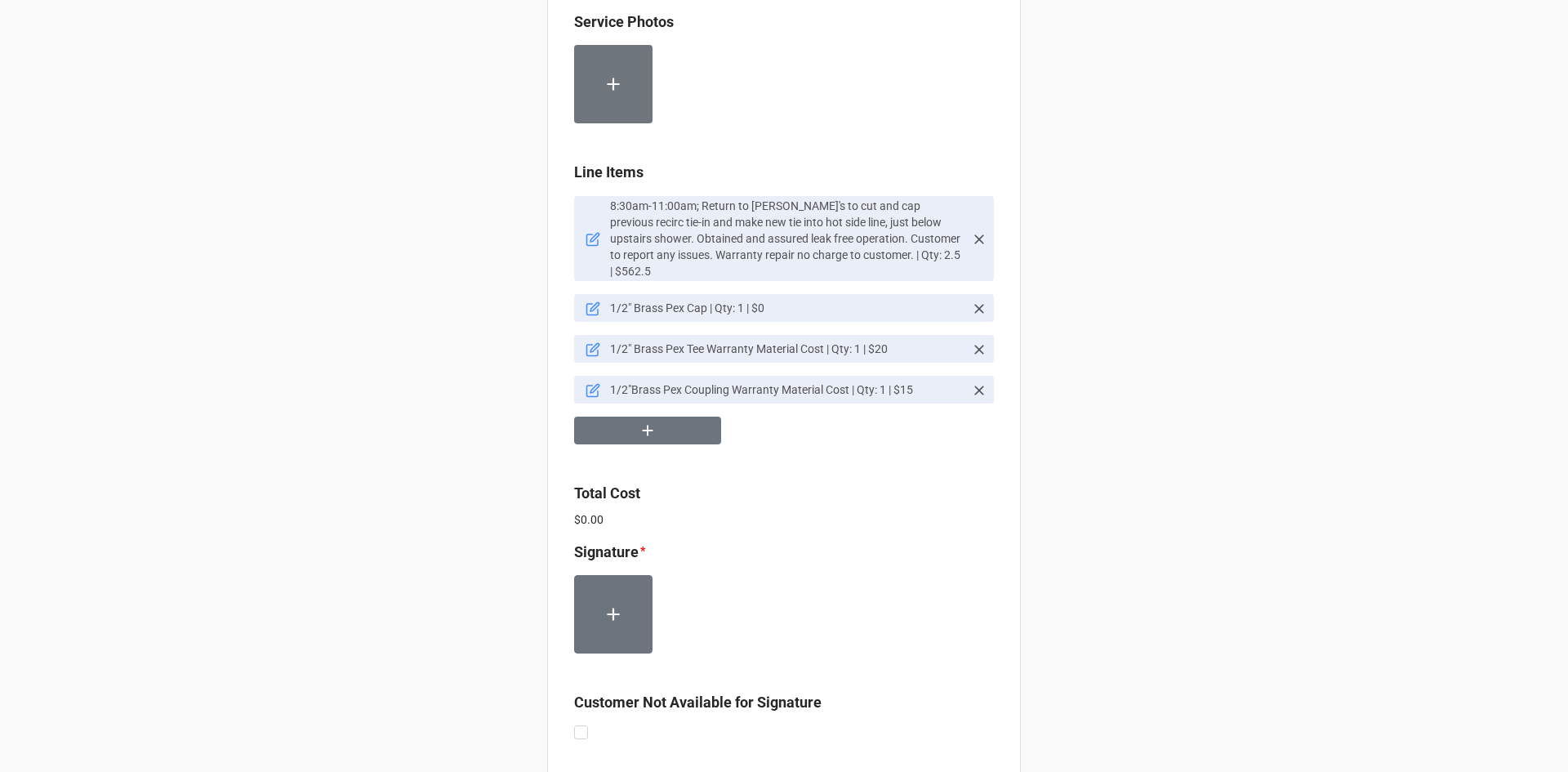
click at [588, 301] on icon at bounding box center [593, 308] width 15 height 15
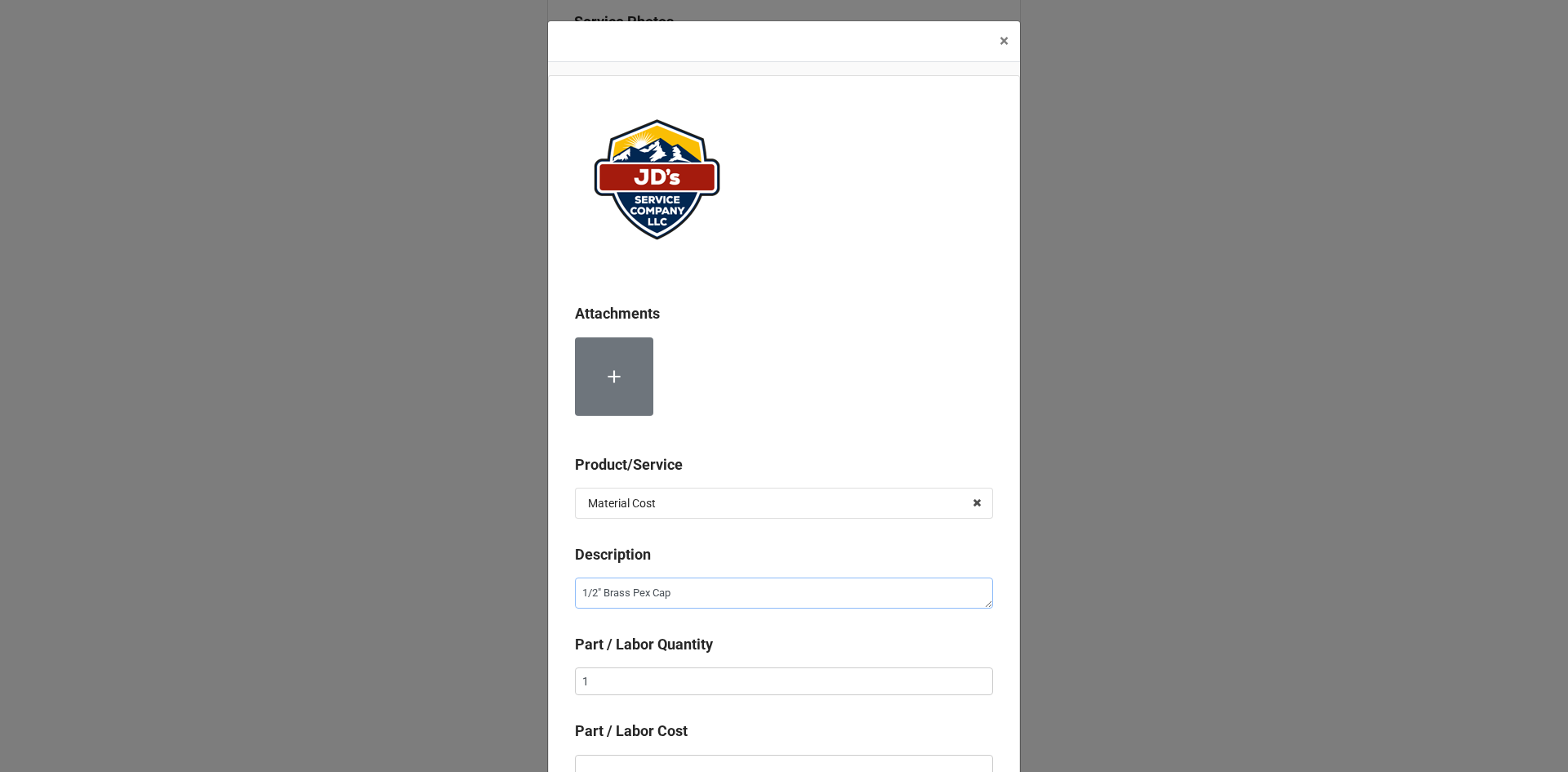
drag, startPoint x: 679, startPoint y: 597, endPoint x: 579, endPoint y: 599, distance: 100.0
click at [579, 599] on textarea "1/2" Brass Pex Cap" at bounding box center [784, 592] width 418 height 31
paste textarea "Warranty Material Cost"
type textarea "x"
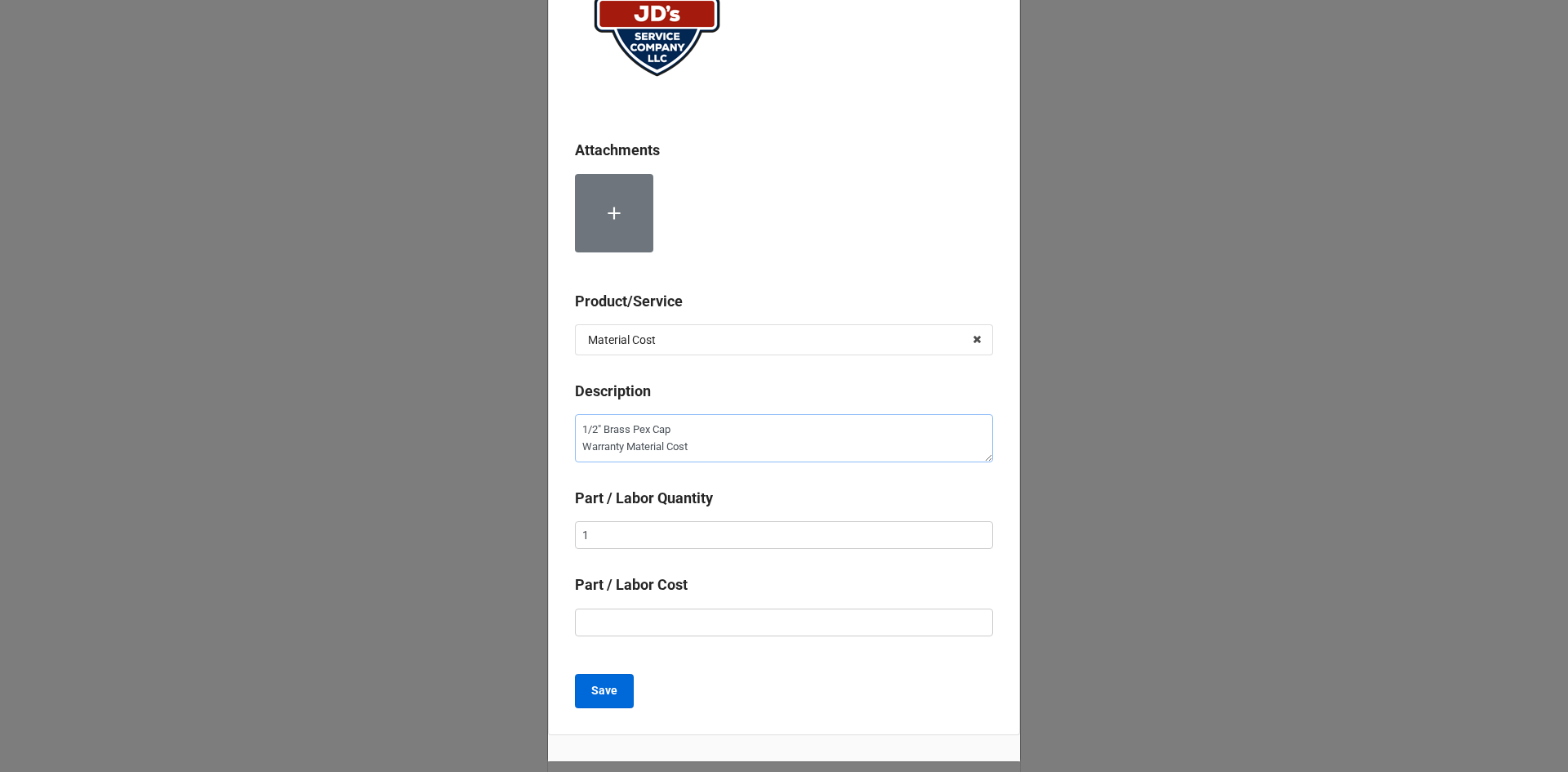
type textarea "1/2" Brass Pex Cap Warranty Material Cost"
click at [601, 690] on b "Save" at bounding box center [604, 690] width 26 height 17
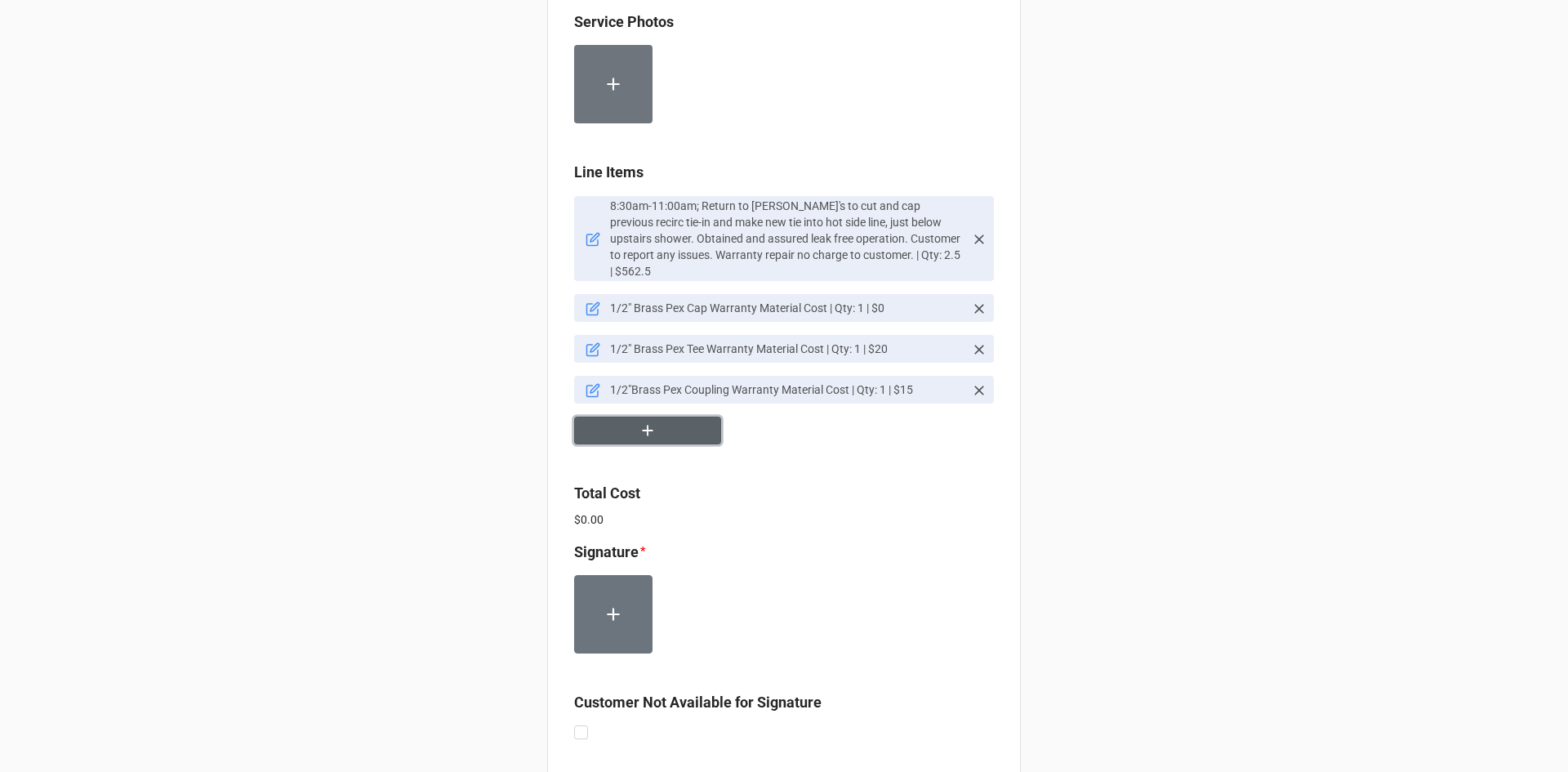
click at [638, 421] on icon "button" at bounding box center [647, 430] width 18 height 18
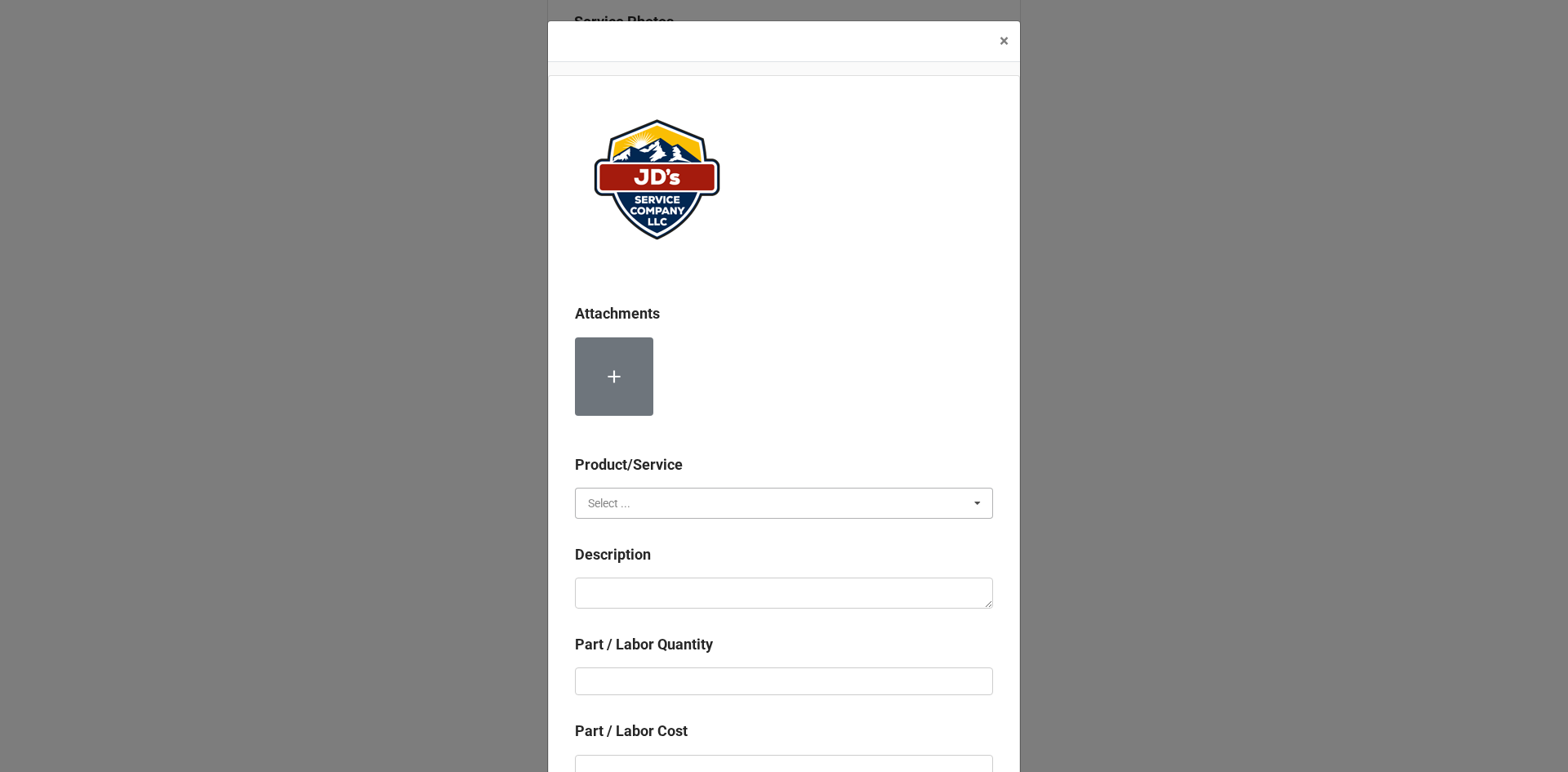
click at [662, 508] on input "text" at bounding box center [784, 503] width 417 height 29
click at [649, 539] on div "Services" at bounding box center [784, 533] width 417 height 30
click at [663, 596] on textarea at bounding box center [784, 592] width 418 height 31
type textarea "x"
type textarea "W"
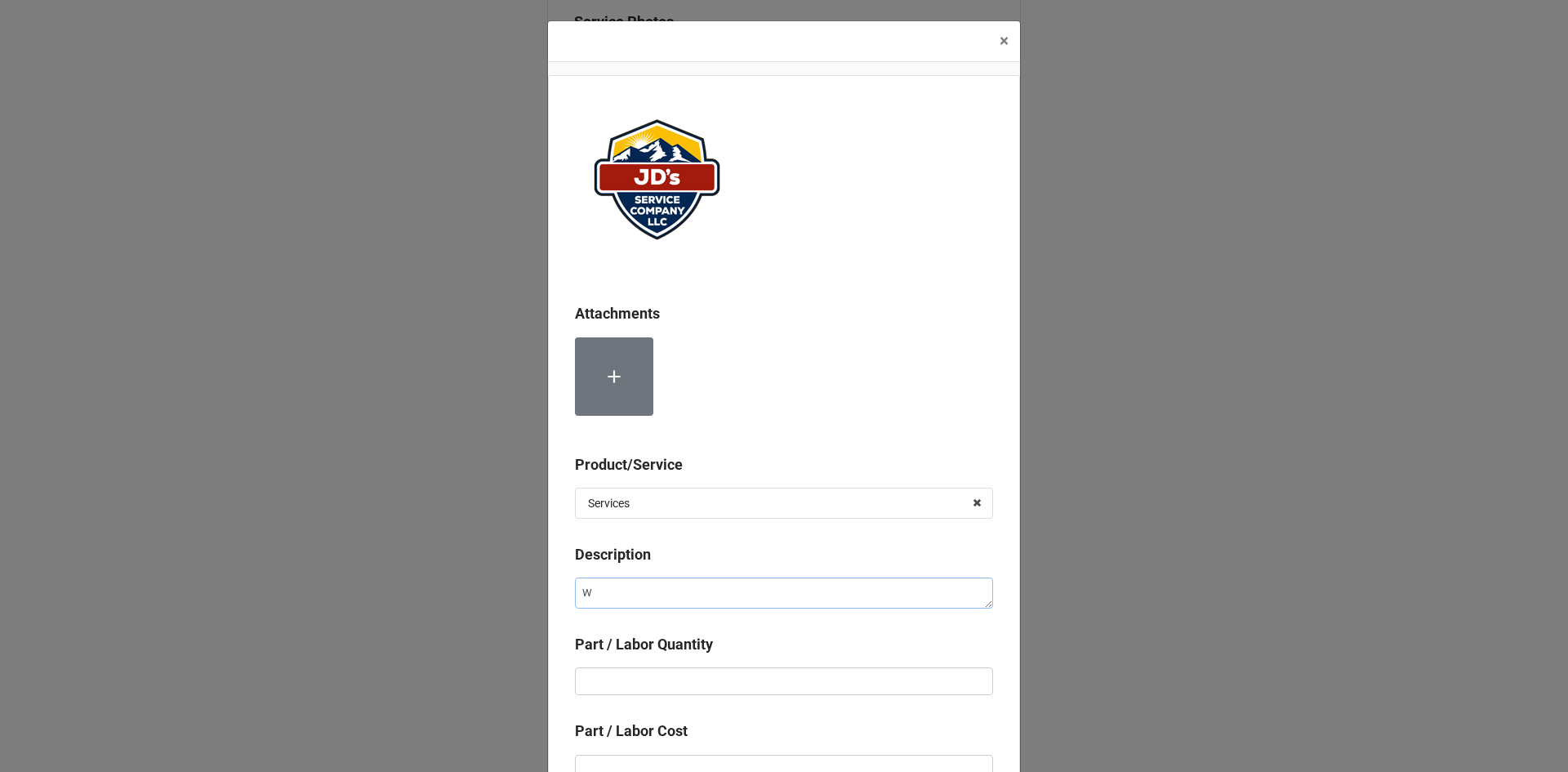
type textarea "x"
type textarea "Wa"
type textarea "x"
type textarea "War"
type textarea "x"
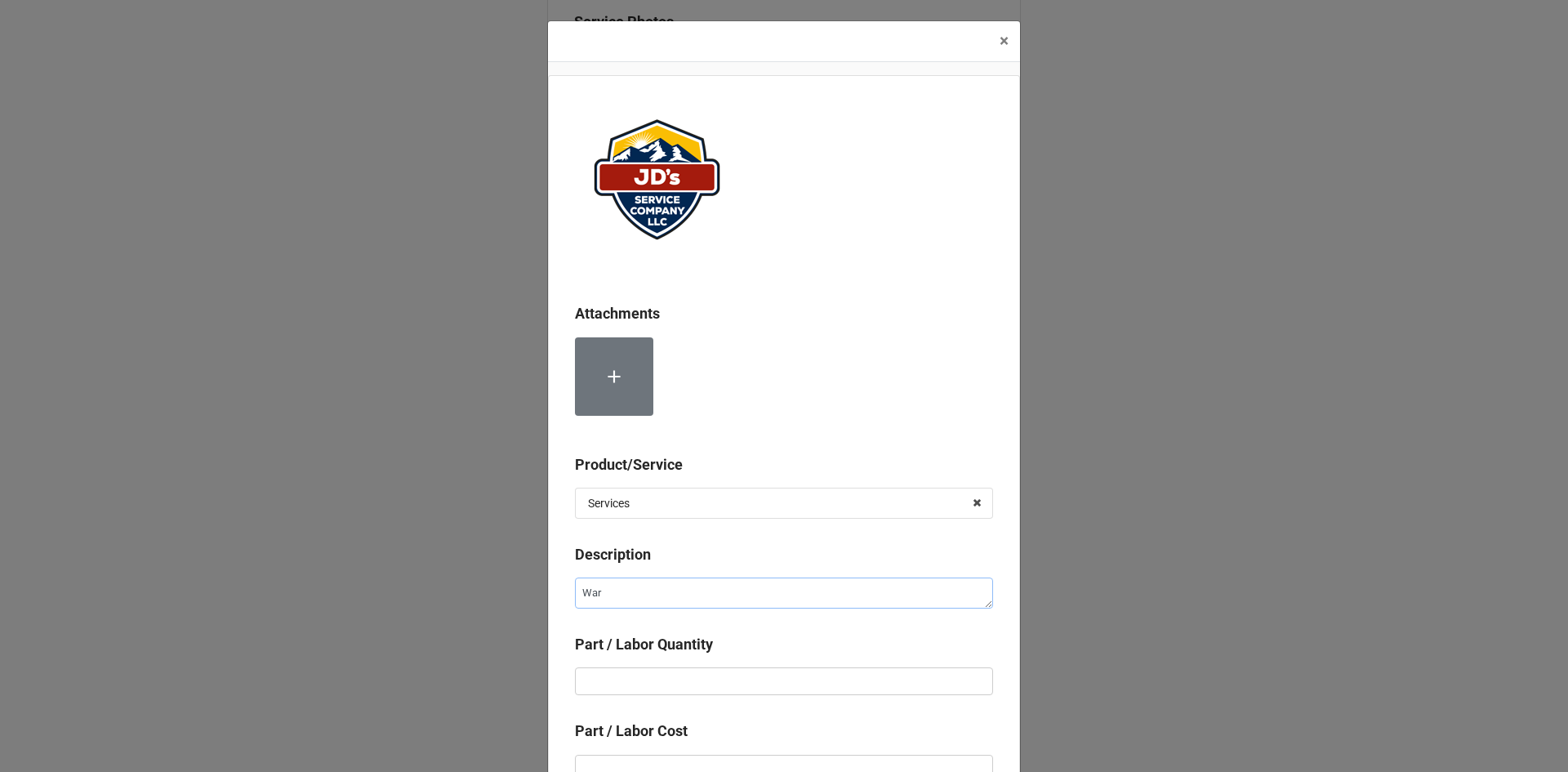
type textarea "Warr"
type textarea "x"
type textarea "Warran"
type textarea "x"
type textarea "Warrant"
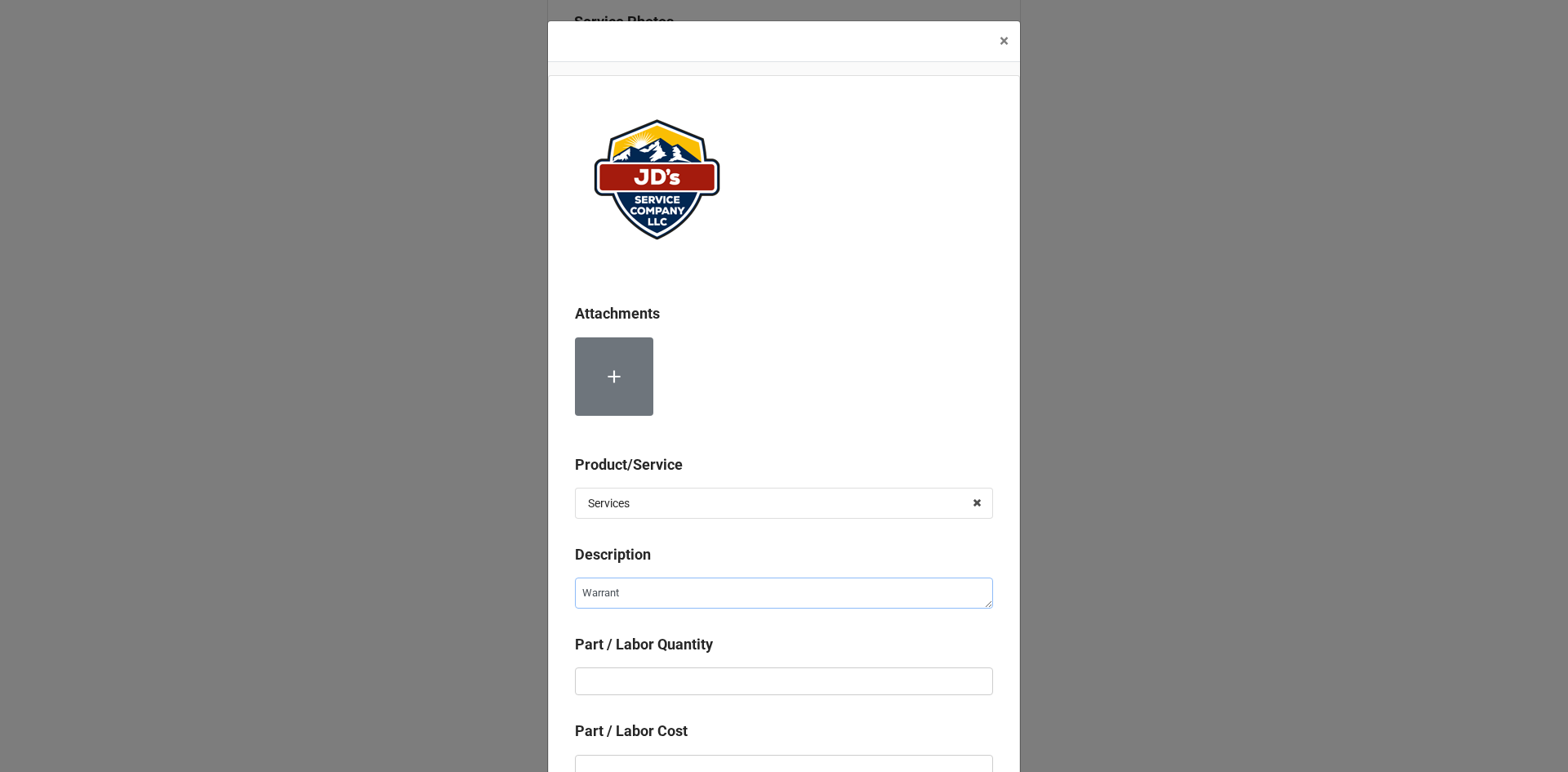
type textarea "x"
type textarea "Warranty"
type textarea "x"
type textarea "Warranty"
type textarea "x"
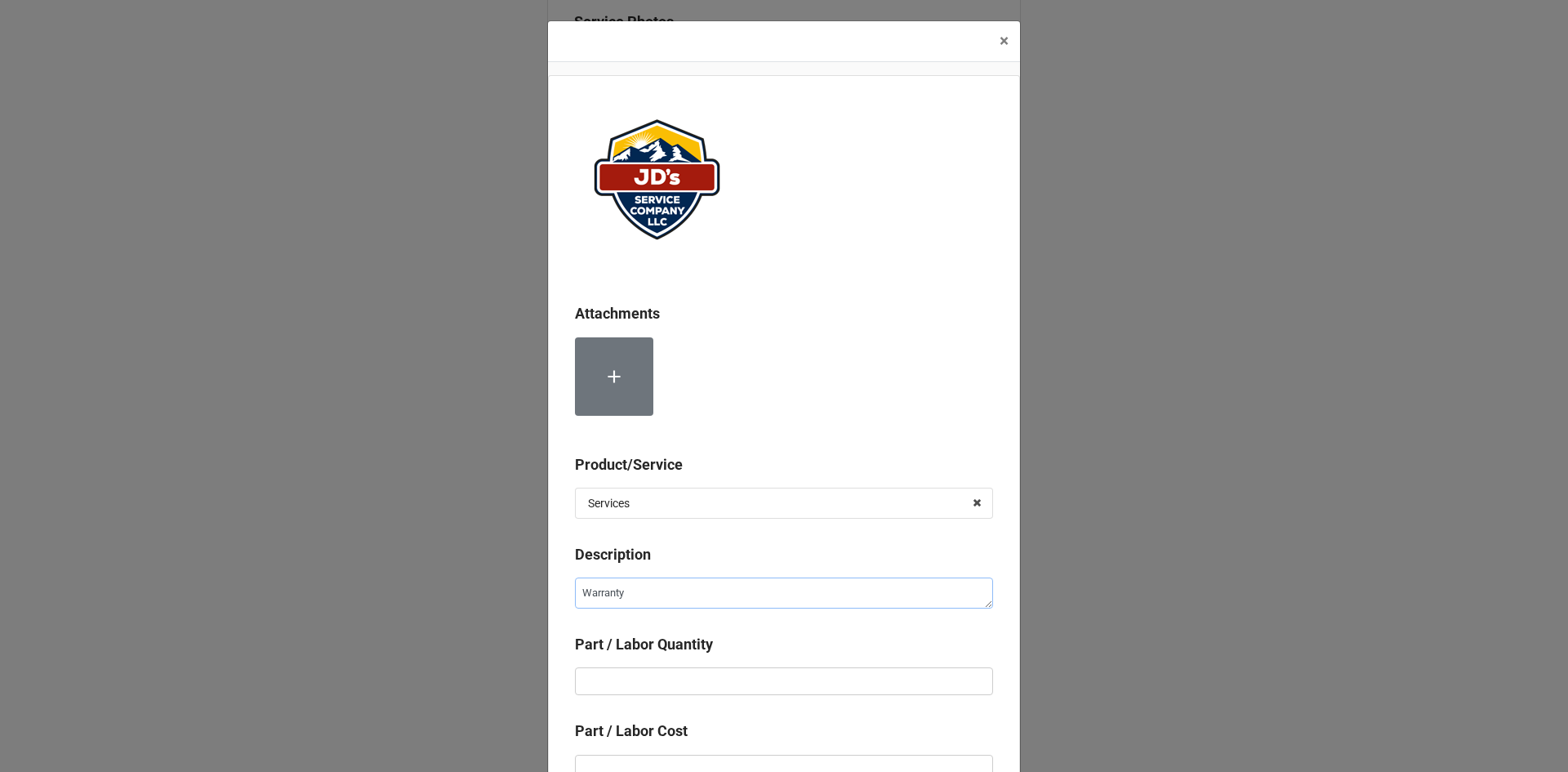
type textarea "Warranty D"
type textarea "x"
type textarea "Warranty Di"
type textarea "x"
type textarea "Warranty Dis"
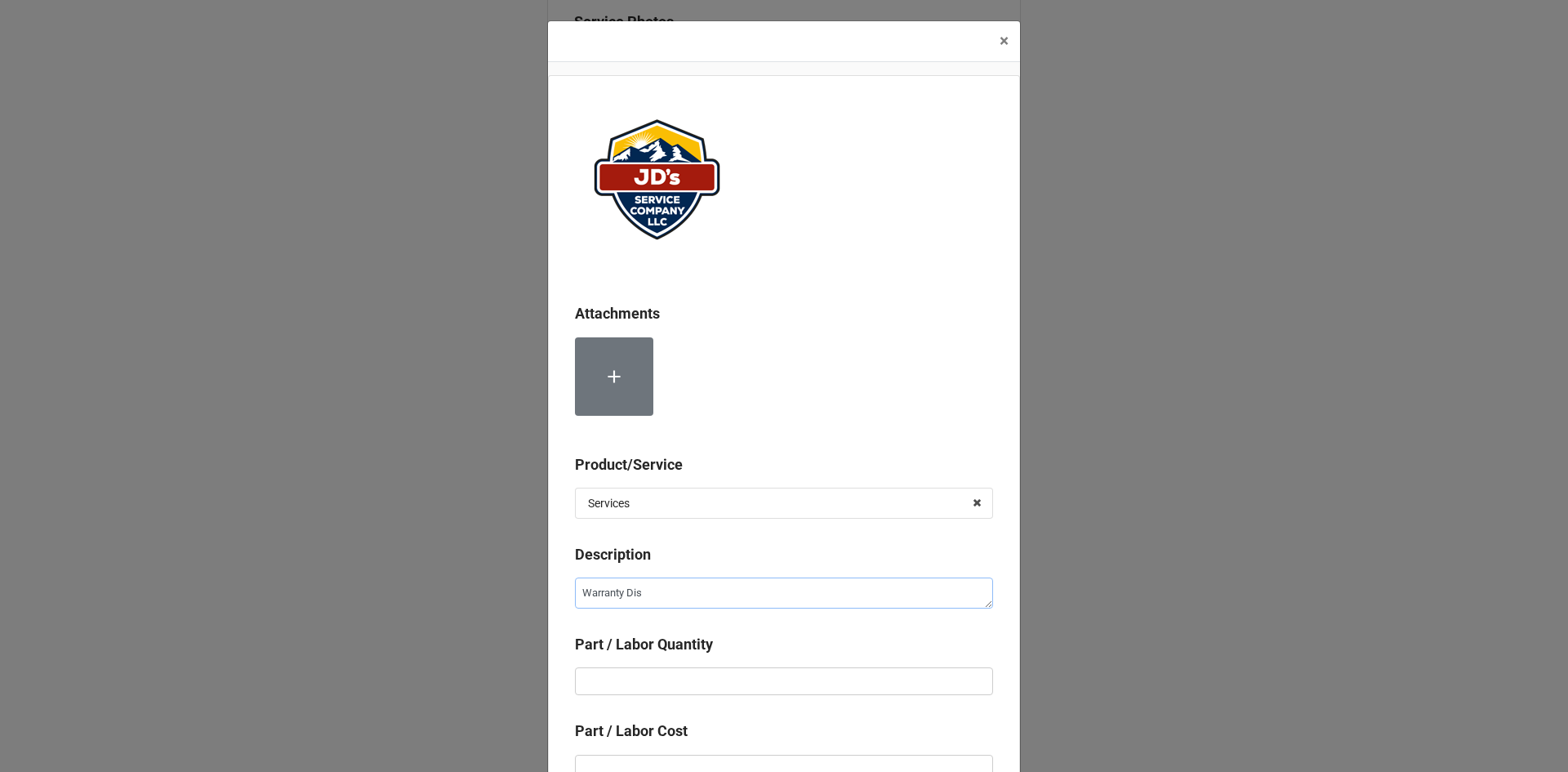
type textarea "x"
type textarea "Warranty Disc"
type textarea "x"
type textarea "Warranty Disco"
type textarea "x"
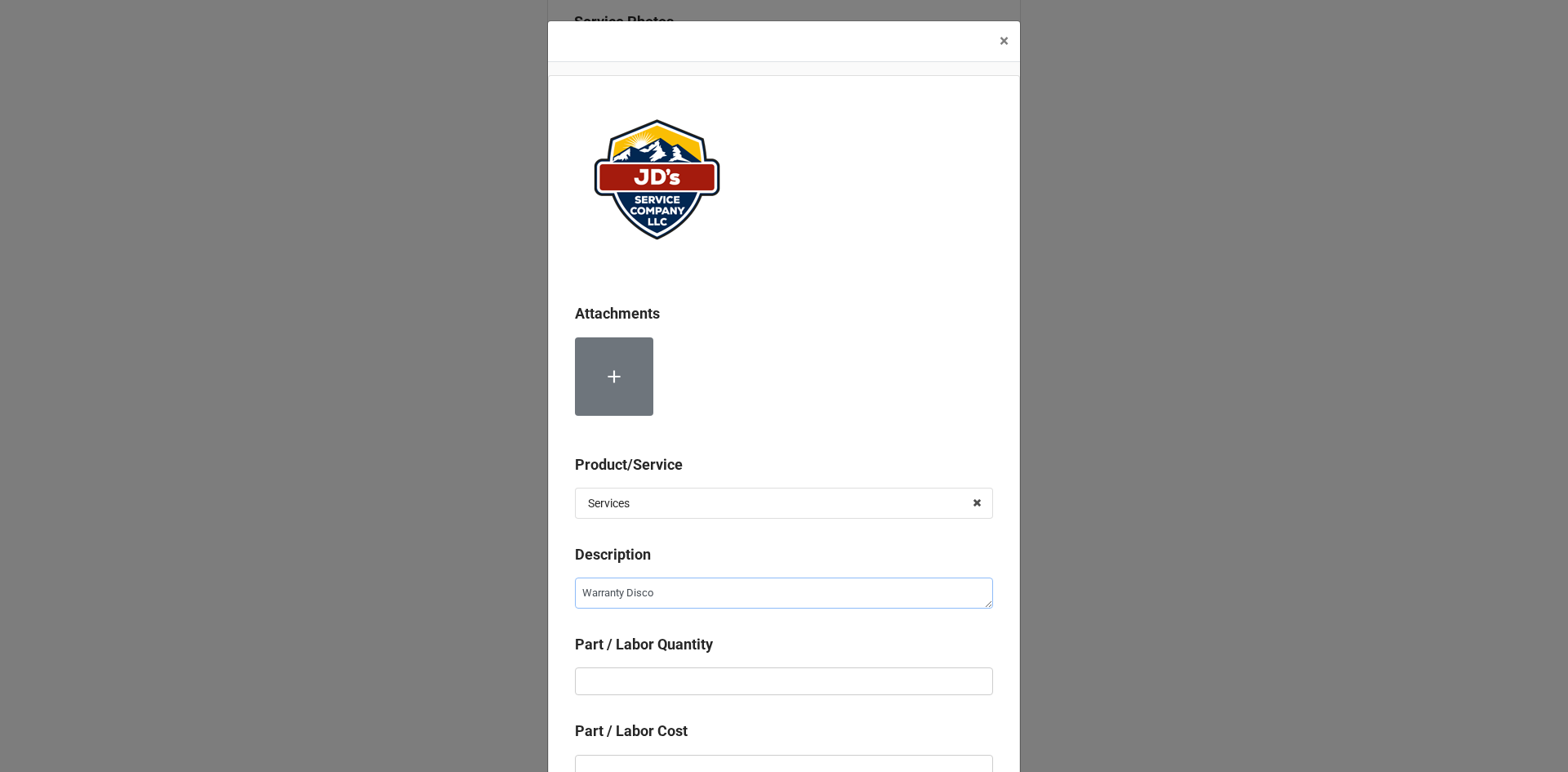
type textarea "Warranty Discou"
type textarea "x"
type textarea "Warranty Discoun"
type textarea "x"
type textarea "Warranty Discount"
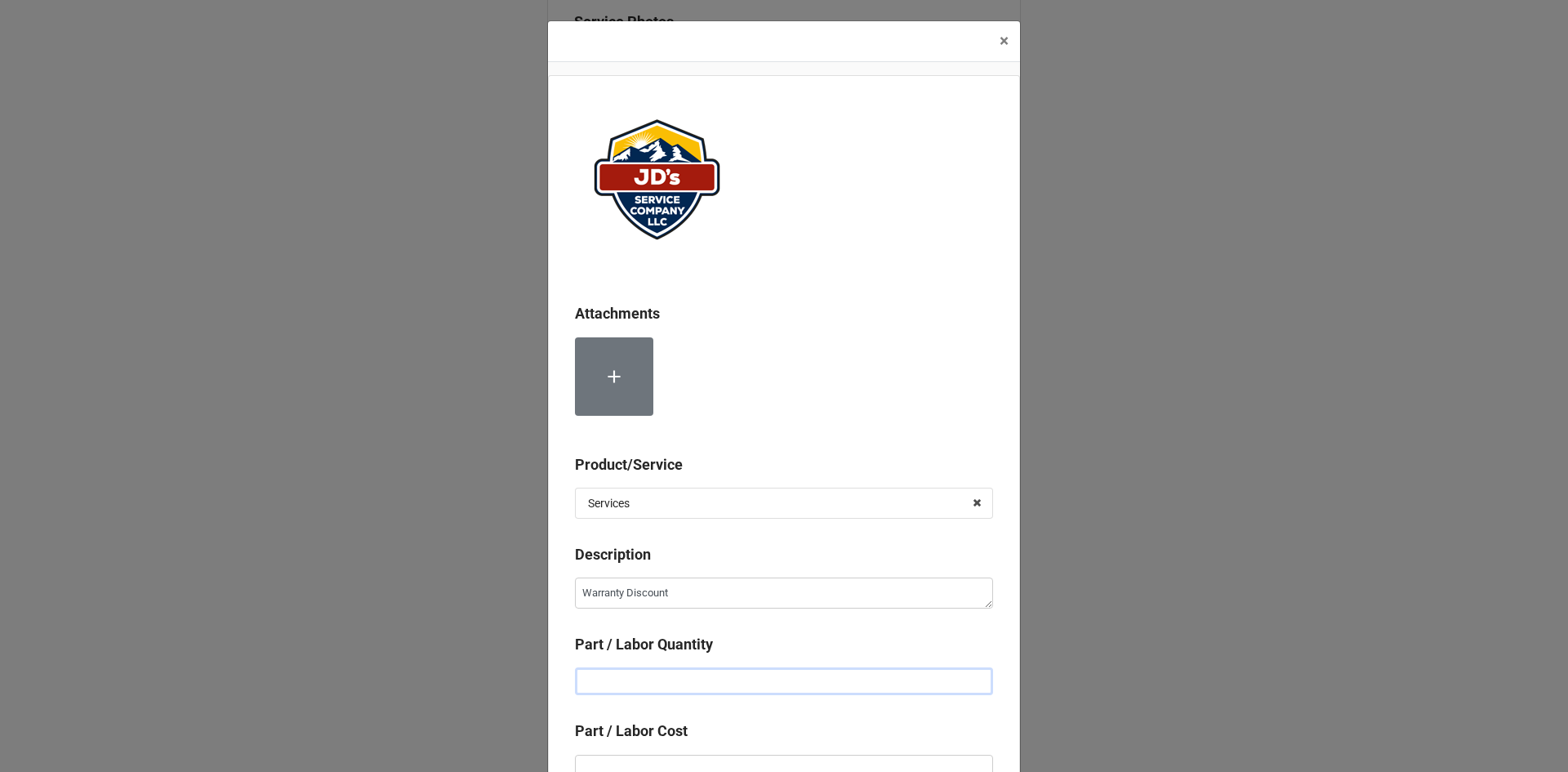
type textarea "x"
type input "1"
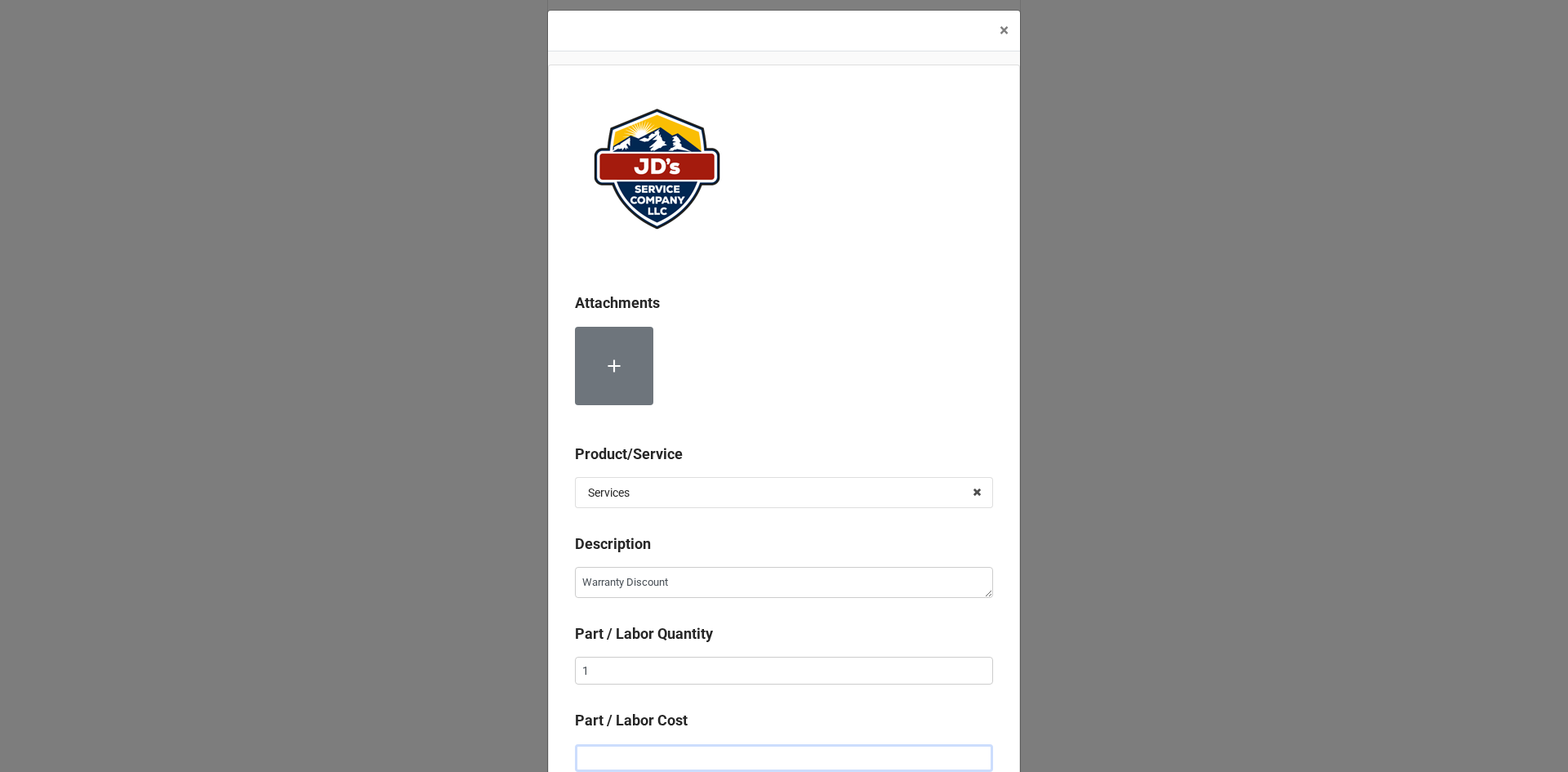
type input "-"
type textarea "x"
type input "-$6.00"
type textarea "x"
type input "-$61.00"
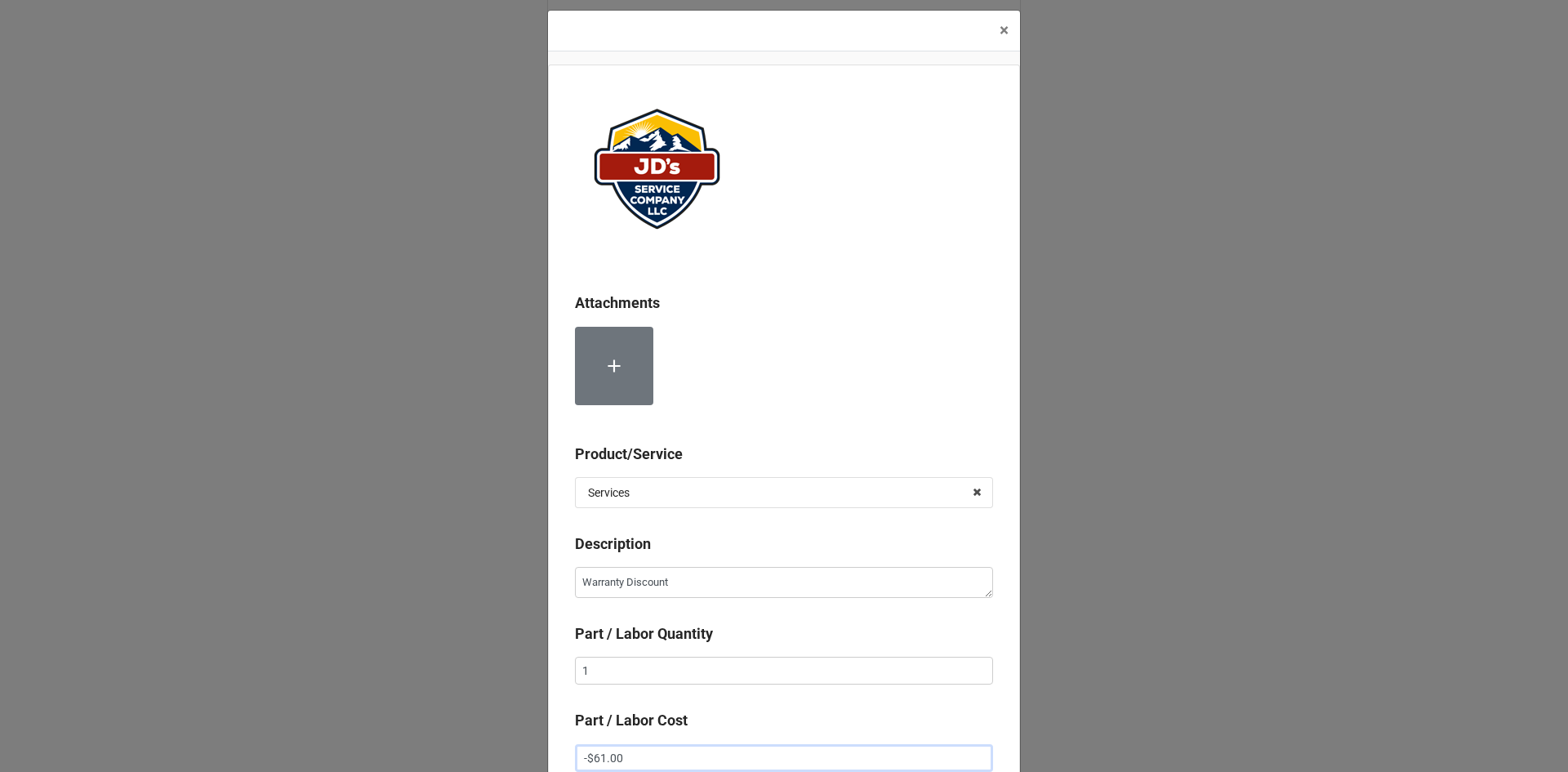
type textarea "x"
type input "-$612.00"
type textarea "x"
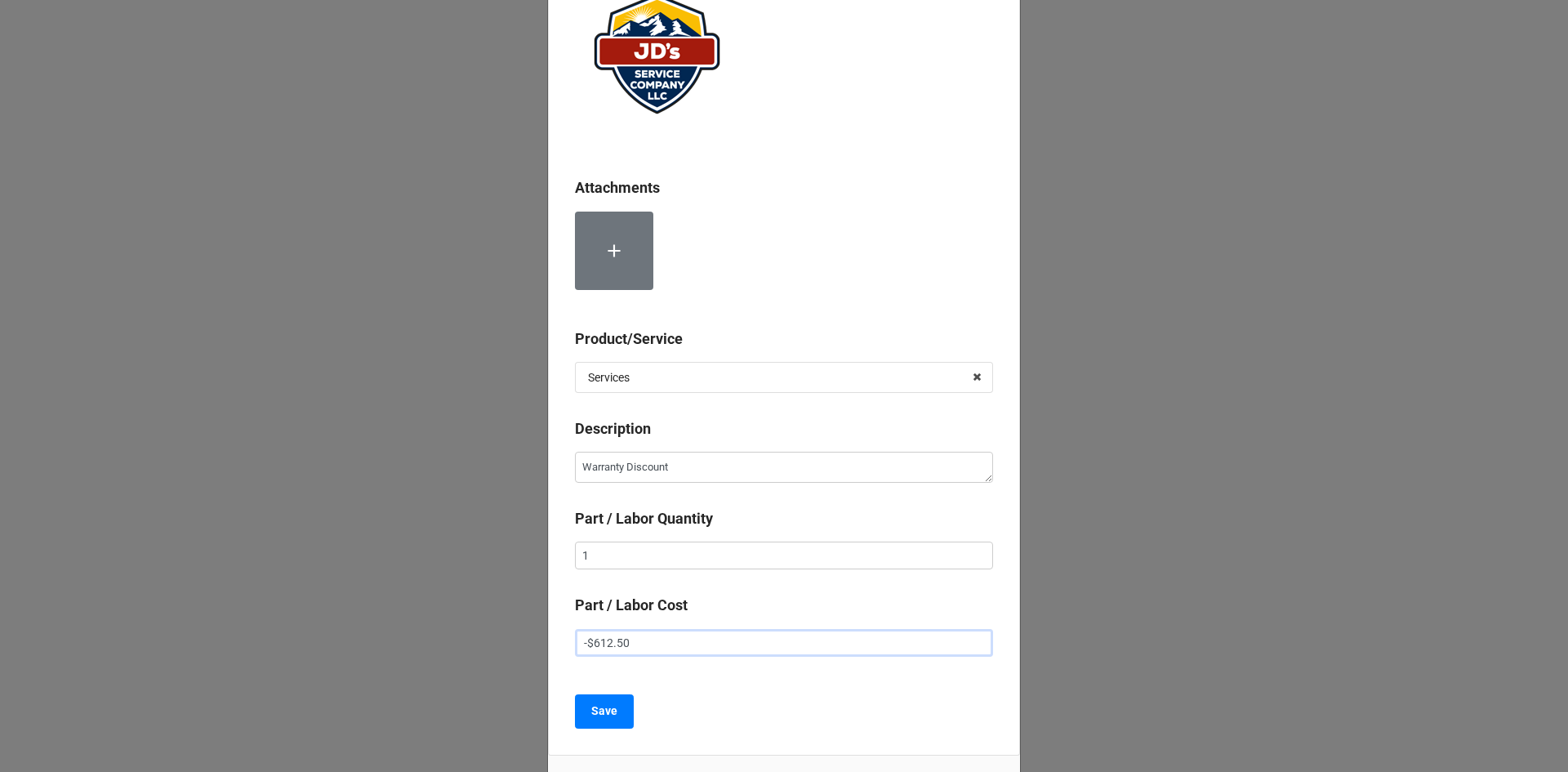
scroll to position [163, 0]
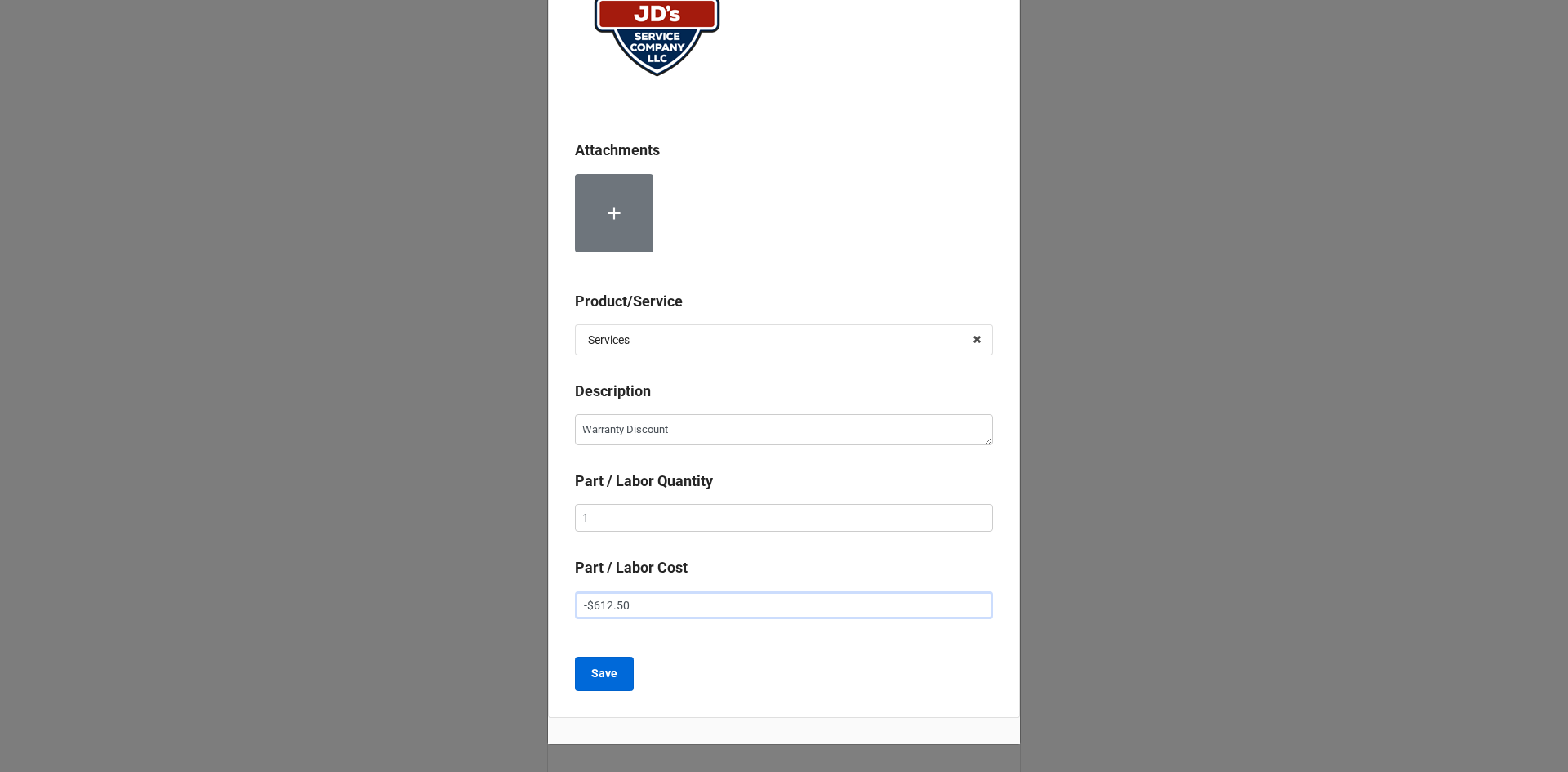
type input "-$612.50"
click at [612, 680] on b "Save" at bounding box center [604, 673] width 26 height 17
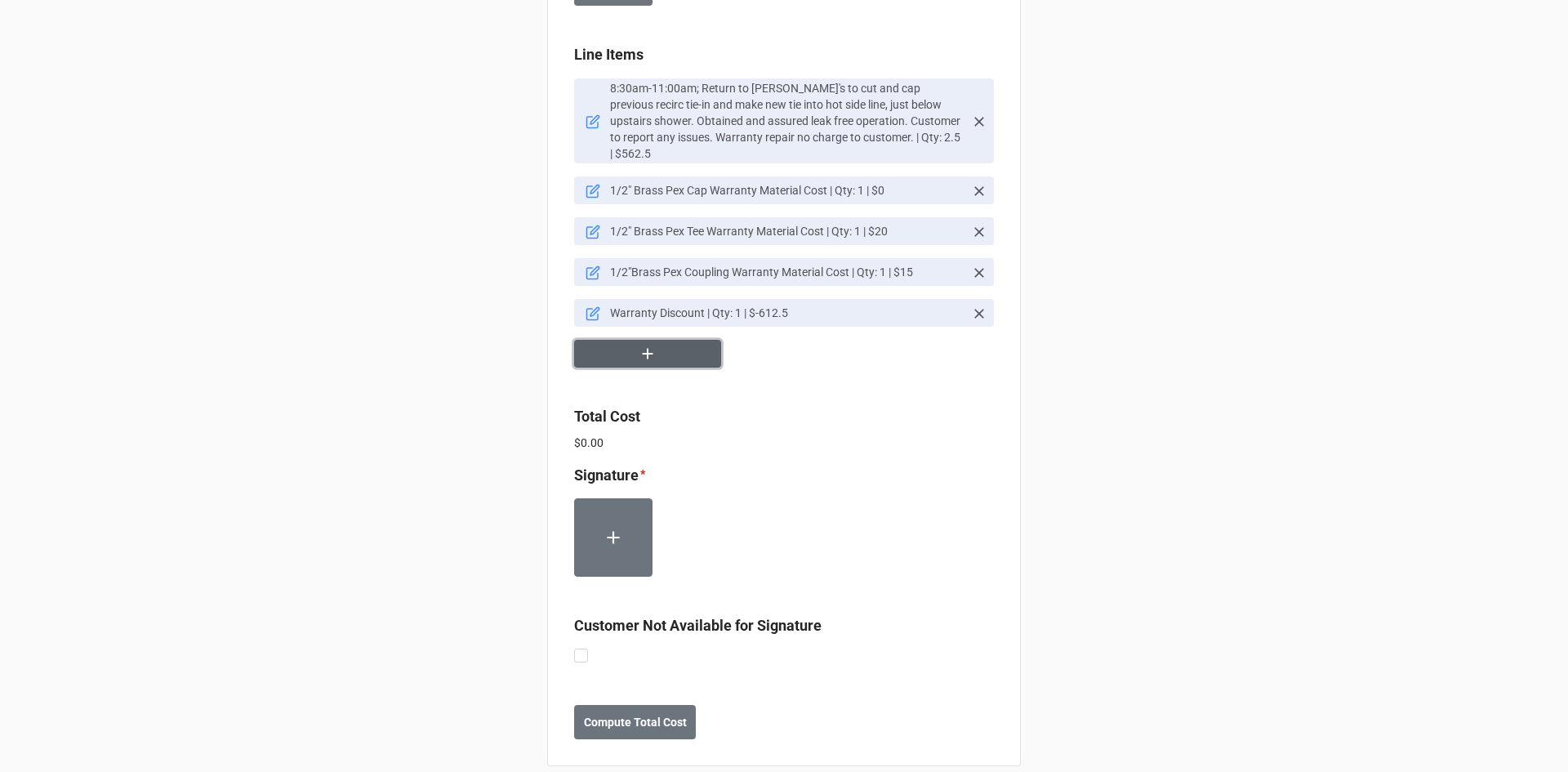
scroll to position [1564, 0]
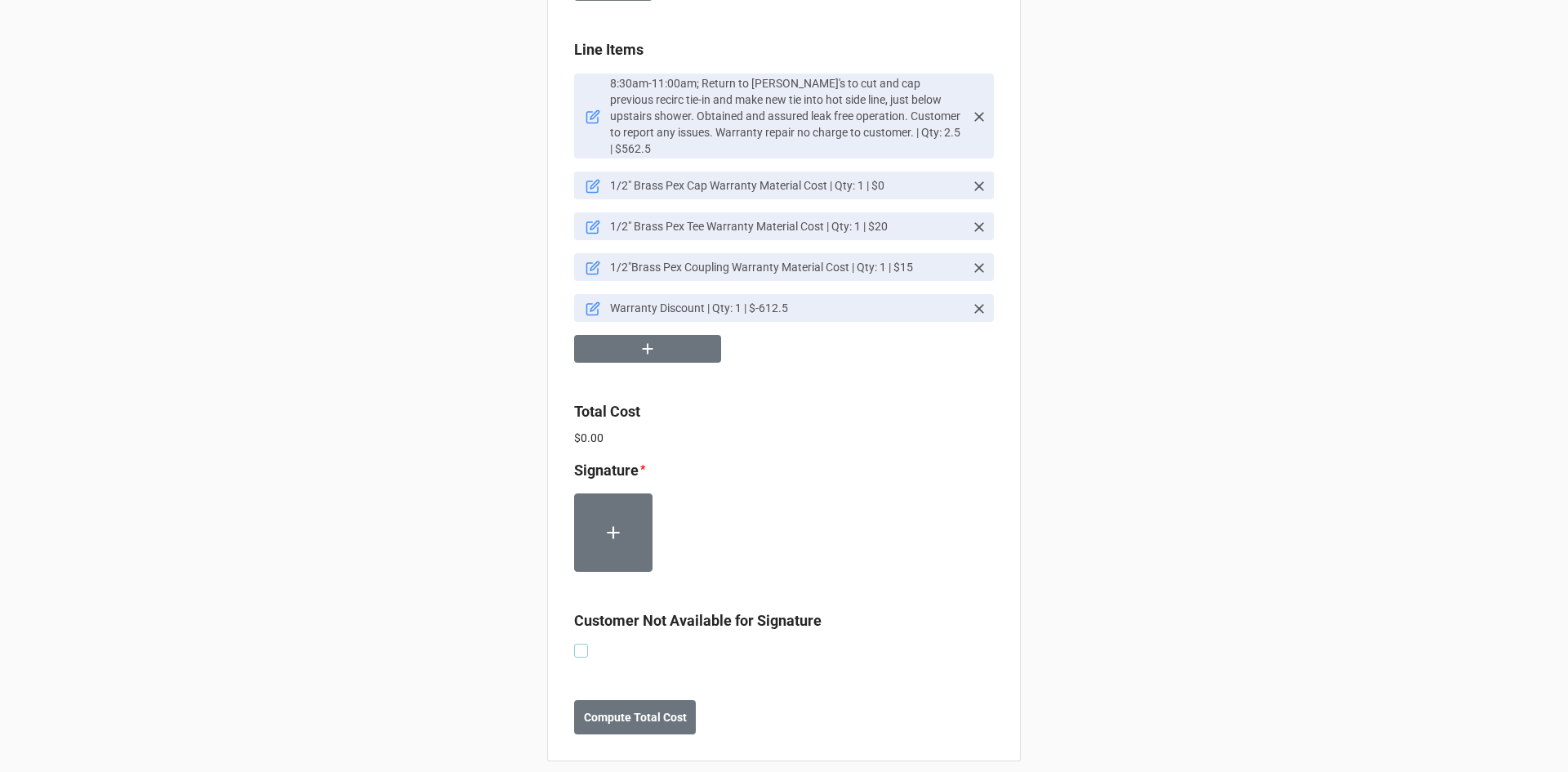
click at [577, 643] on label at bounding box center [581, 643] width 14 height 0
checkbox input "true"
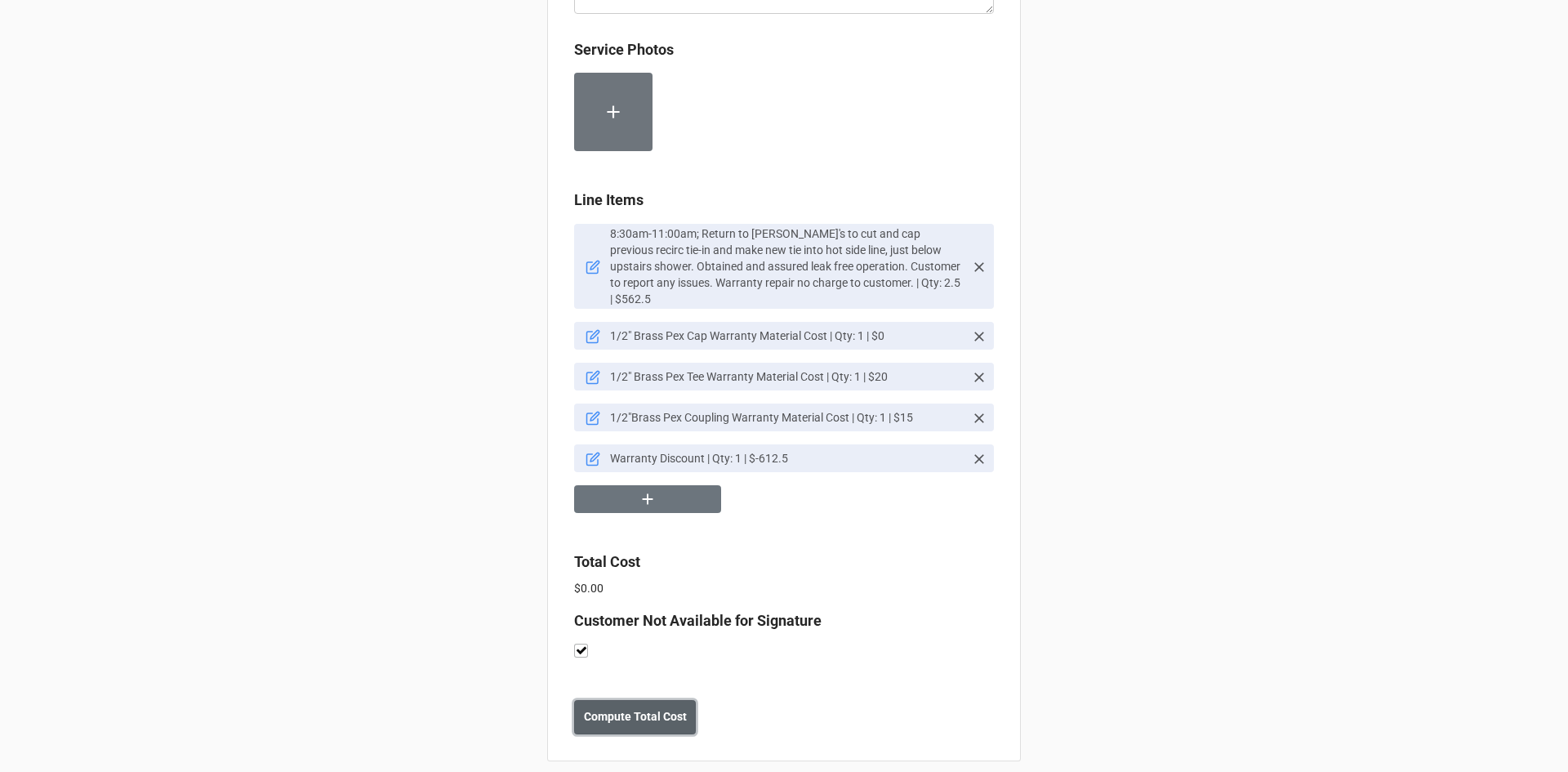
click at [637, 708] on b "Compute Total Cost" at bounding box center [636, 716] width 103 height 17
click at [591, 329] on icon at bounding box center [593, 336] width 15 height 15
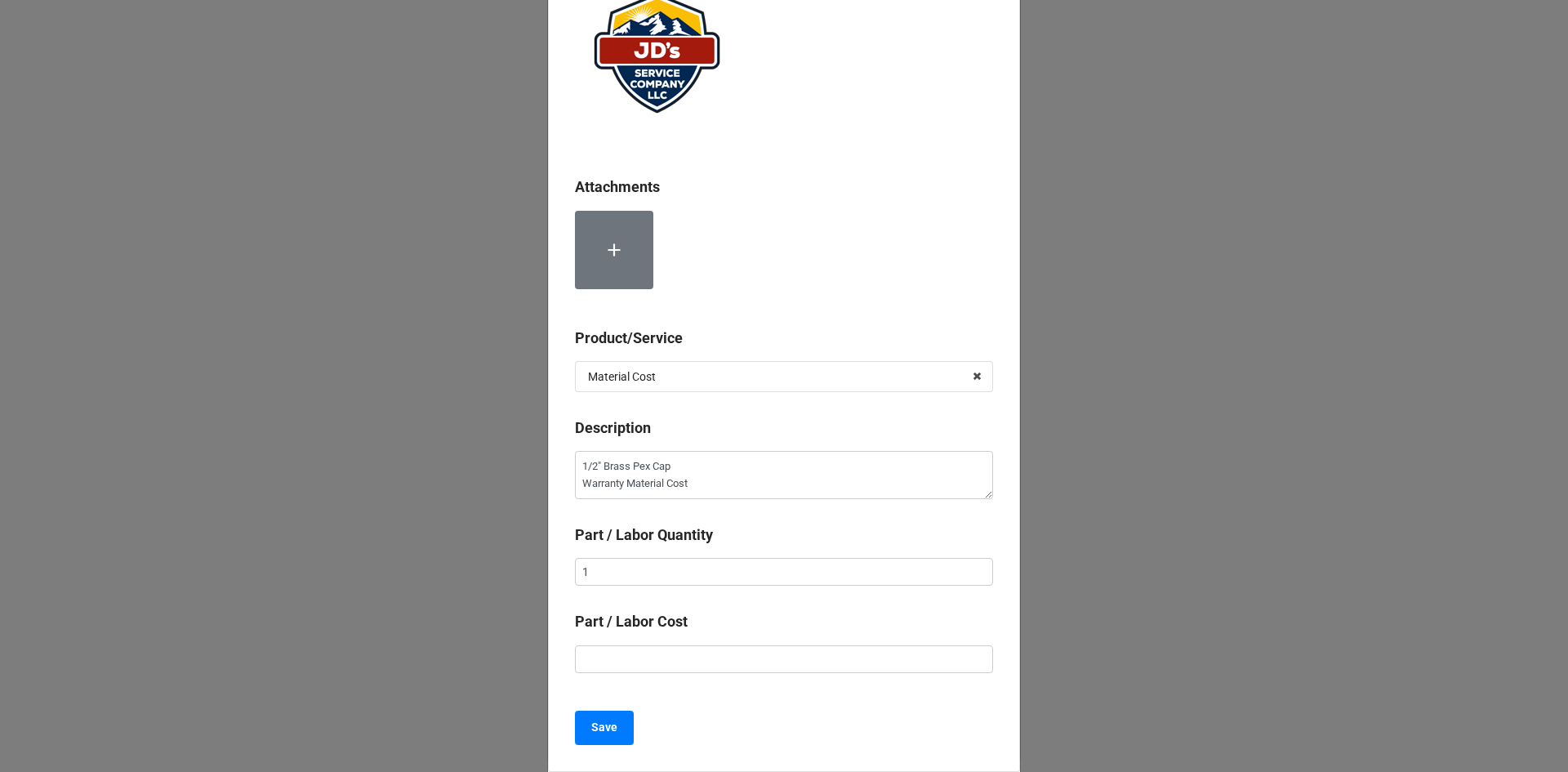
scroll to position [163, 0]
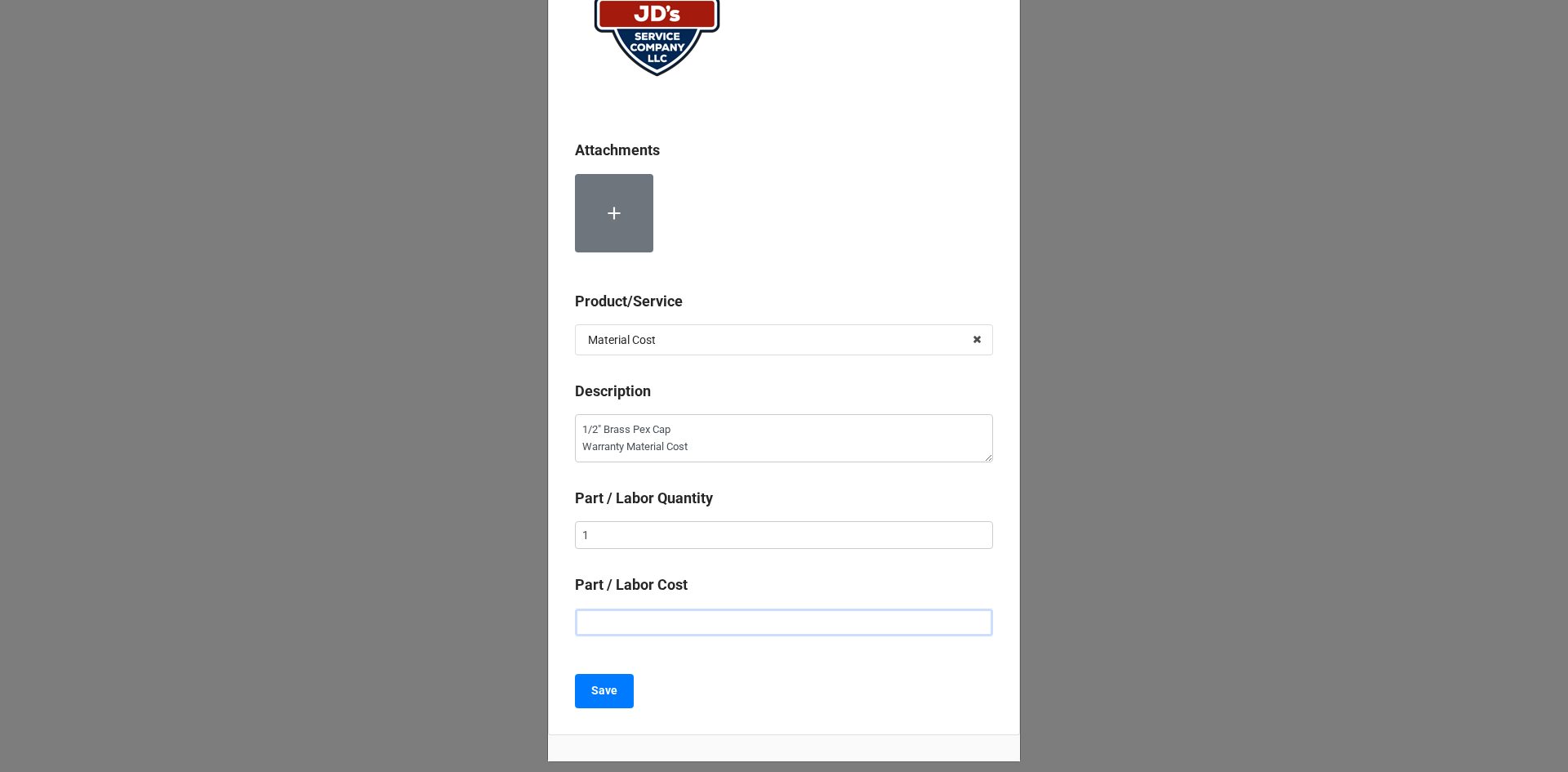
click at [699, 628] on input "text" at bounding box center [784, 621] width 418 height 27
type textarea "x"
type input "$1.00"
type textarea "x"
type input "$15.00"
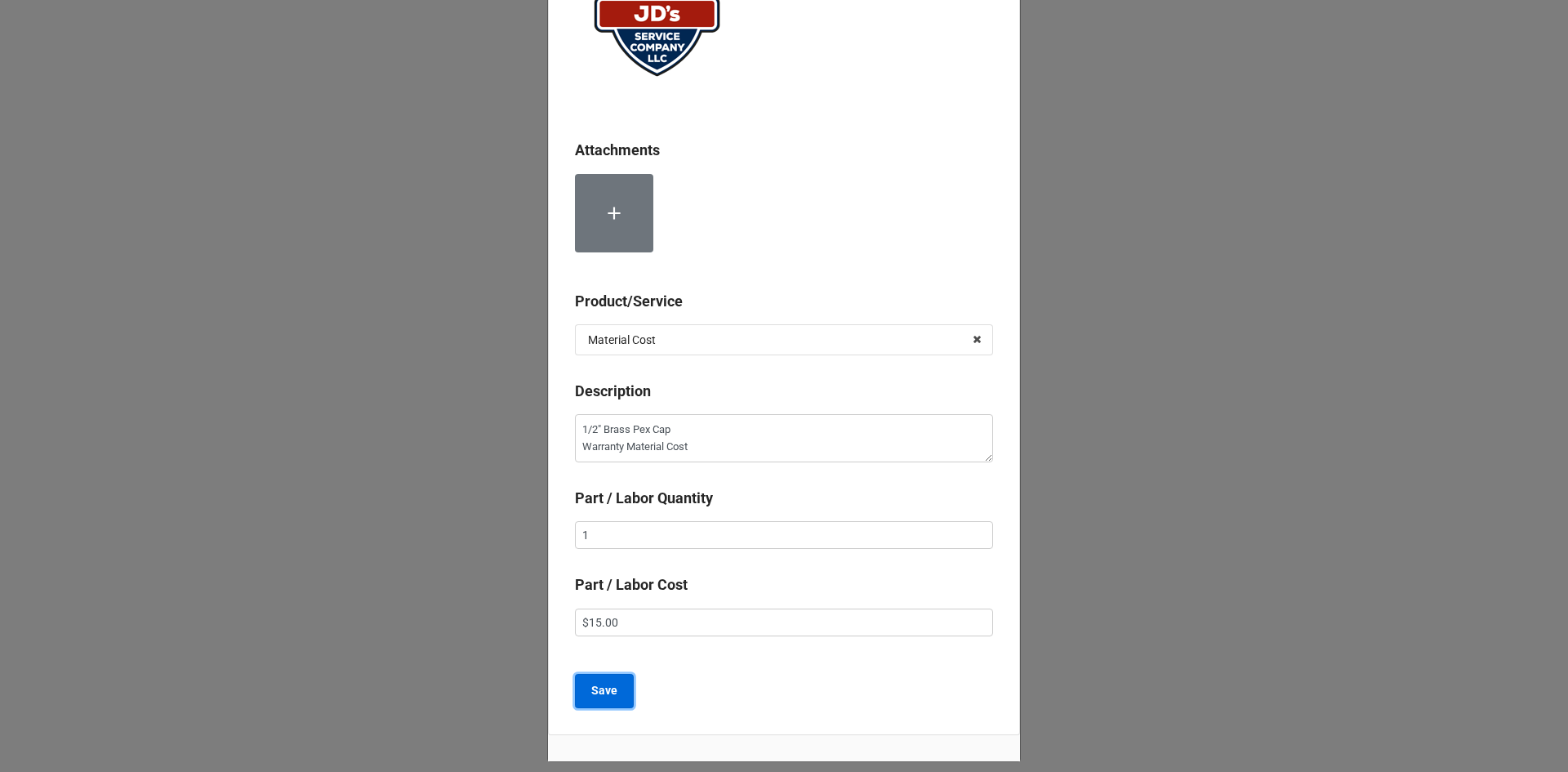
click at [606, 682] on b "Save" at bounding box center [604, 690] width 26 height 17
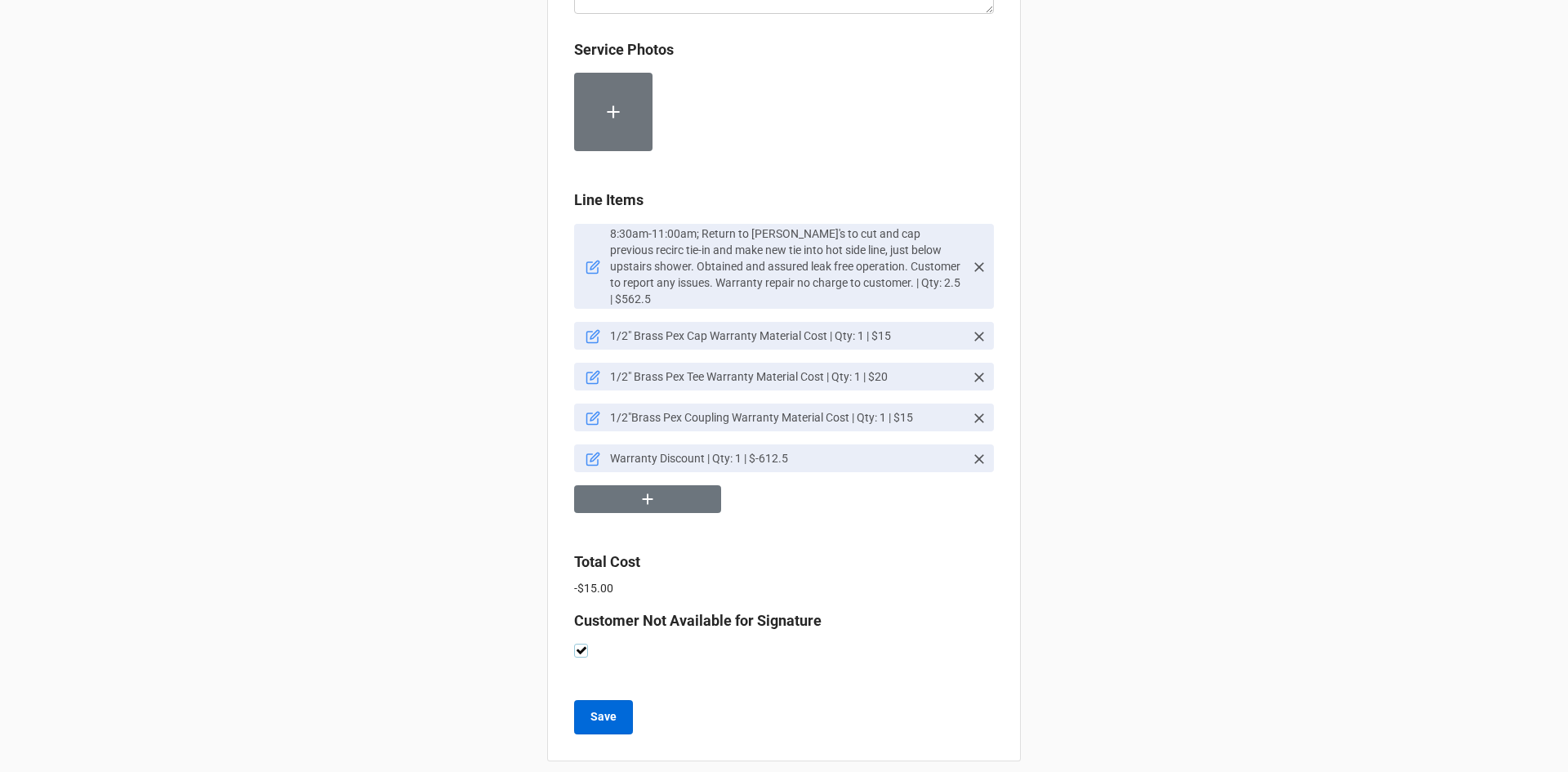
click at [581, 643] on label at bounding box center [581, 643] width 14 height 0
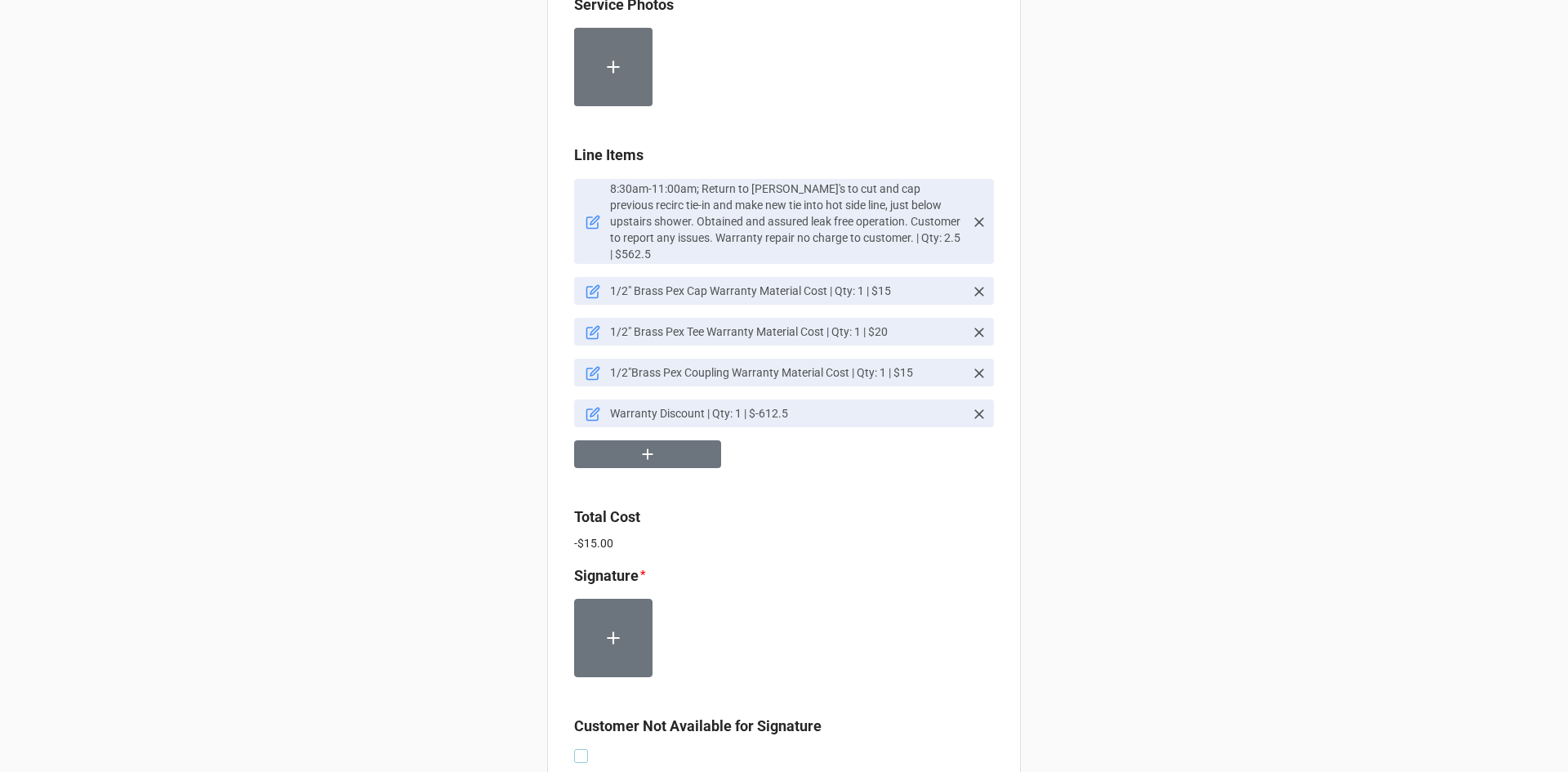
scroll to position [1564, 0]
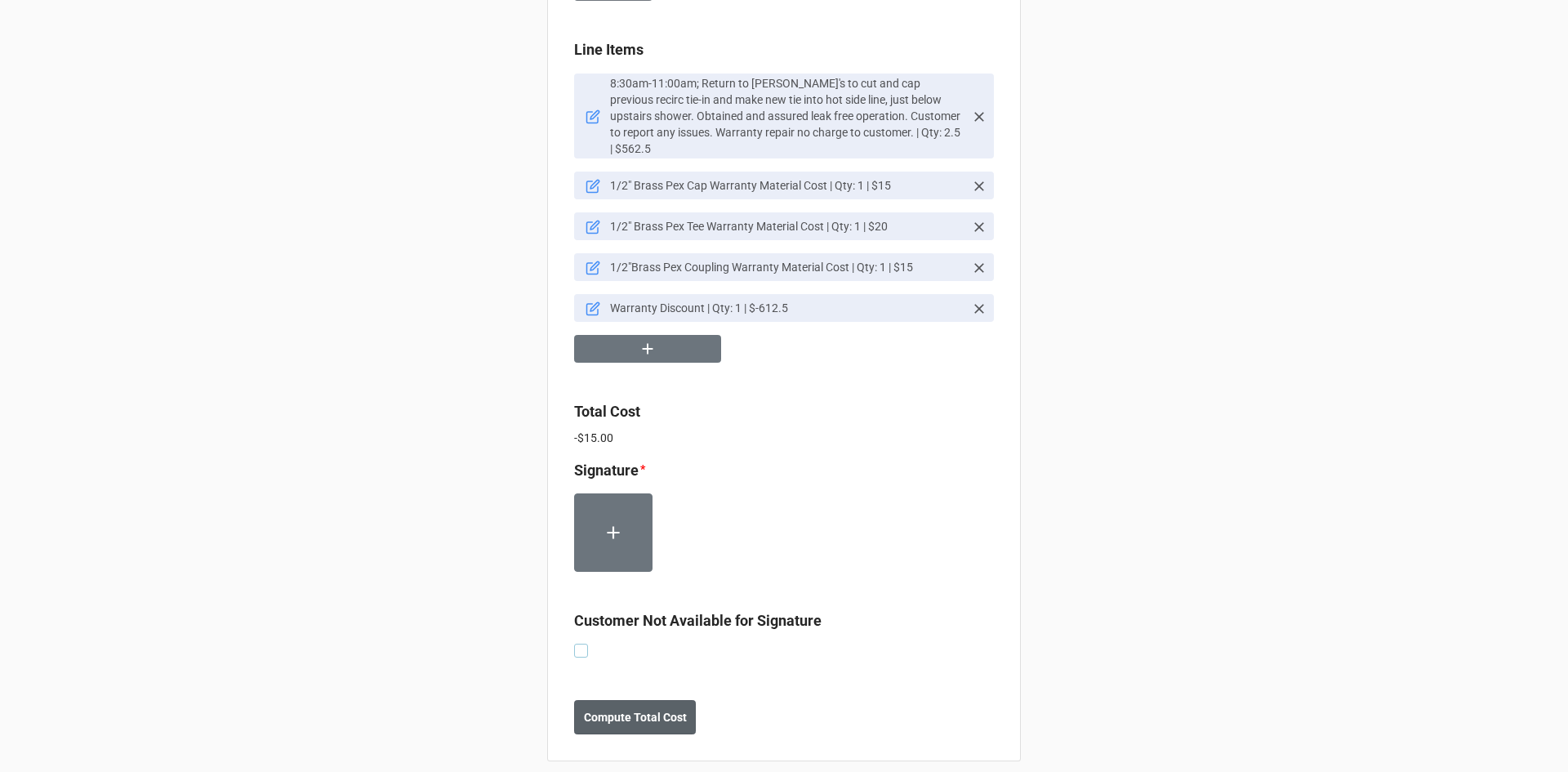
click at [580, 643] on label at bounding box center [581, 643] width 14 height 0
checkbox input "true"
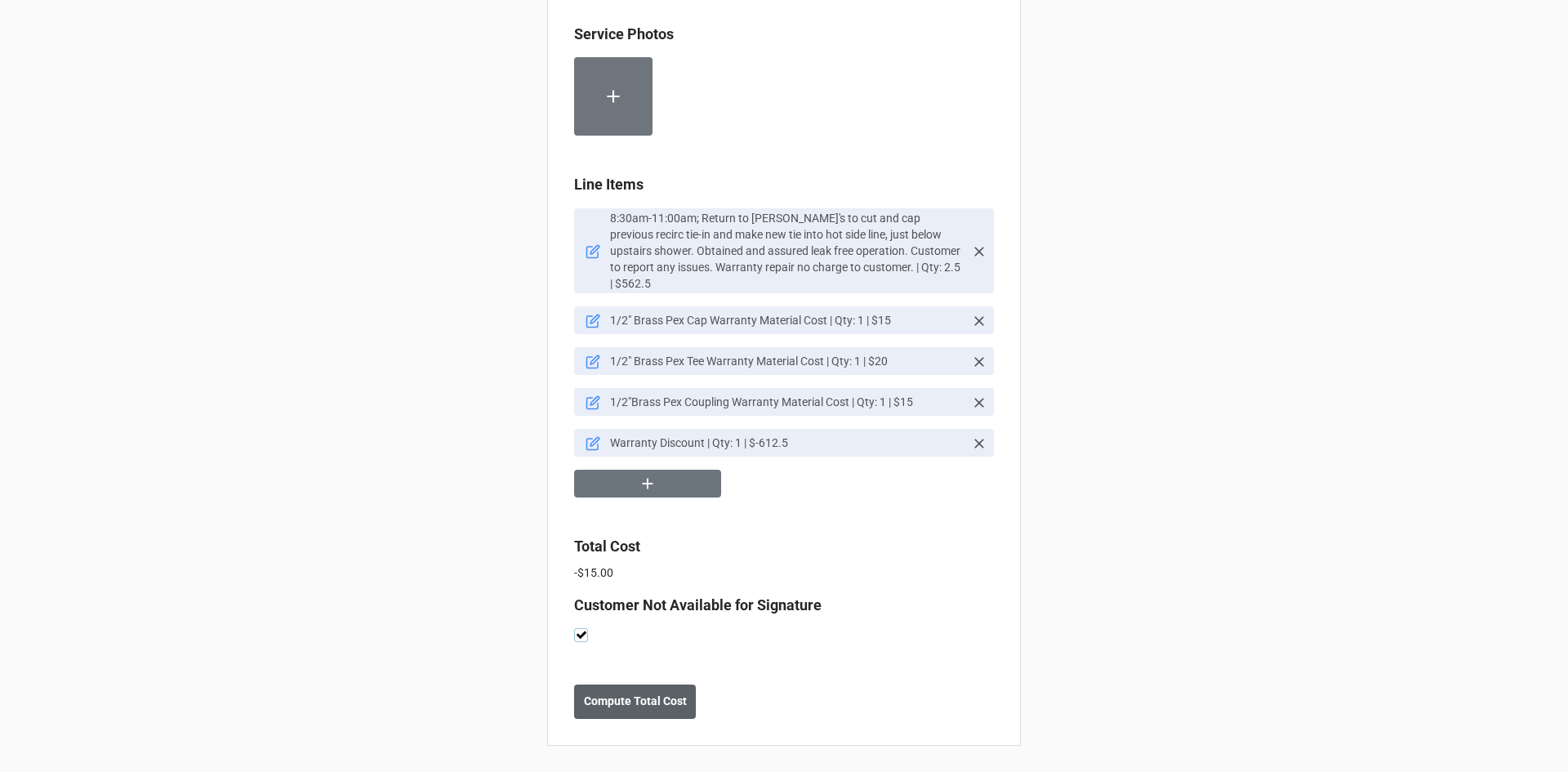
scroll to position [1415, 0]
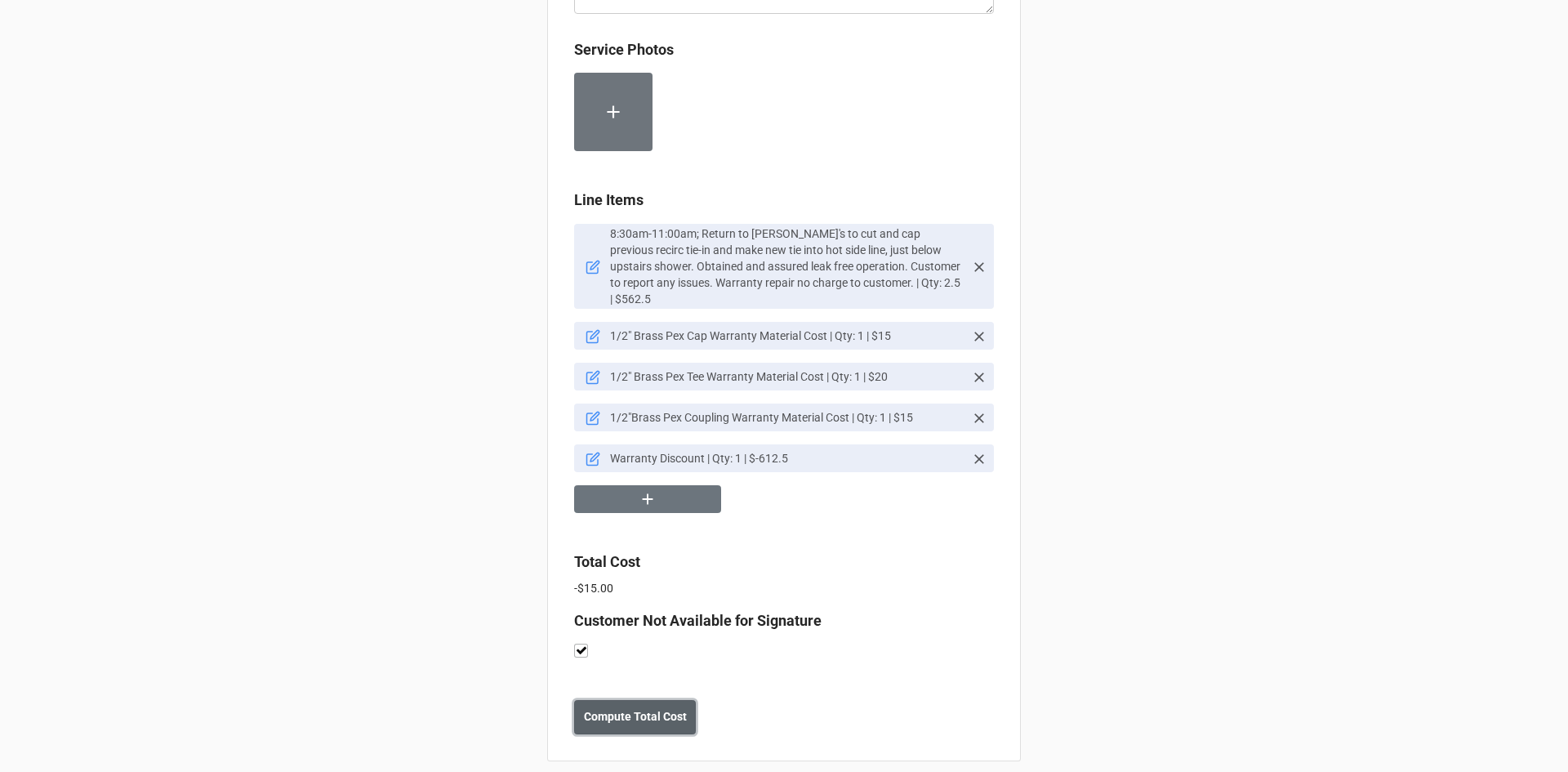
click at [637, 708] on b "Compute Total Cost" at bounding box center [636, 716] width 103 height 17
click at [617, 705] on button "Save" at bounding box center [604, 716] width 59 height 35
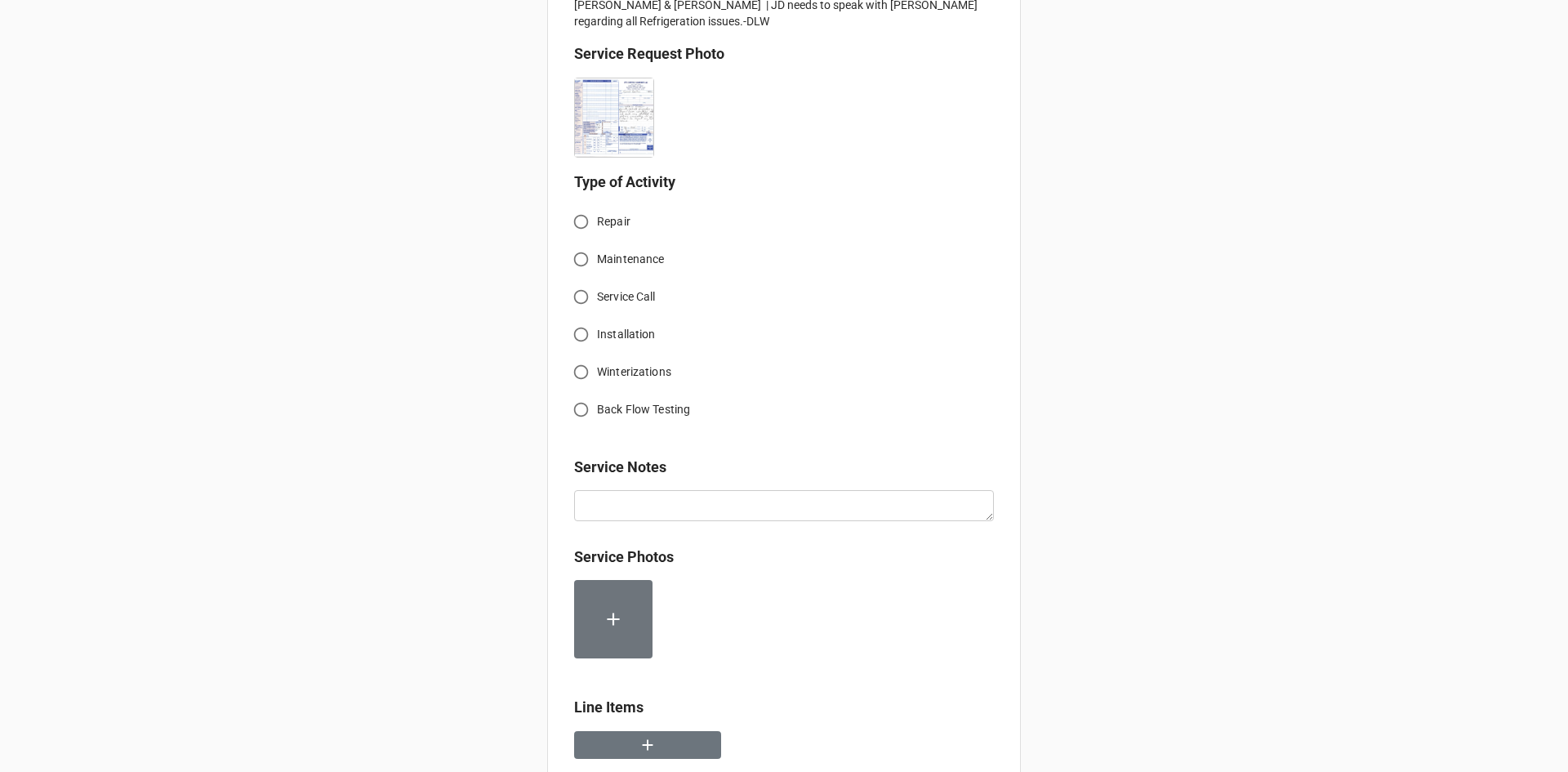
scroll to position [490, 0]
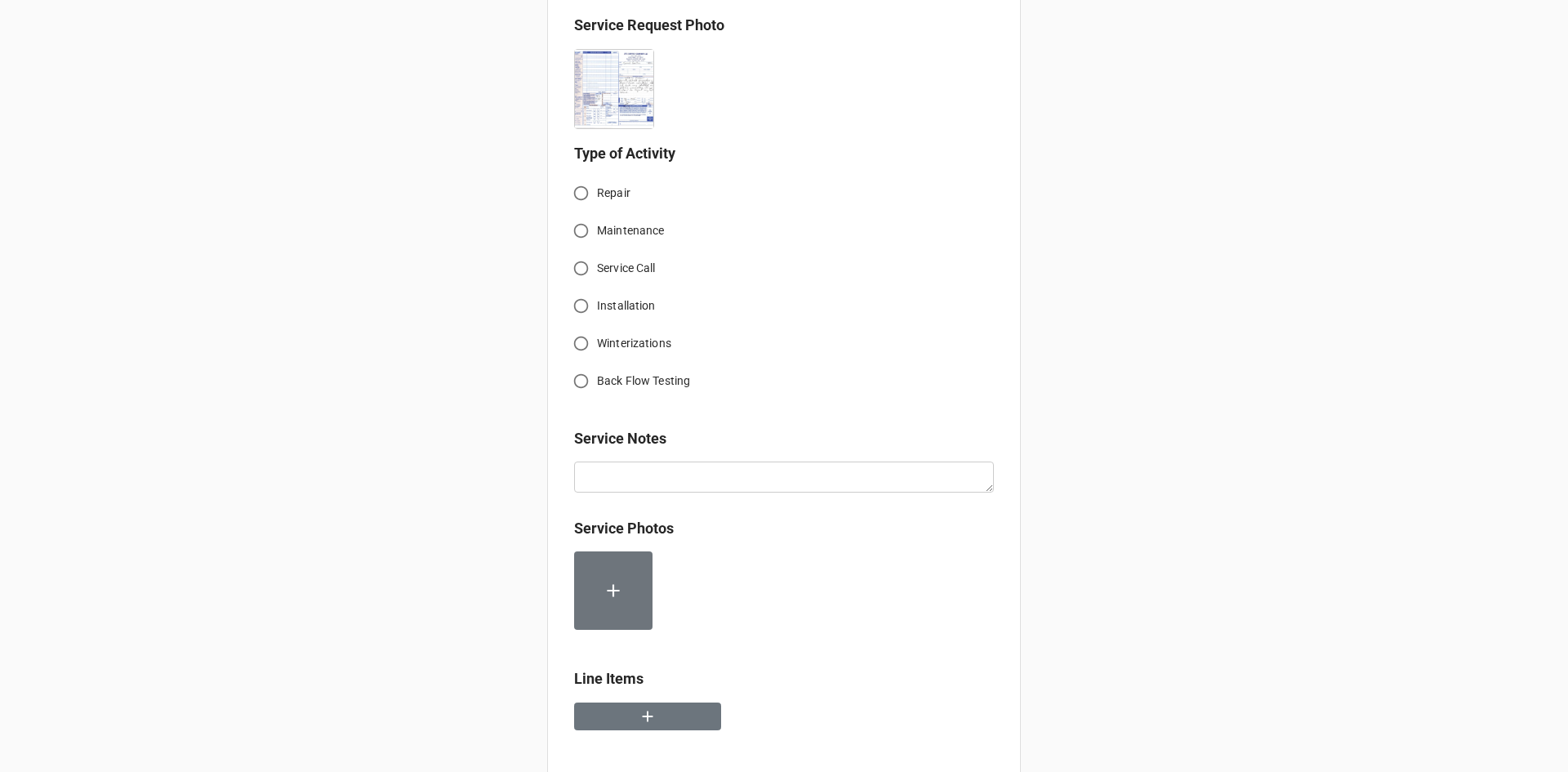
drag, startPoint x: 577, startPoint y: 177, endPoint x: 587, endPoint y: 262, distance: 85.6
click at [577, 180] on input "Repair" at bounding box center [581, 193] width 32 height 32
radio input "true"
click at [644, 707] on icon "button" at bounding box center [647, 716] width 18 height 18
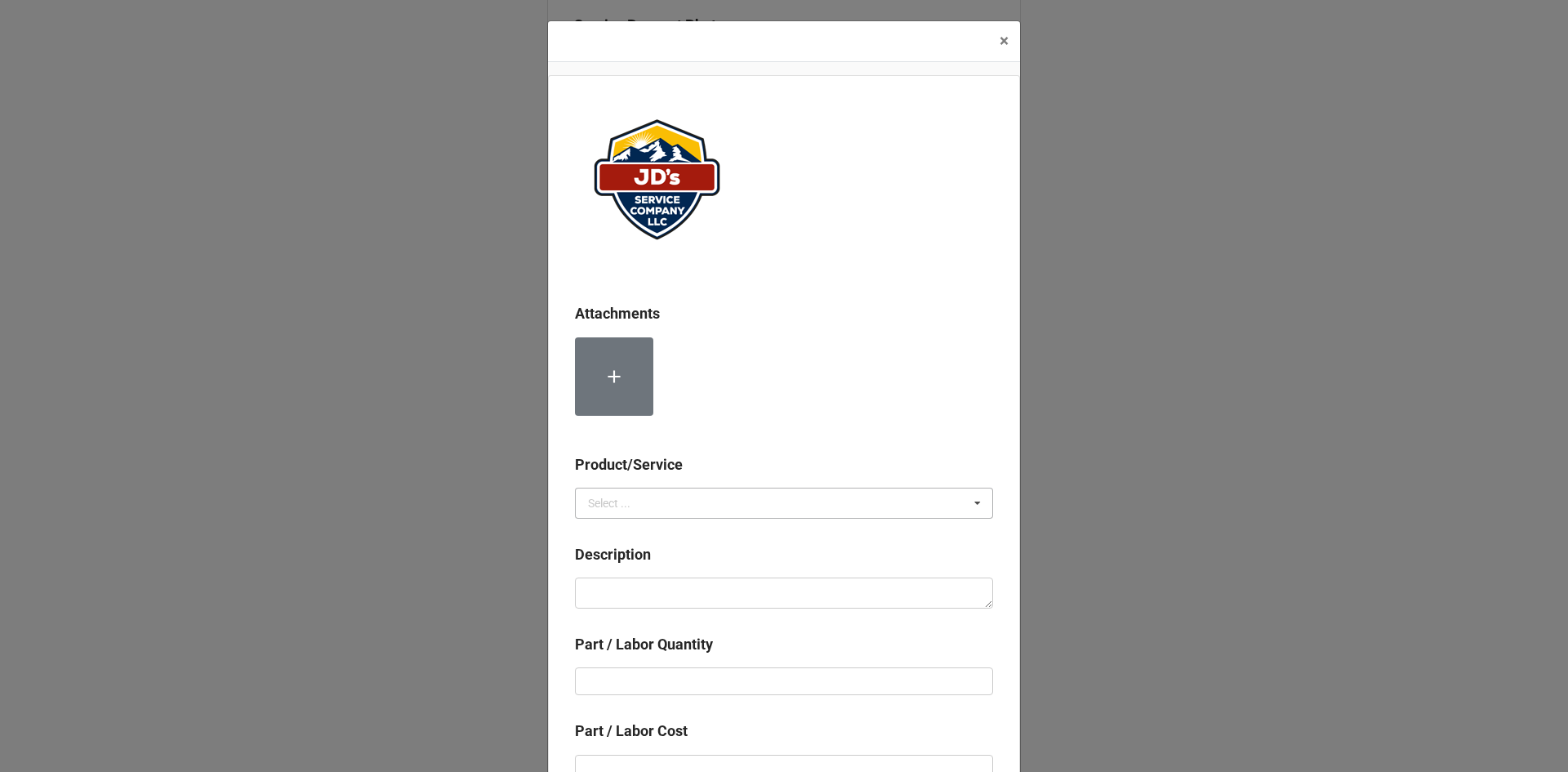
click at [617, 497] on div "Select ..." at bounding box center [609, 503] width 43 height 12
click at [637, 535] on div "Services" at bounding box center [784, 533] width 417 height 30
click at [673, 585] on textarea at bounding box center [784, 592] width 418 height 31
paste textarea "9:30am-11:30am; Service Address: [STREET_ADDRESS][PERSON_NAME] Walk in freezer:…"
type textarea "x"
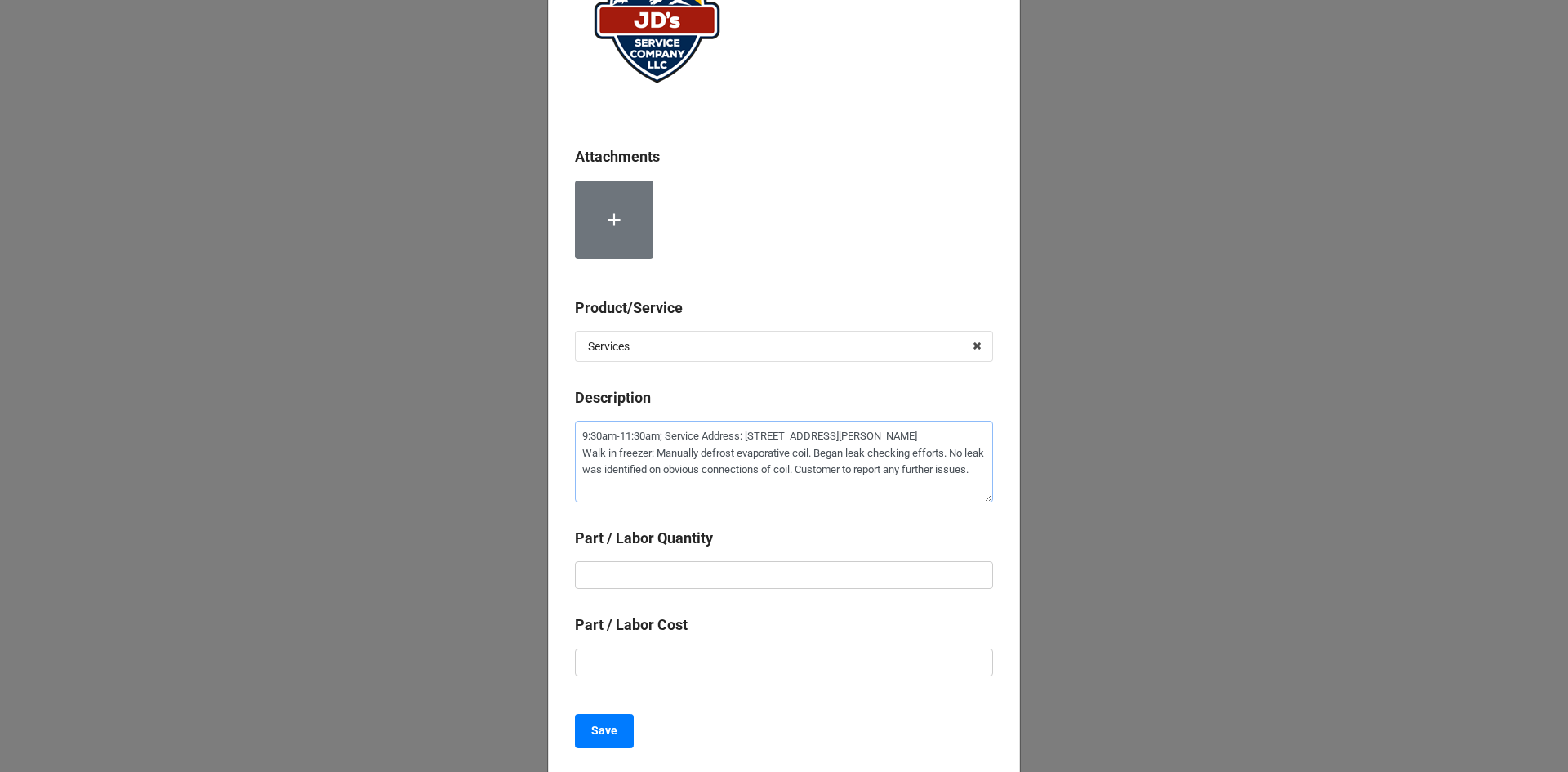
scroll to position [163, 0]
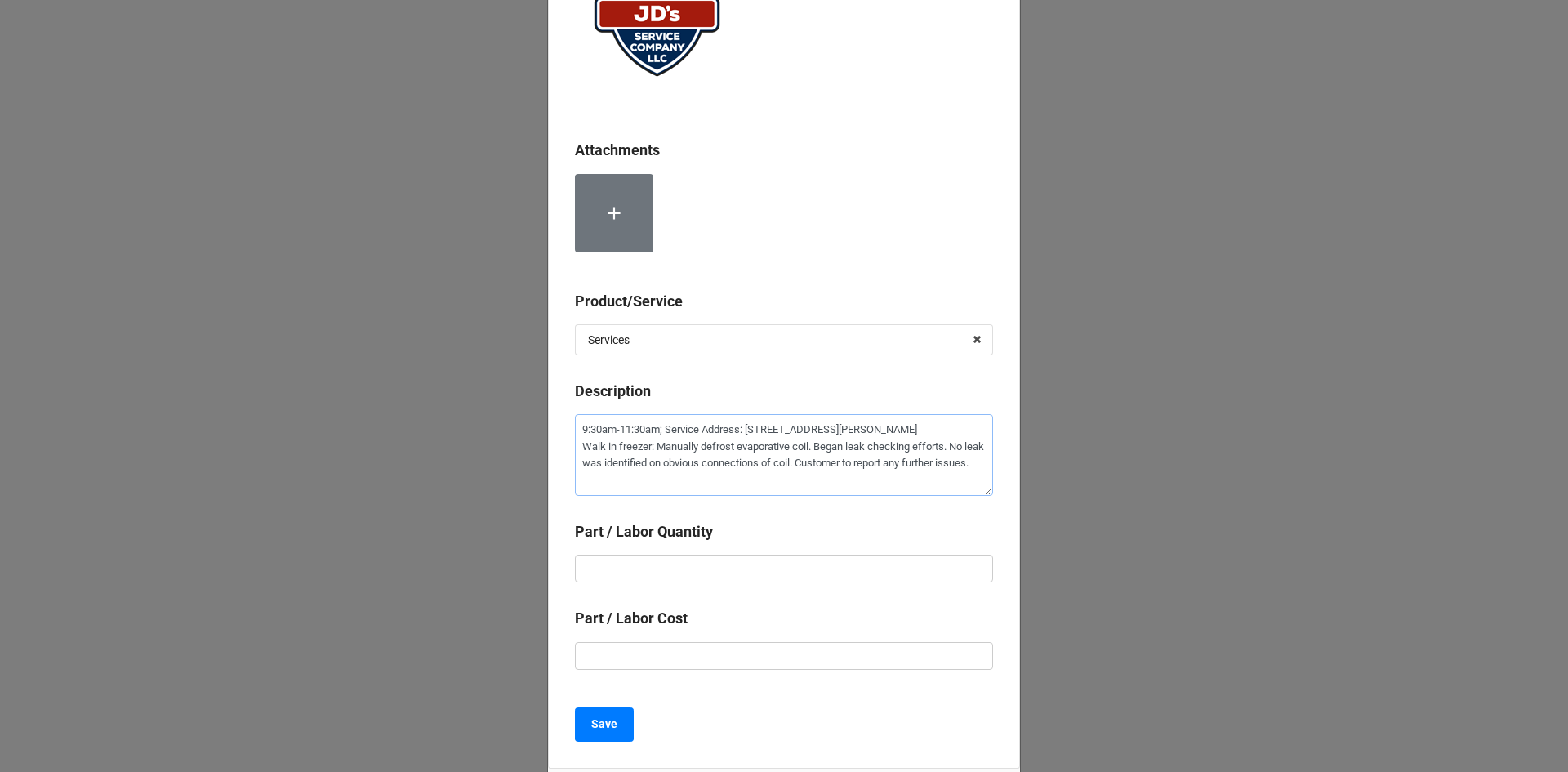
type textarea "9:30am-11:30am; Service Address: [STREET_ADDRESS][PERSON_NAME] Walk in freezer:…"
click at [793, 567] on input "text" at bounding box center [784, 568] width 418 height 27
type textarea "x"
type input "2"
type textarea "x"
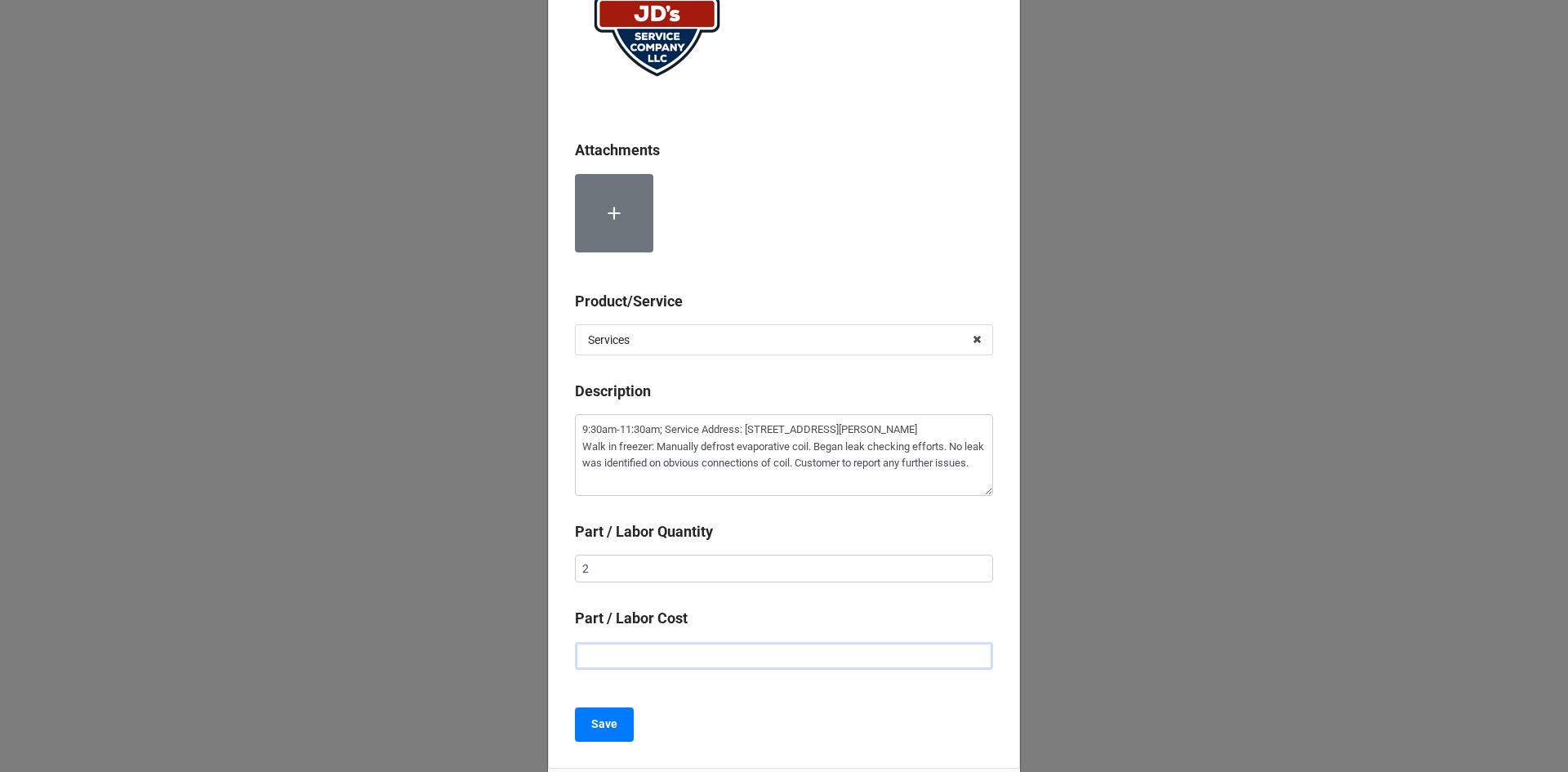
type input "$2.00"
type textarea "x"
type input "$22.00"
type textarea "x"
type input "$225.00"
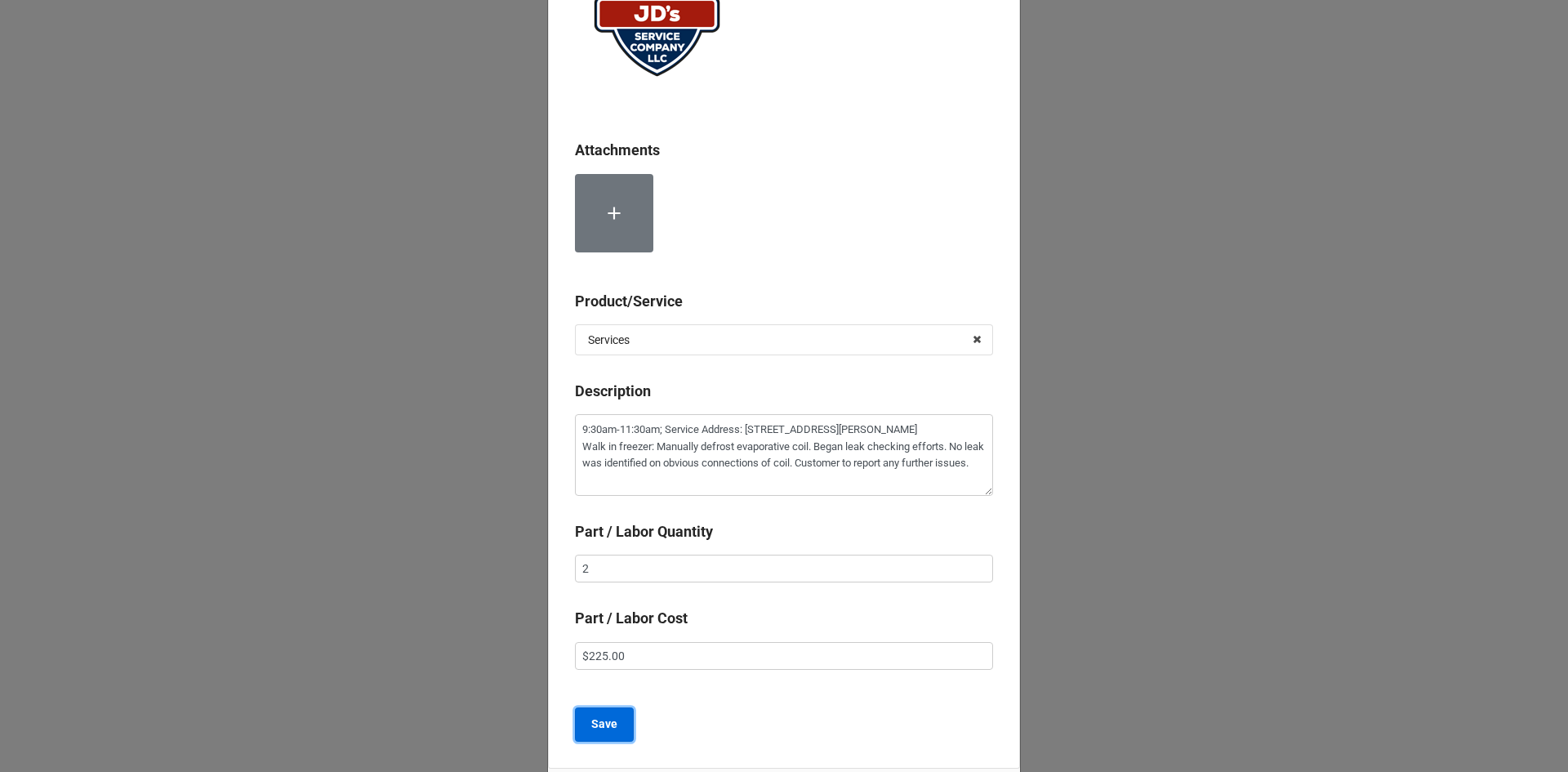
click at [606, 731] on b "Save" at bounding box center [604, 723] width 26 height 17
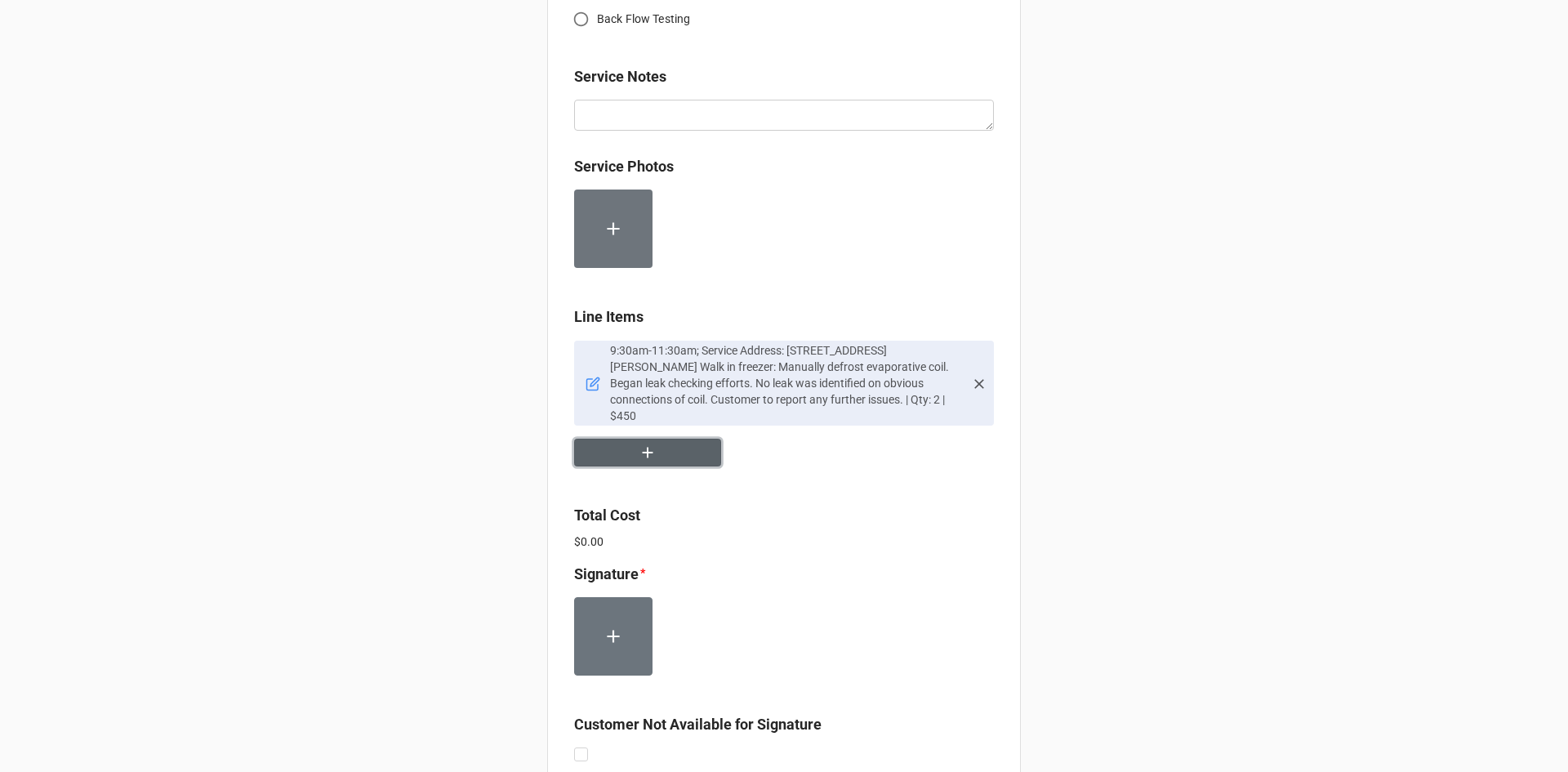
scroll to position [939, 0]
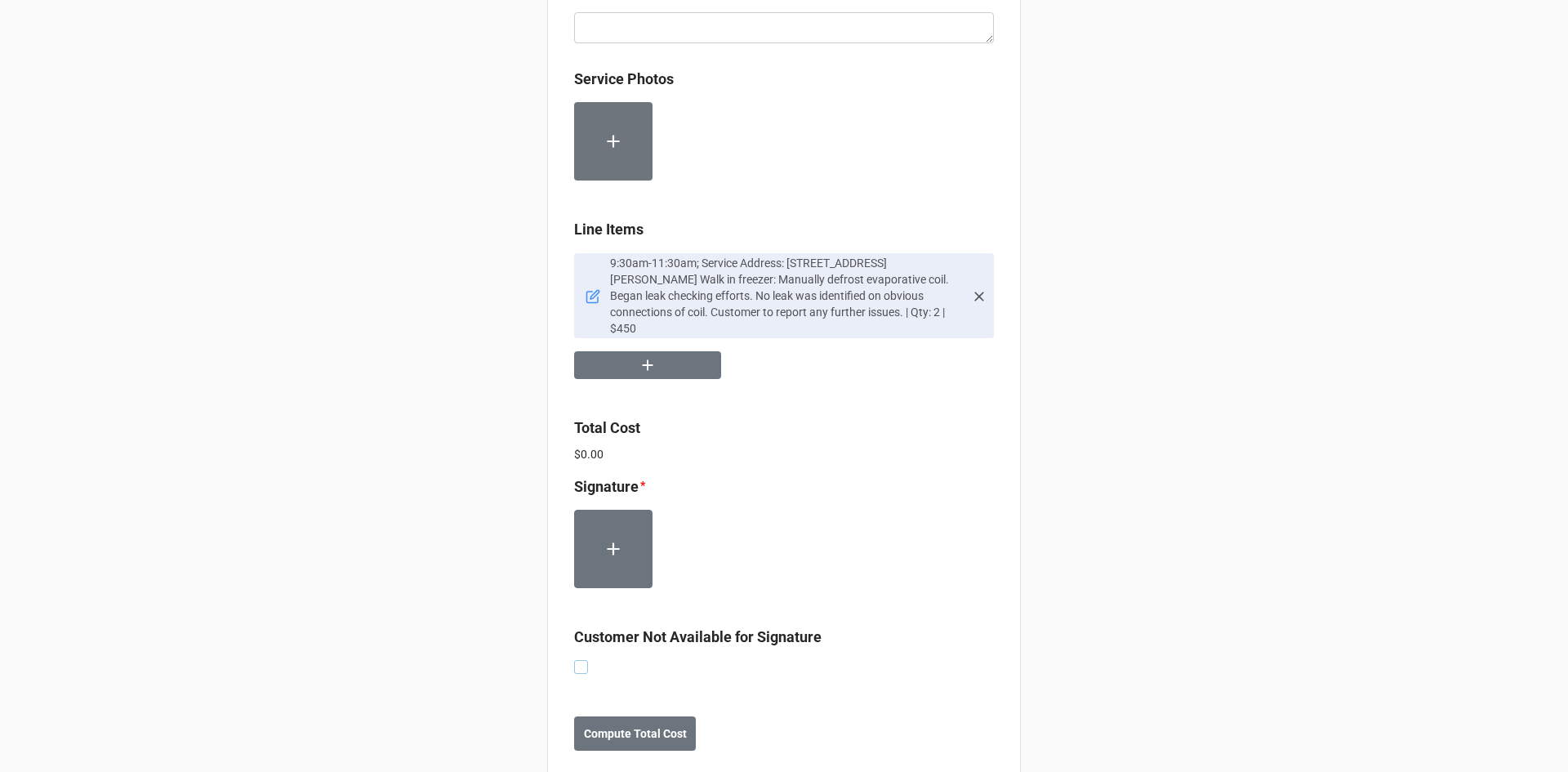
click at [582, 659] on label at bounding box center [581, 659] width 14 height 0
checkbox input "true"
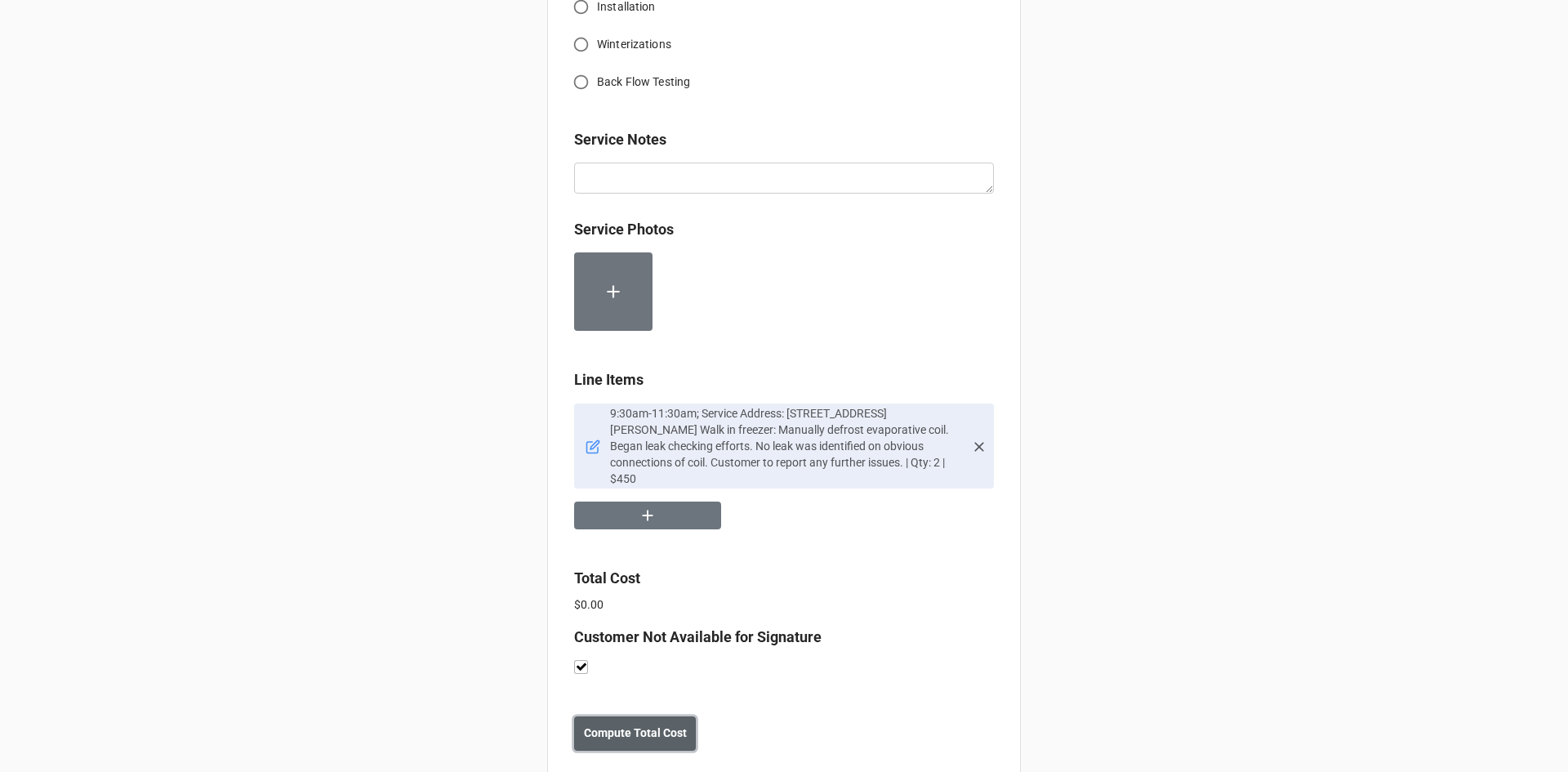
click at [628, 724] on b "Compute Total Cost" at bounding box center [636, 732] width 103 height 17
click at [592, 724] on b "Save" at bounding box center [603, 732] width 26 height 17
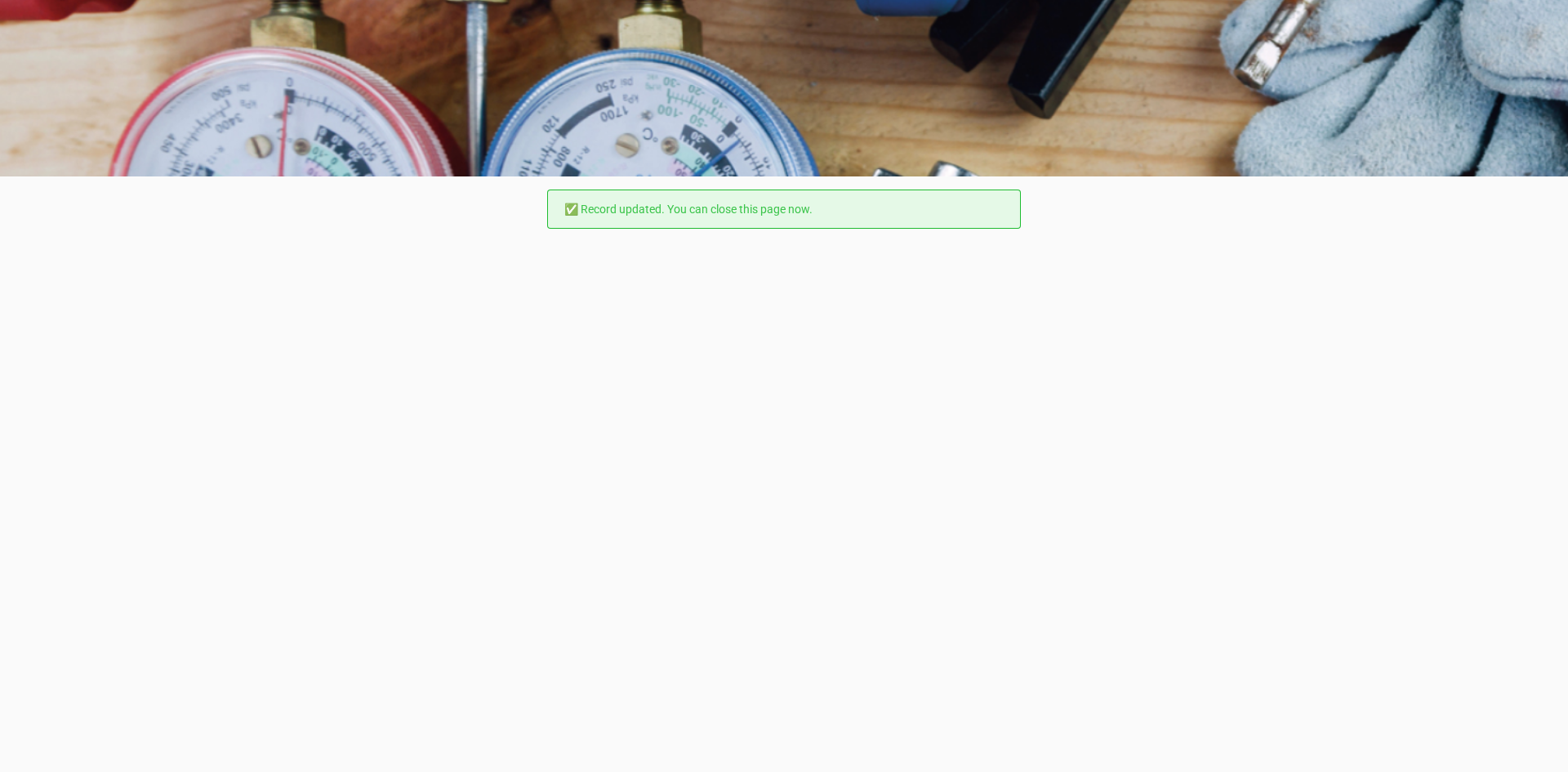
scroll to position [0, 0]
